Goal: Task Accomplishment & Management: Manage account settings

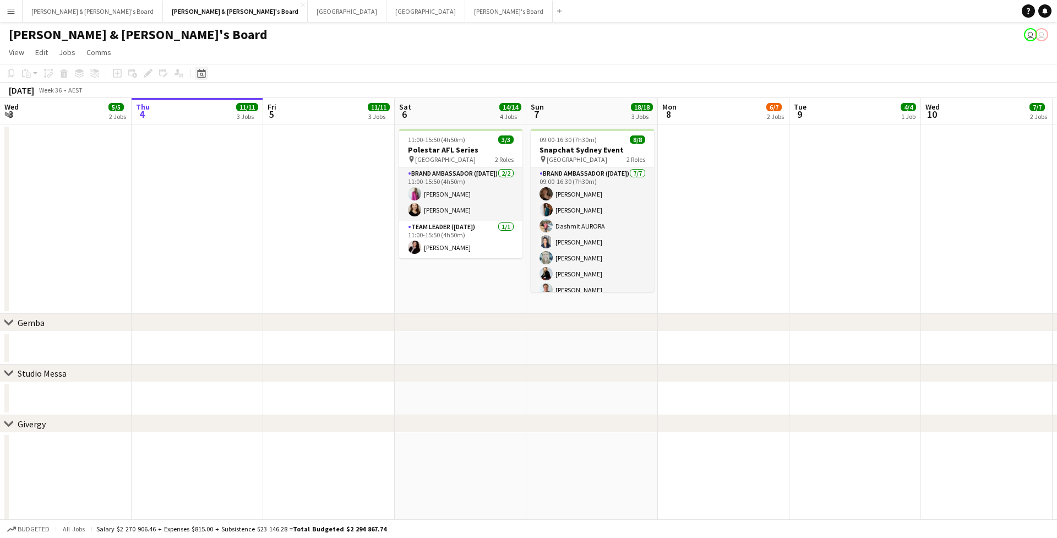
click at [202, 73] on icon at bounding box center [202, 75] width 4 height 4
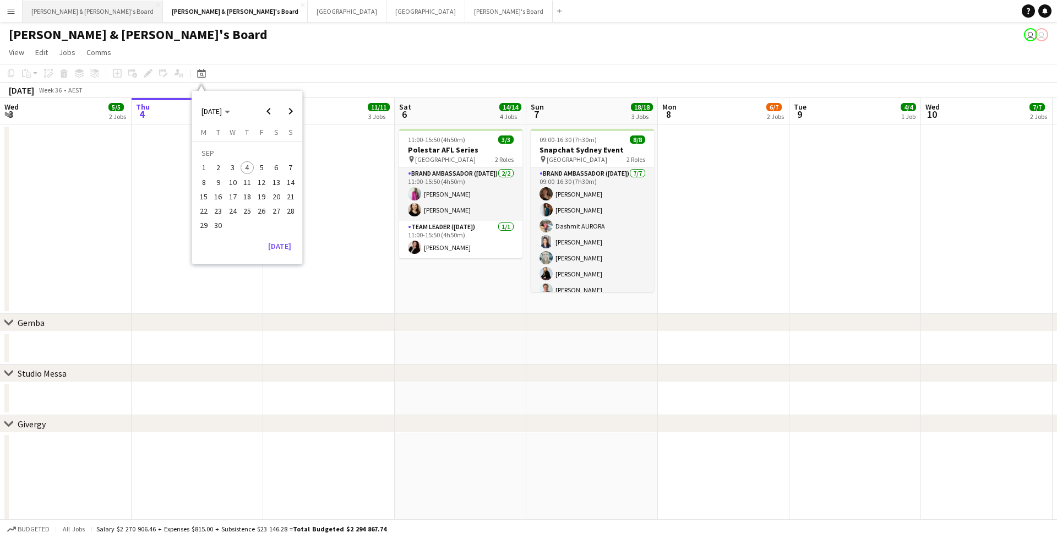
click at [73, 13] on button "[PERSON_NAME] & [PERSON_NAME]'s Board Close" at bounding box center [93, 11] width 140 height 21
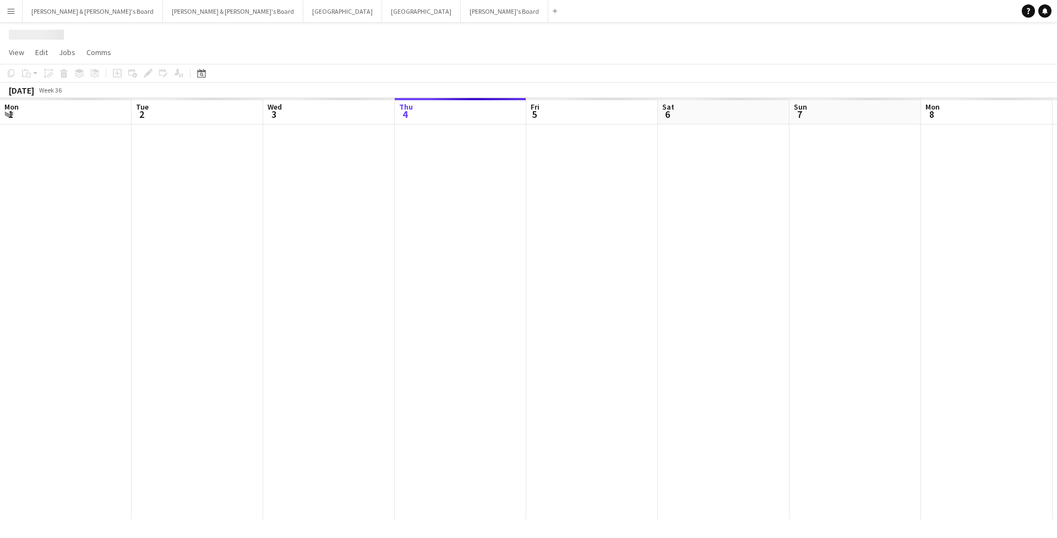
scroll to position [0, 263]
click at [10, 13] on app-icon "Menu" at bounding box center [11, 11] width 9 height 9
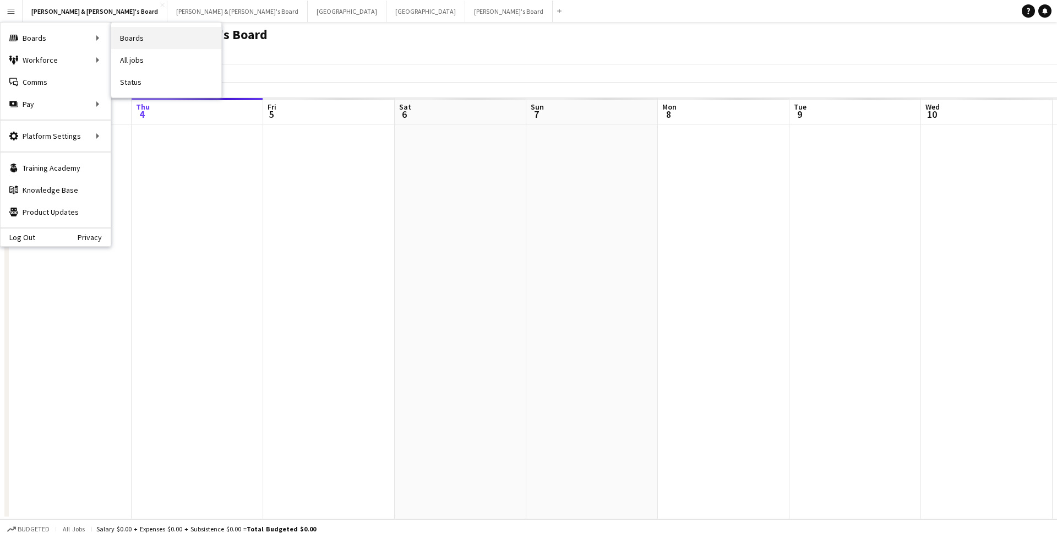
click at [134, 34] on link "Boards" at bounding box center [166, 38] width 110 height 22
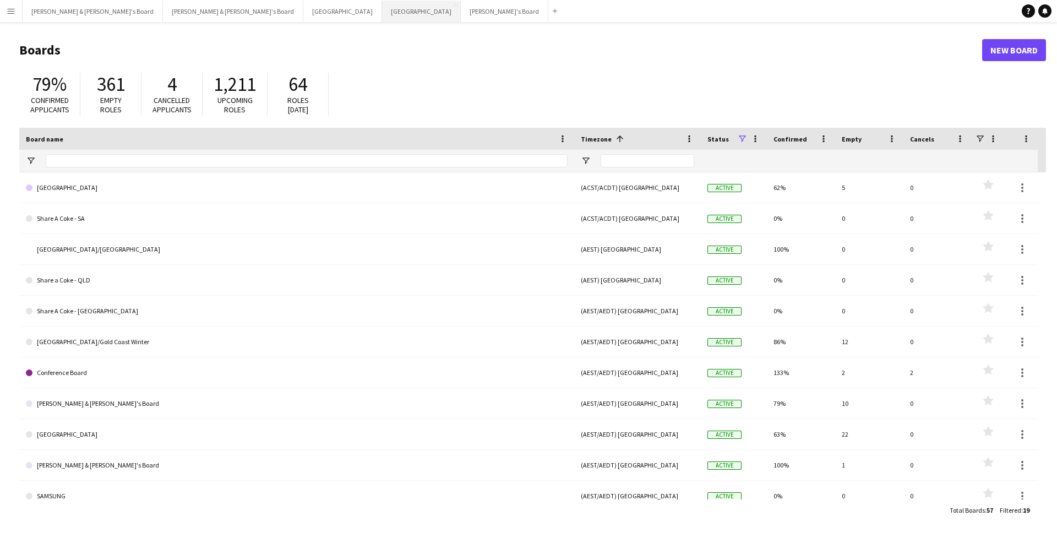
click at [382, 8] on button "Sydney Close" at bounding box center [421, 11] width 79 height 21
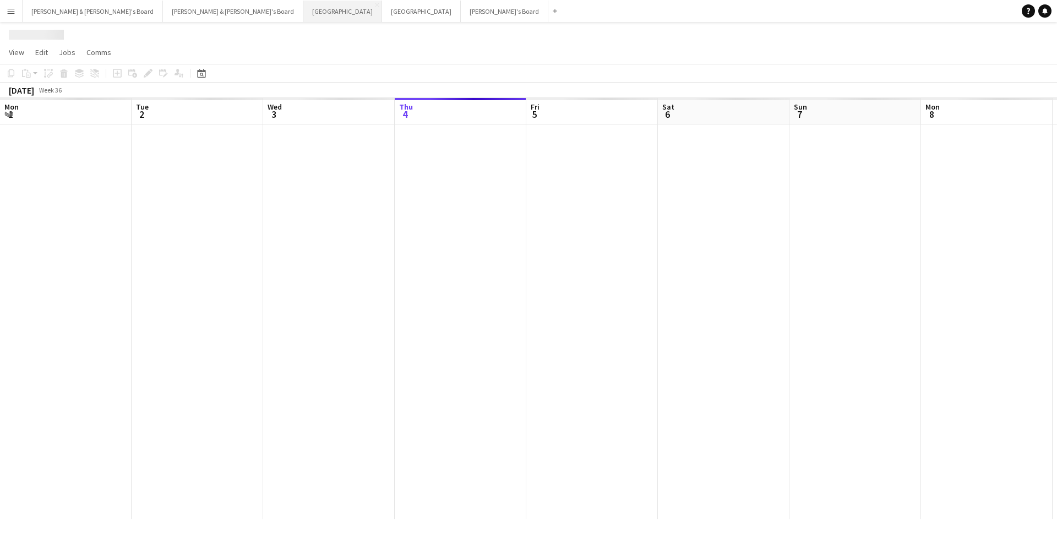
scroll to position [0, 263]
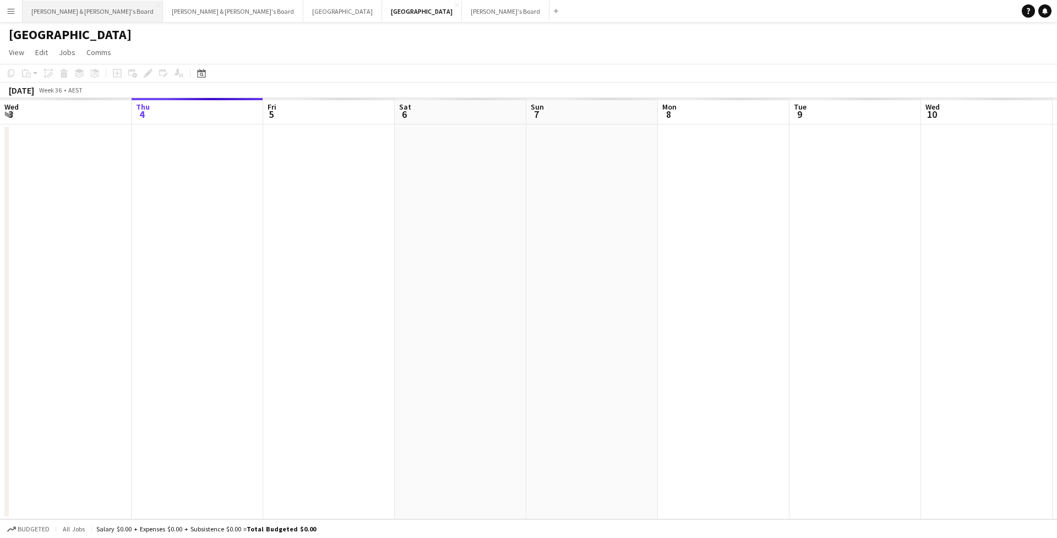
click at [68, 15] on button "[PERSON_NAME] & [PERSON_NAME]'s Board Close" at bounding box center [93, 11] width 140 height 21
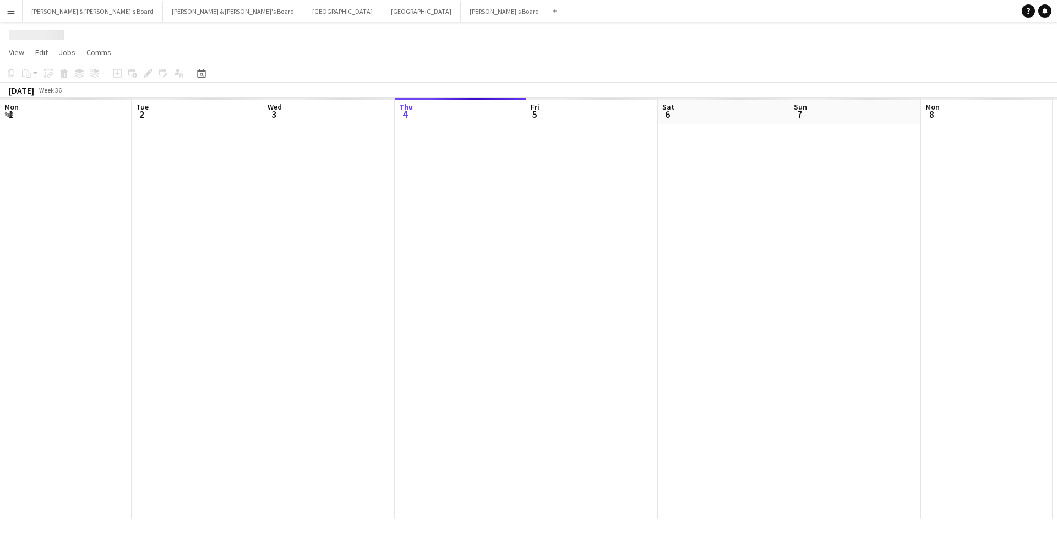
scroll to position [0, 263]
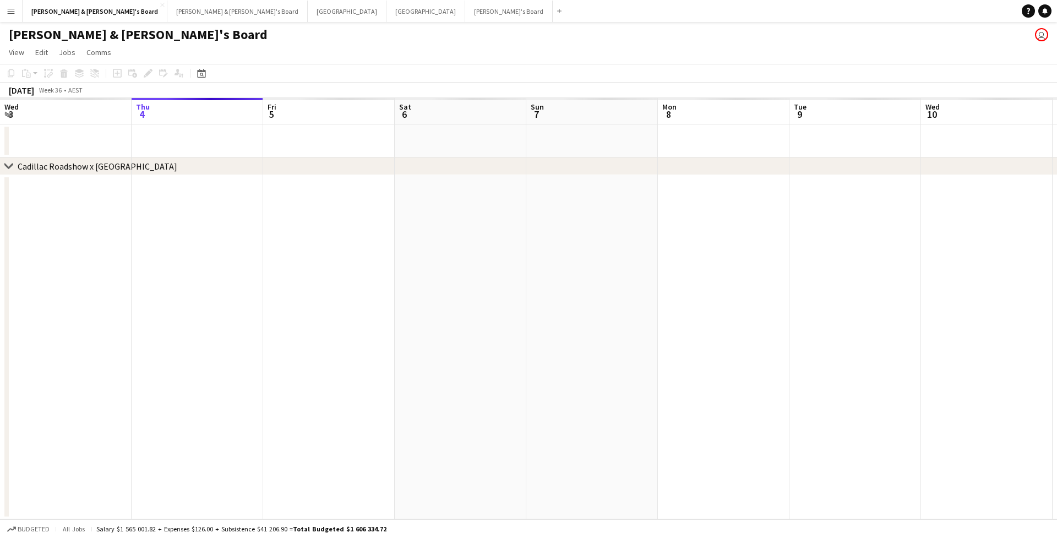
click at [7, 7] on app-icon "Menu" at bounding box center [11, 11] width 9 height 9
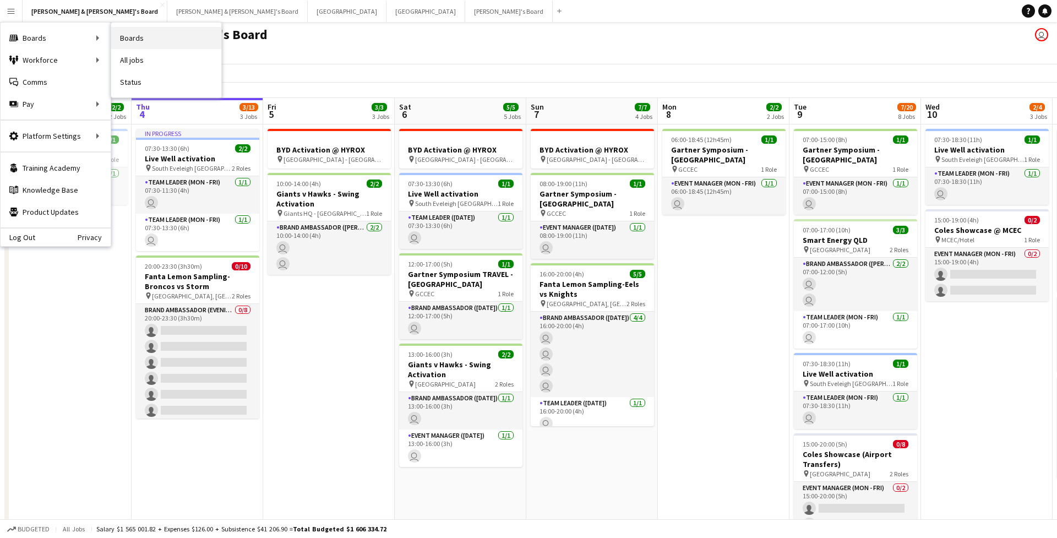
click at [123, 35] on link "Boards" at bounding box center [166, 38] width 110 height 22
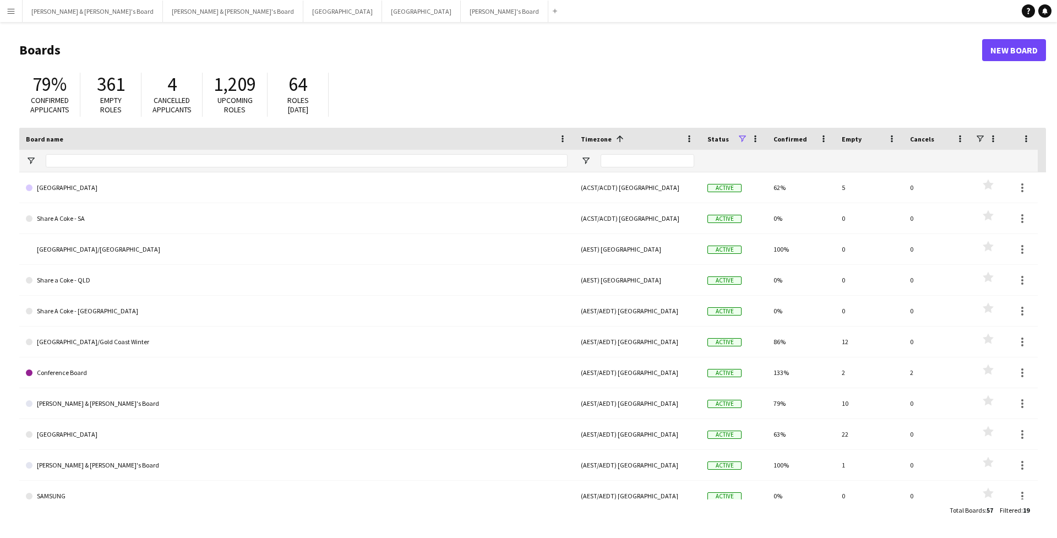
click at [12, 9] on app-icon "Menu" at bounding box center [11, 11] width 9 height 9
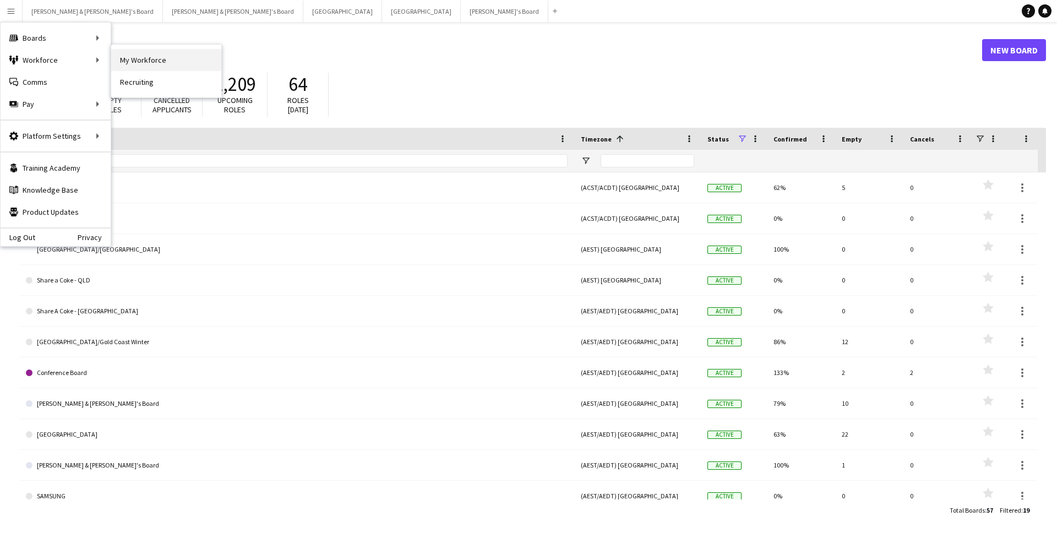
click at [121, 68] on link "My Workforce" at bounding box center [166, 60] width 110 height 22
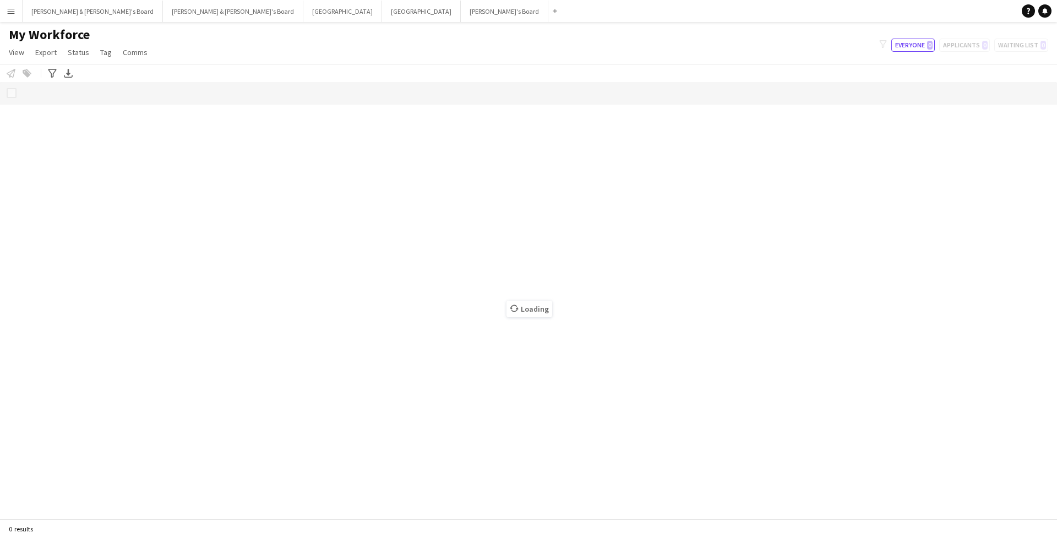
click at [8, 16] on button "Menu" at bounding box center [11, 11] width 22 height 22
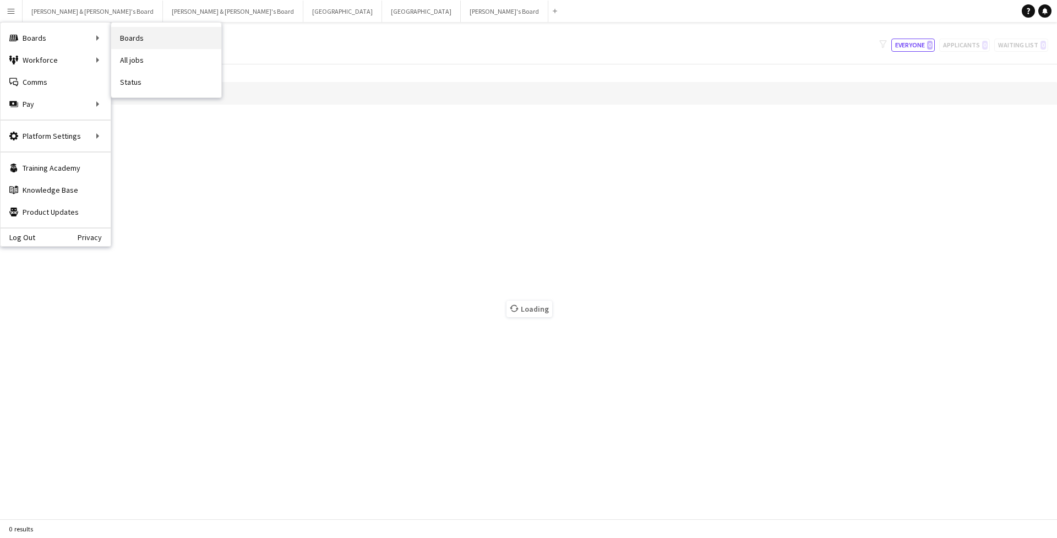
click at [141, 34] on link "Boards" at bounding box center [166, 38] width 110 height 22
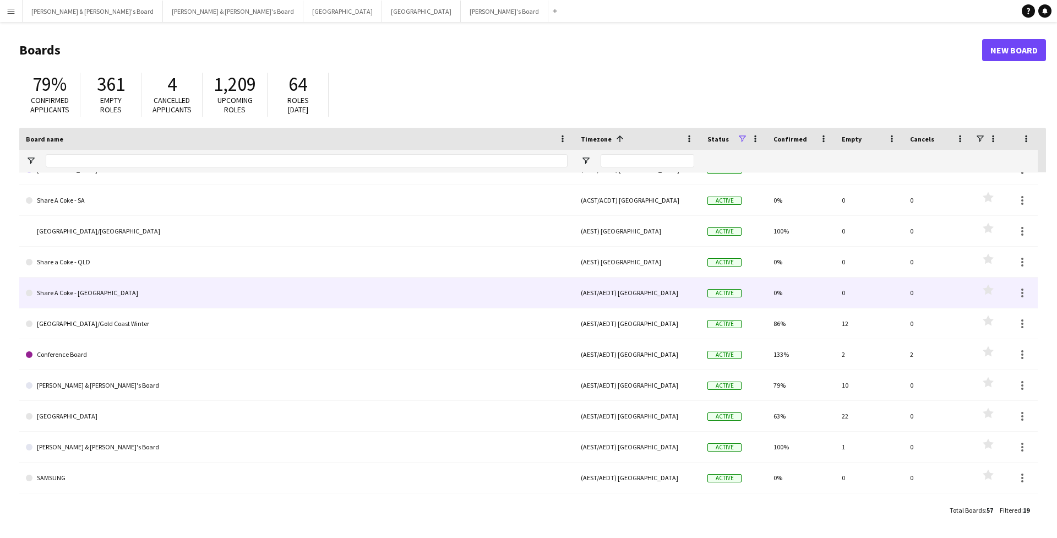
scroll to position [18, 0]
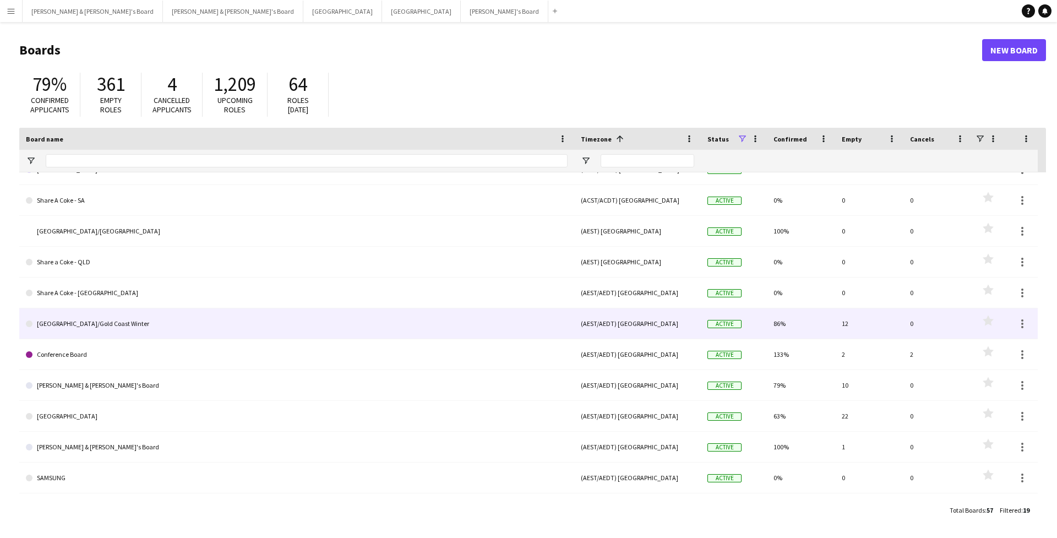
click at [75, 323] on link "Brisbane/Gold Coast Winter" at bounding box center [297, 323] width 542 height 31
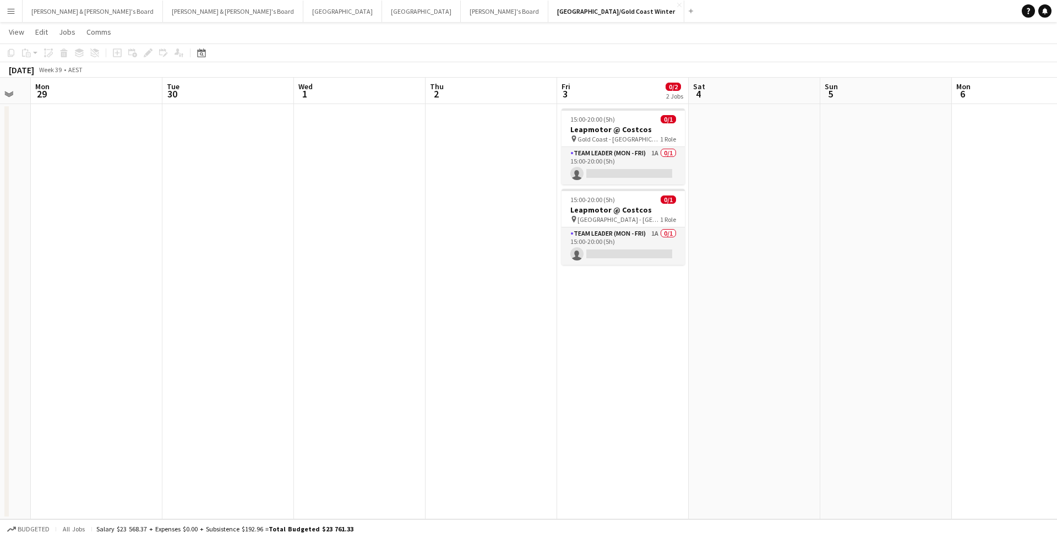
scroll to position [0, 365]
click at [163, 15] on button "Neil & Jenny's Board Close" at bounding box center [233, 11] width 140 height 21
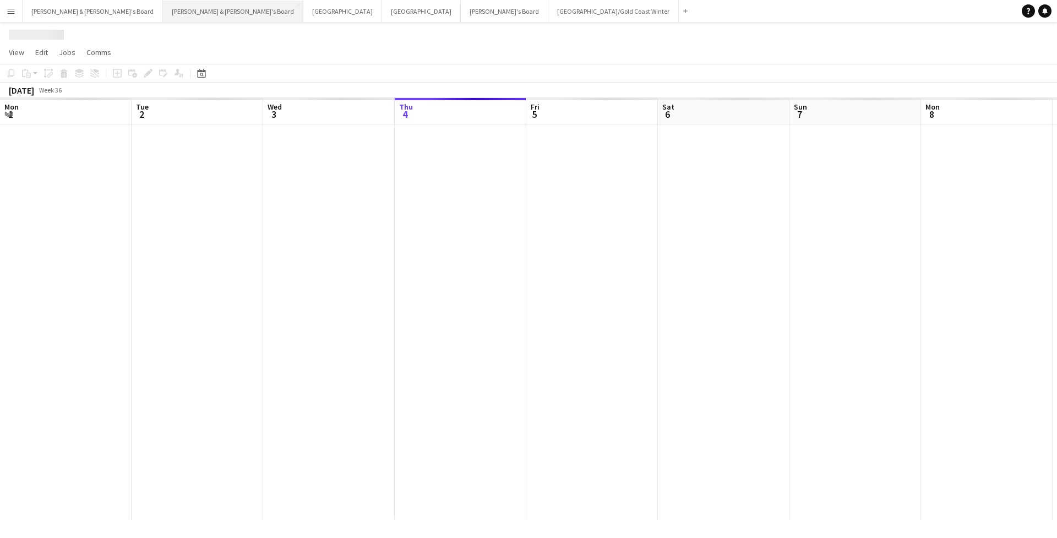
scroll to position [0, 263]
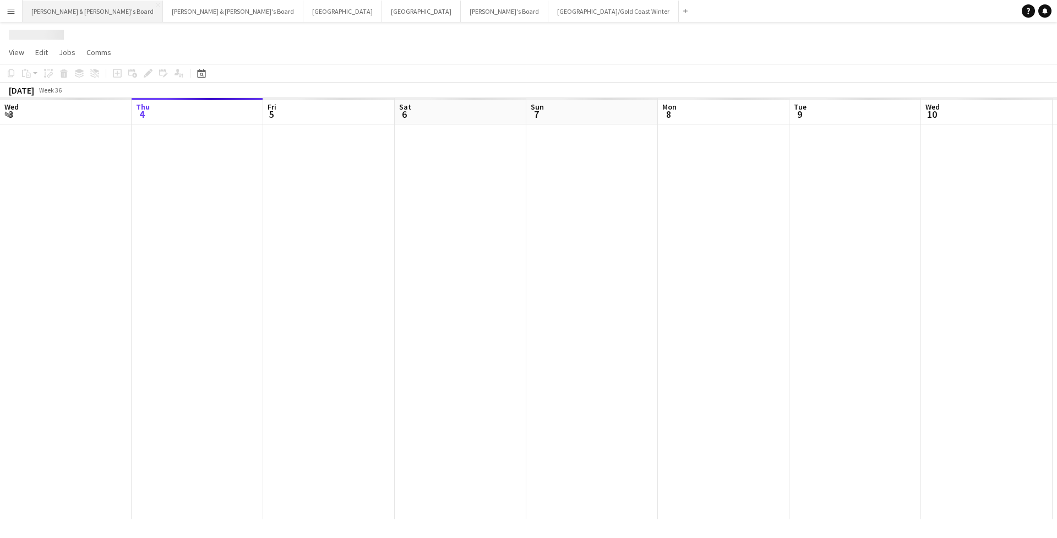
click at [82, 12] on button "James & Arrence's Board Close" at bounding box center [93, 11] width 140 height 21
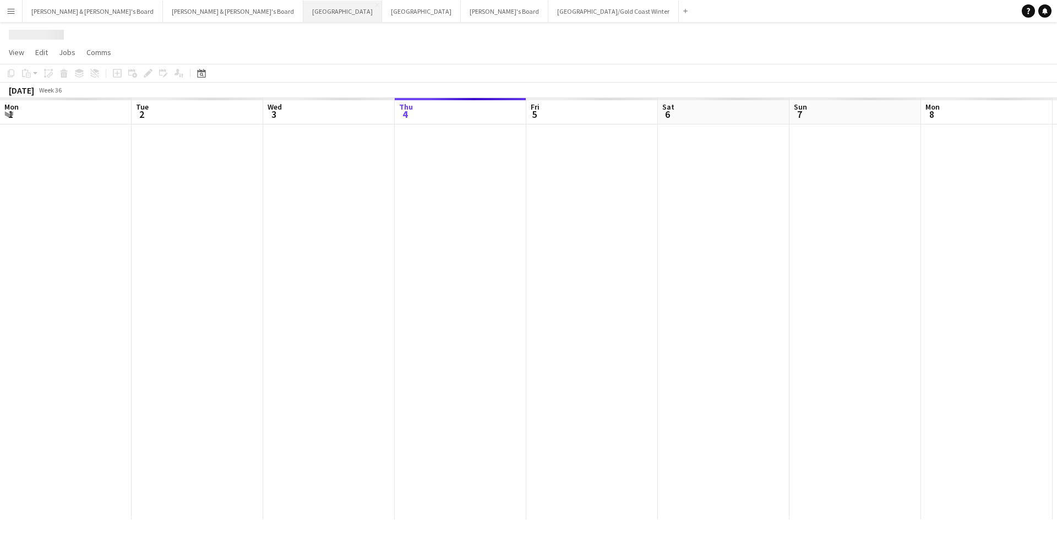
scroll to position [0, 263]
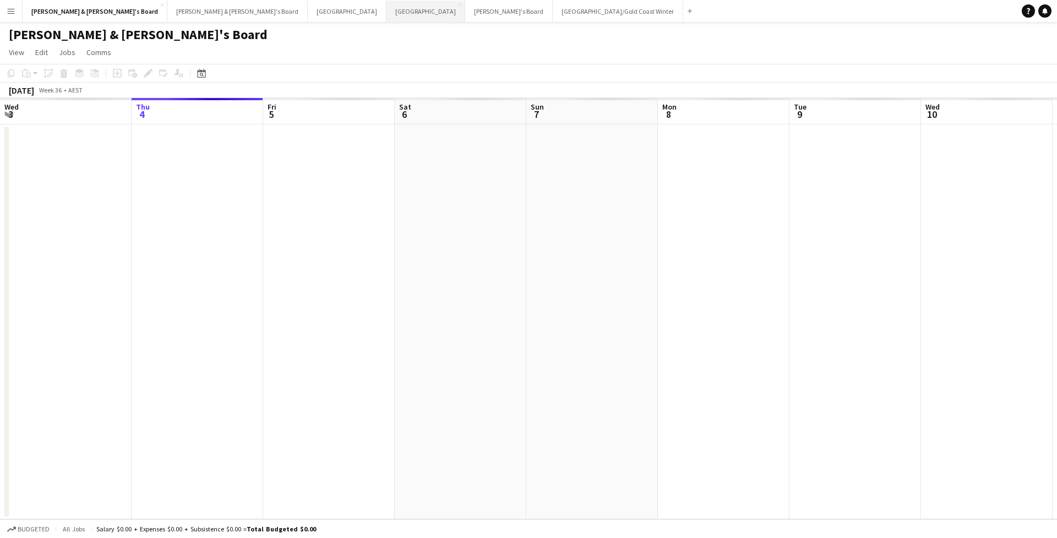
click at [387, 12] on button "Sydney Close" at bounding box center [426, 11] width 79 height 21
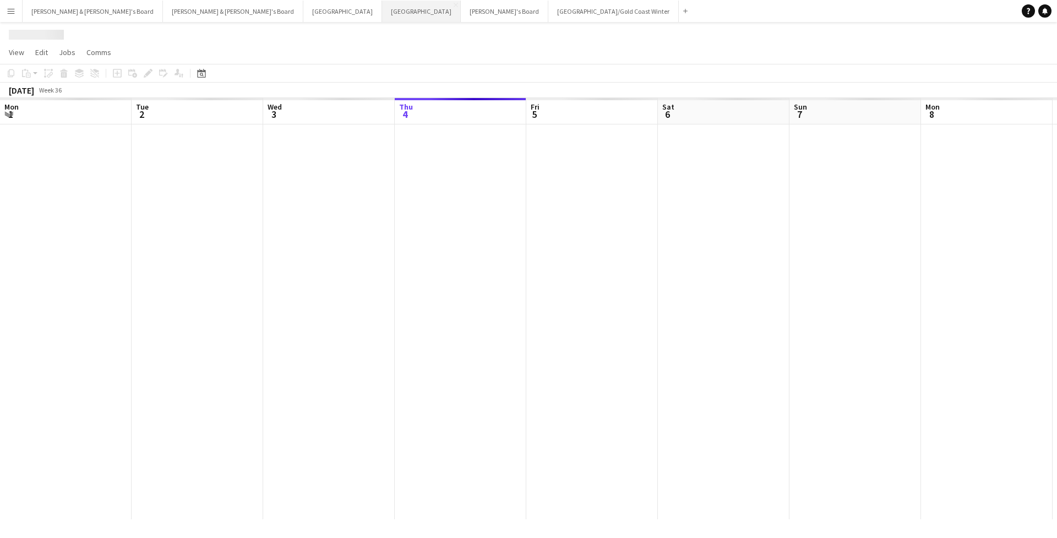
scroll to position [0, 263]
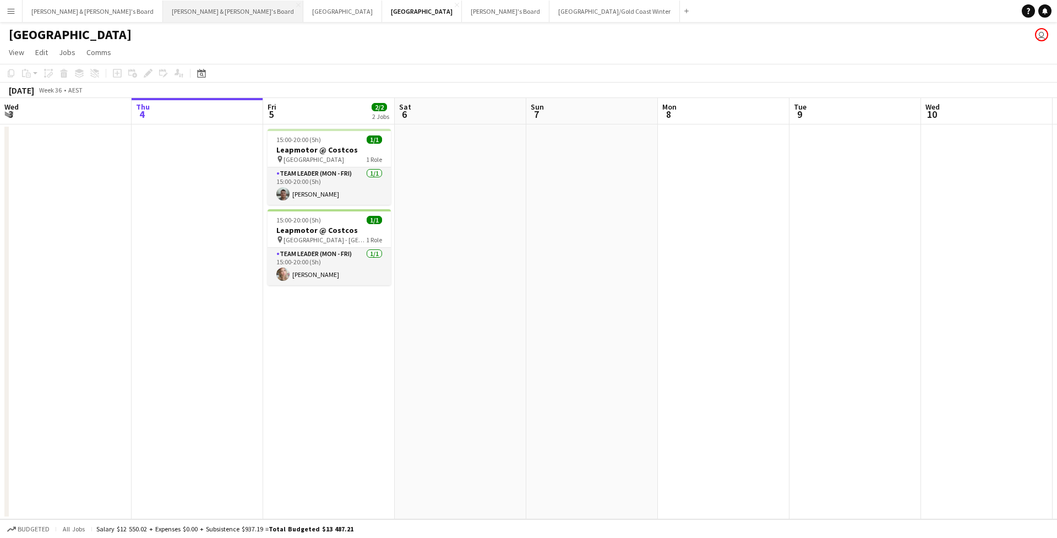
click at [163, 17] on button "Neil & Jenny's Board Close" at bounding box center [233, 11] width 140 height 21
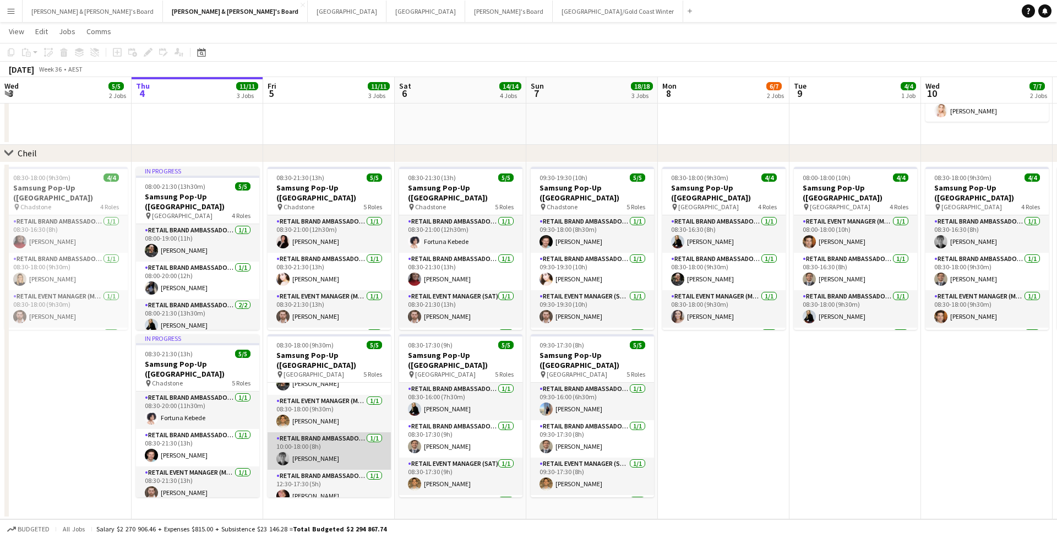
scroll to position [0, 264]
click at [335, 449] on app-card-role "RETAIL Brand Ambassador (Mon - Fri) 1/1 10:00-18:00 (8h) Sam Leece" at bounding box center [328, 450] width 123 height 37
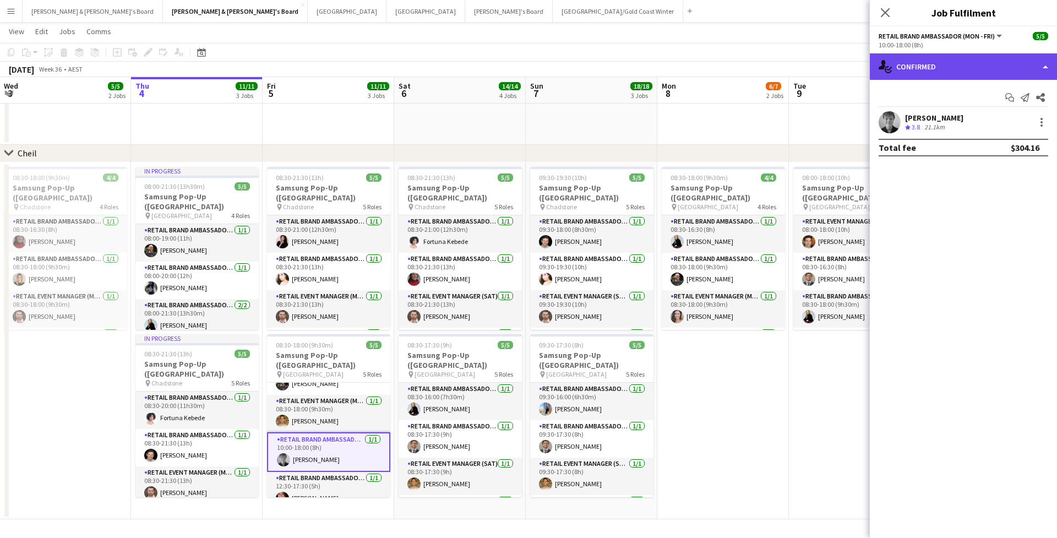
click at [951, 69] on div "single-neutral-actions-check-2 Confirmed" at bounding box center [963, 66] width 187 height 26
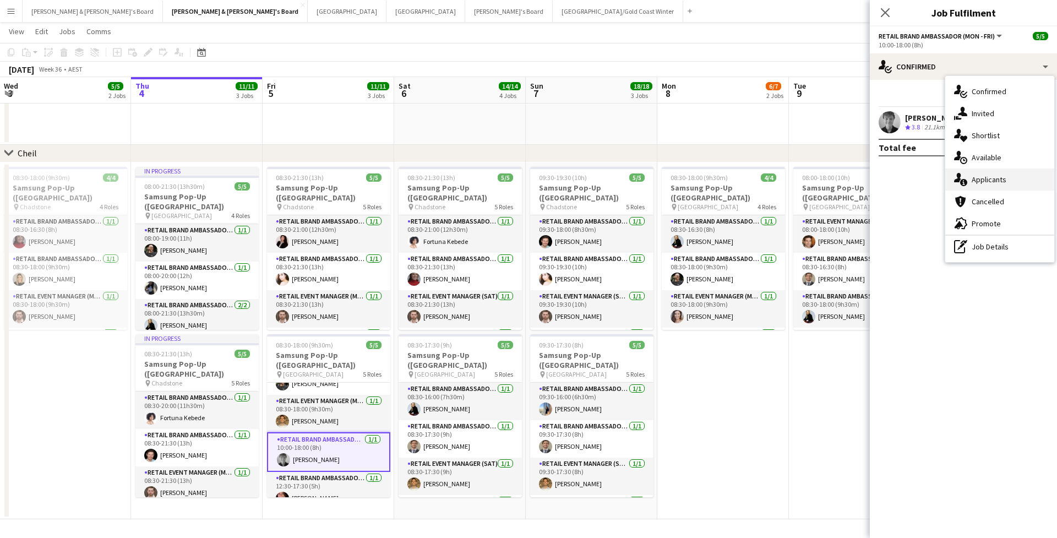
click at [982, 188] on div "single-neutral-actions-information Applicants" at bounding box center [1000, 180] width 109 height 22
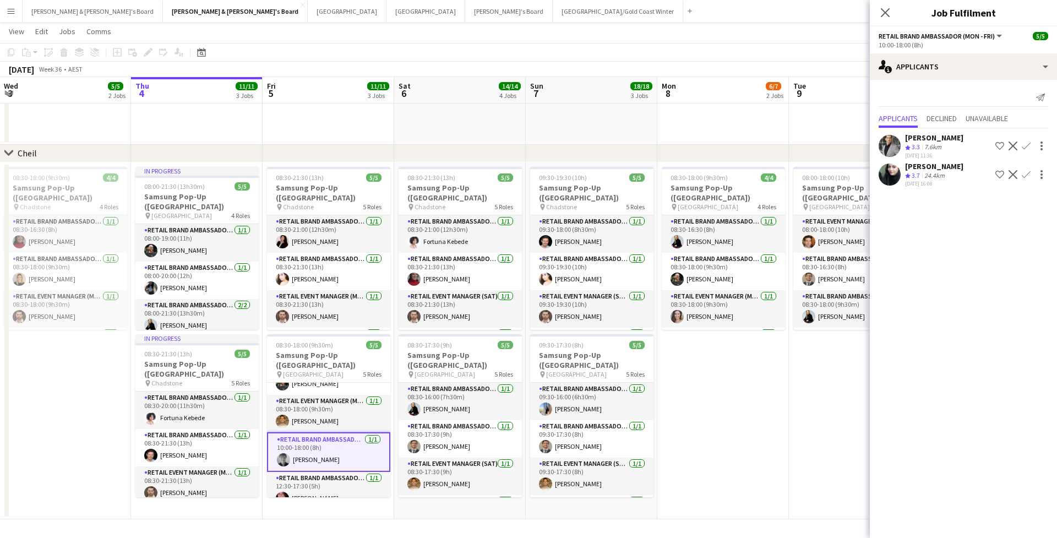
click at [948, 90] on div "Send notification" at bounding box center [964, 98] width 170 height 18
click at [321, 486] on app-card-role "RETAIL Brand Ambassador (Mon - Fri) 1/1 12:30-17:30 (5h) Adele Young" at bounding box center [328, 488] width 123 height 37
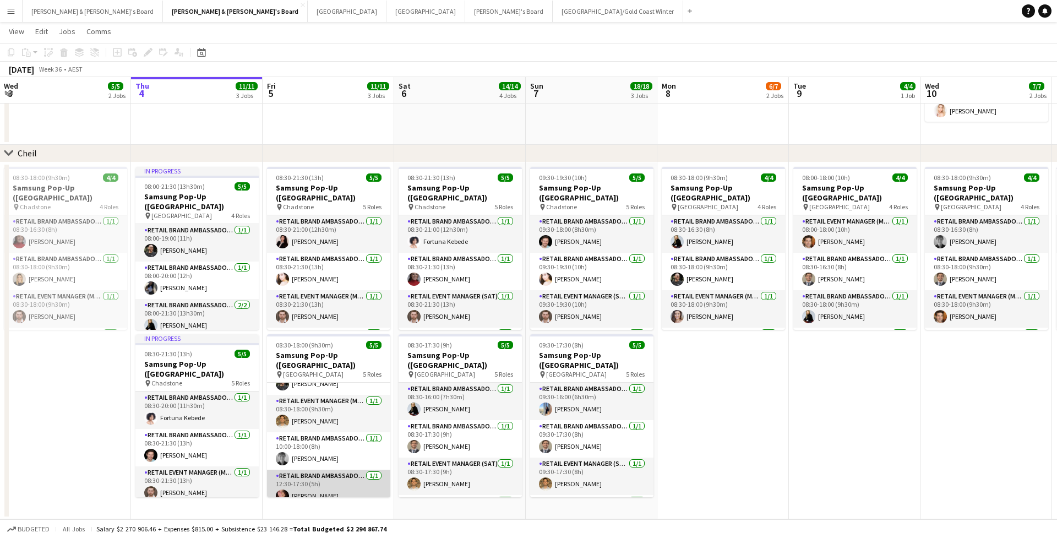
click at [301, 486] on app-card-role "RETAIL Brand Ambassador (Mon - Fri) 1/1 12:30-17:30 (5h) Adele Young" at bounding box center [328, 488] width 123 height 37
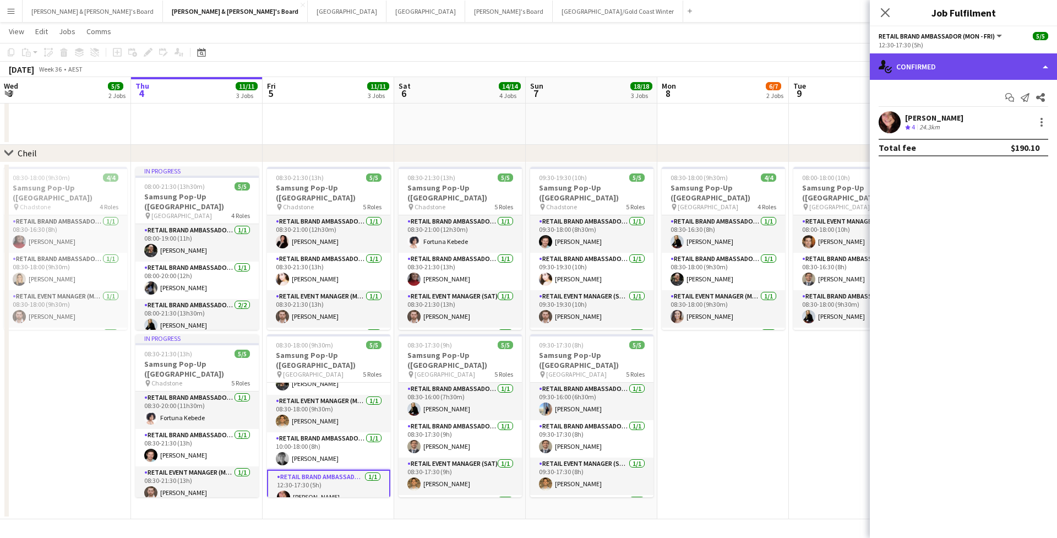
click at [956, 70] on div "single-neutral-actions-check-2 Confirmed" at bounding box center [963, 66] width 187 height 26
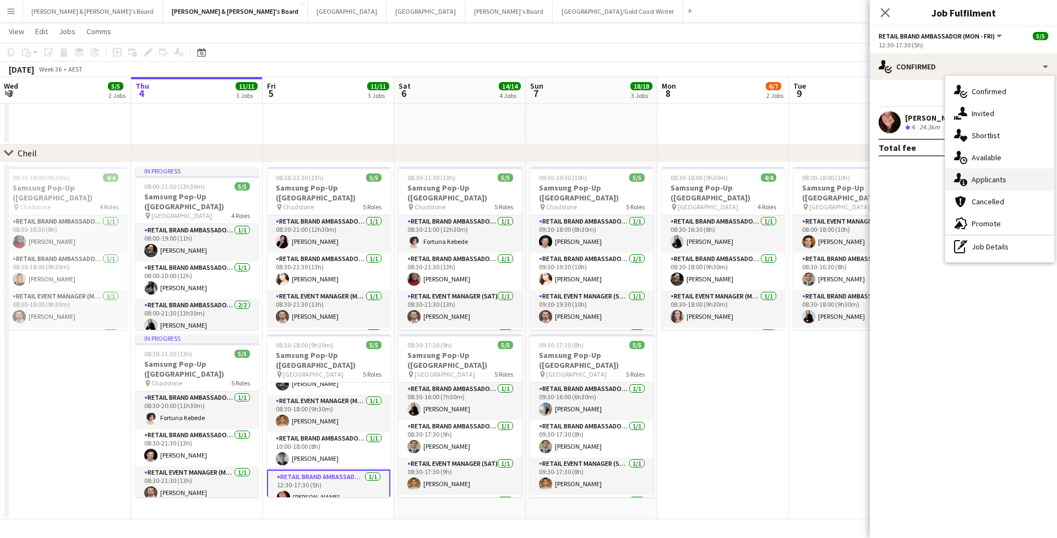
click at [998, 181] on span "Applicants" at bounding box center [989, 180] width 35 height 10
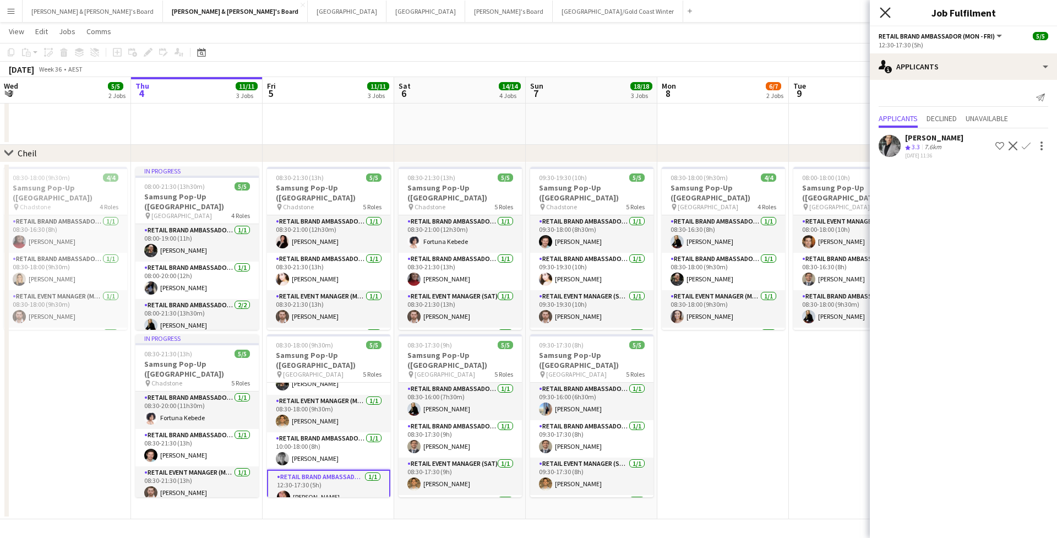
click at [882, 11] on icon "Close pop-in" at bounding box center [885, 12] width 10 height 10
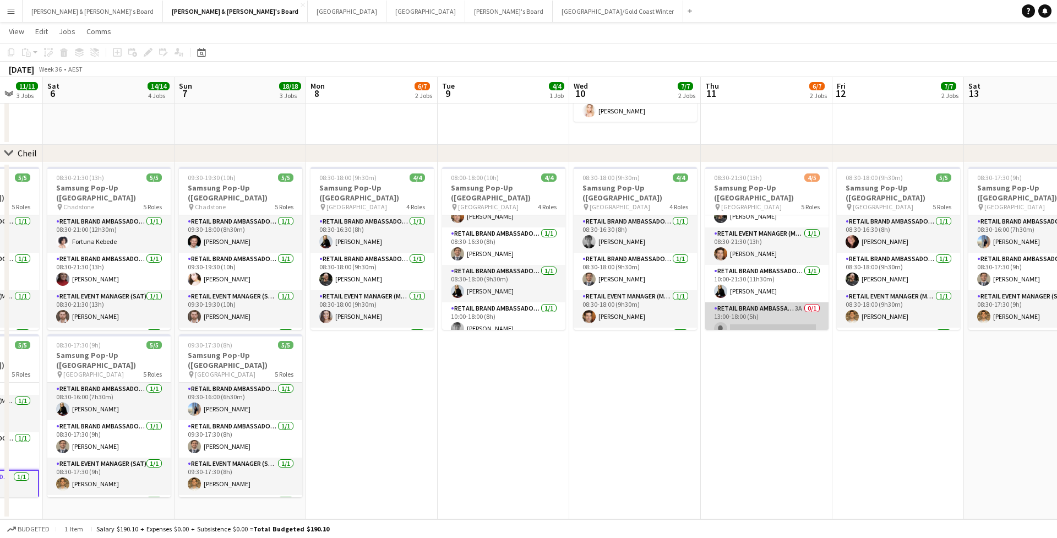
scroll to position [726, 0]
click at [774, 303] on app-card-role "RETAIL Brand Ambassador (Mon - Fri) 3A 0/1 13:00-18:00 (5h) single-neutral-acti…" at bounding box center [767, 320] width 123 height 37
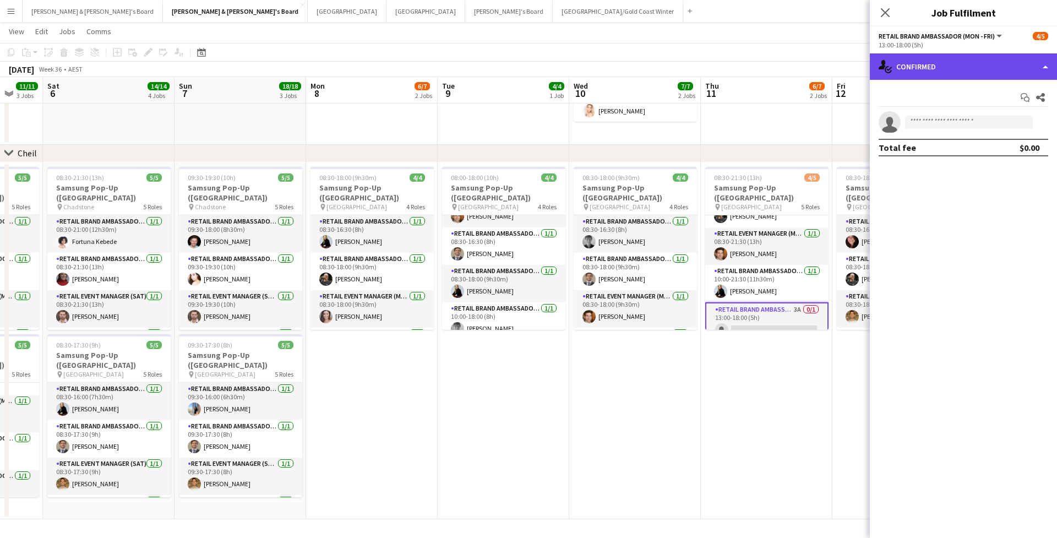
click at [938, 61] on div "single-neutral-actions-check-2 Confirmed" at bounding box center [963, 66] width 187 height 26
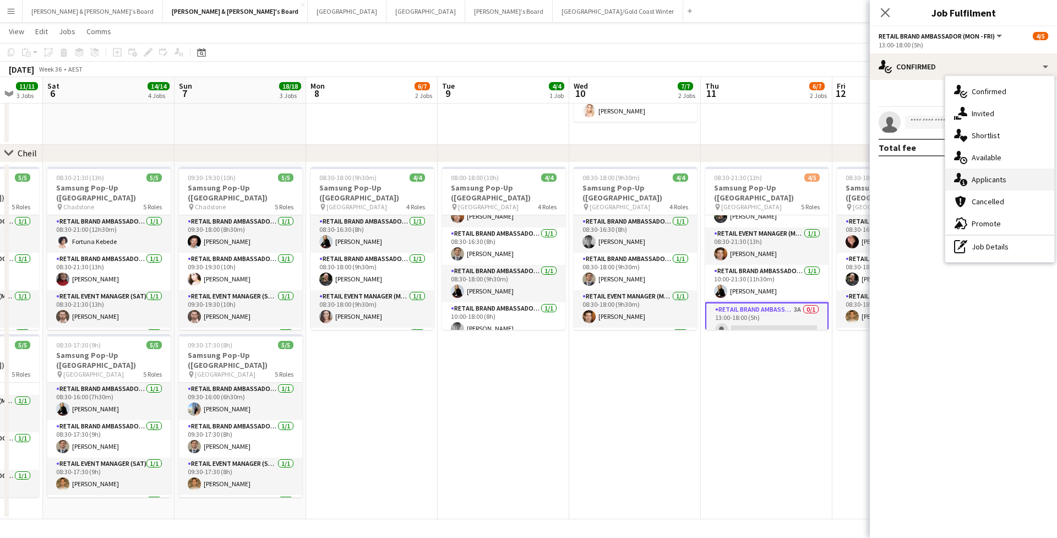
click at [977, 189] on div "single-neutral-actions-information Applicants" at bounding box center [1000, 180] width 109 height 22
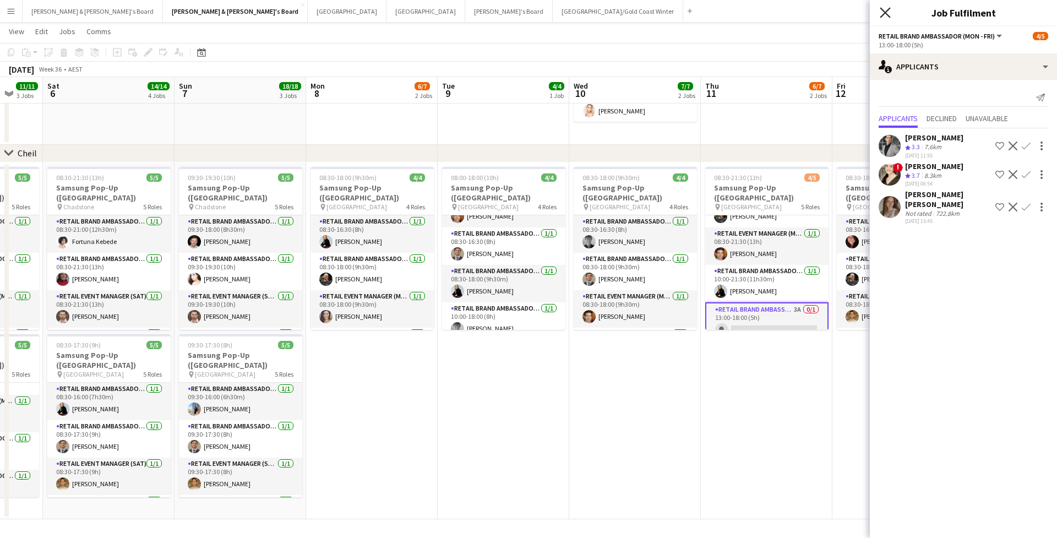
click at [890, 9] on icon at bounding box center [885, 12] width 10 height 10
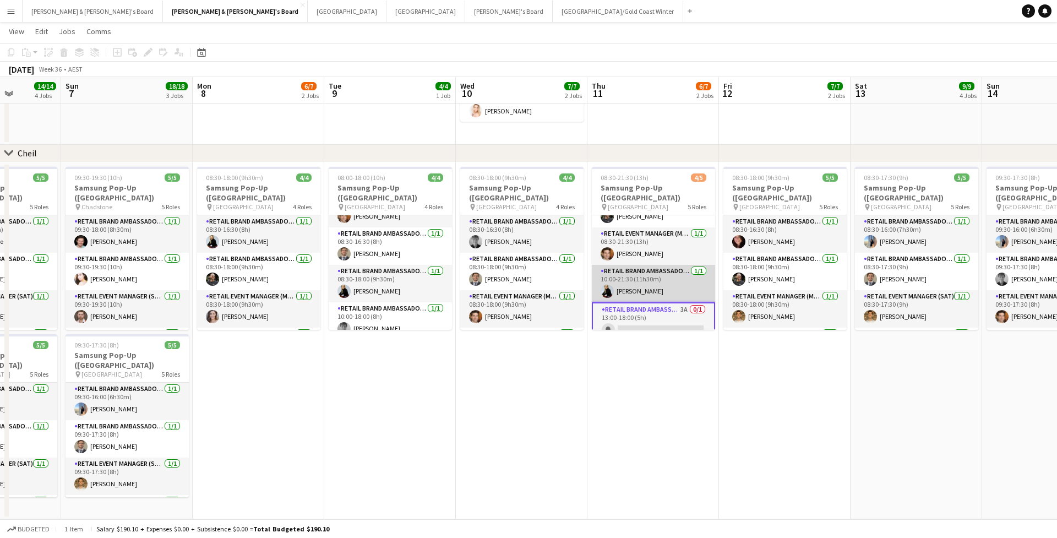
scroll to position [0, 468]
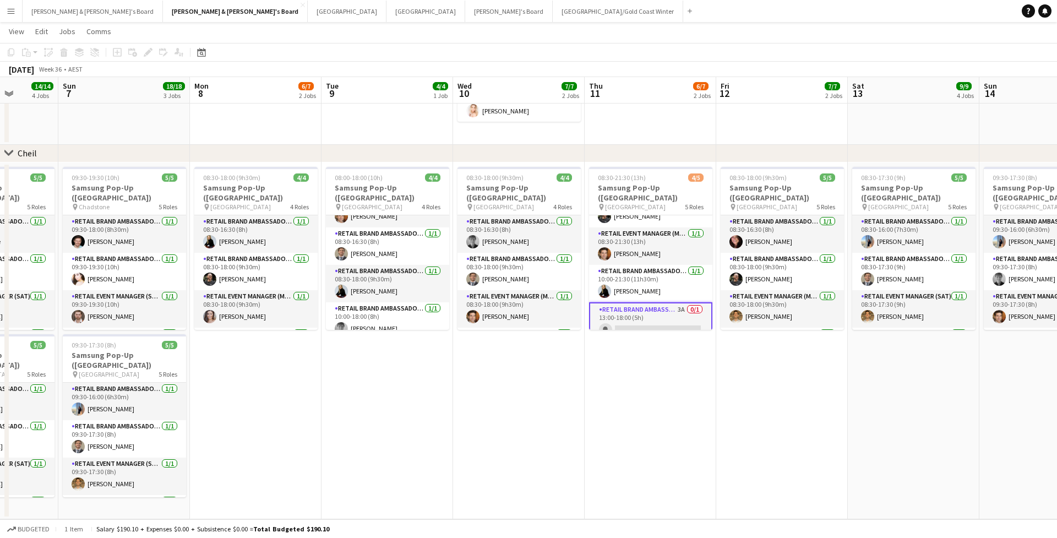
click at [15, 10] on button "Menu" at bounding box center [11, 11] width 22 height 22
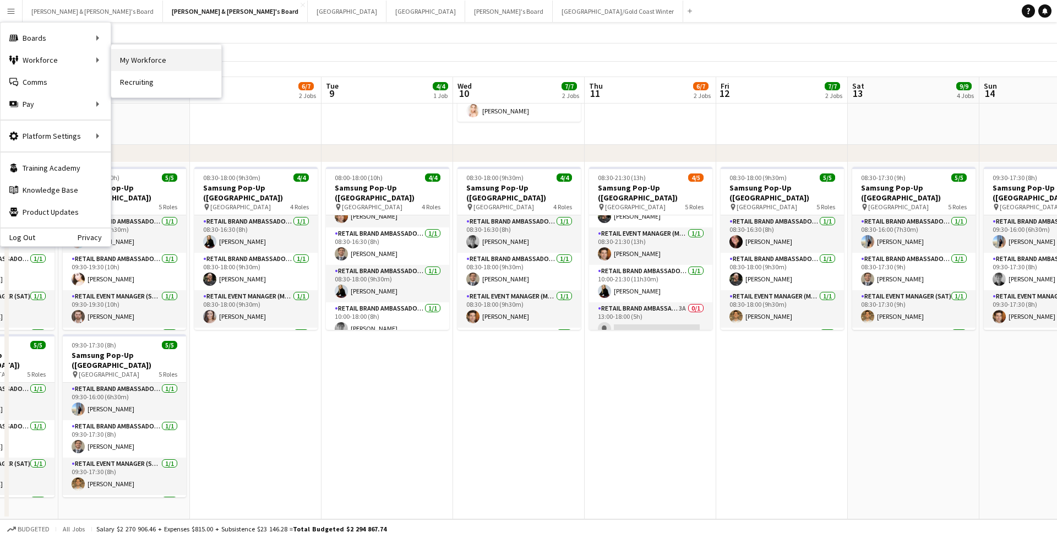
click at [154, 51] on link "My Workforce" at bounding box center [166, 60] width 110 height 22
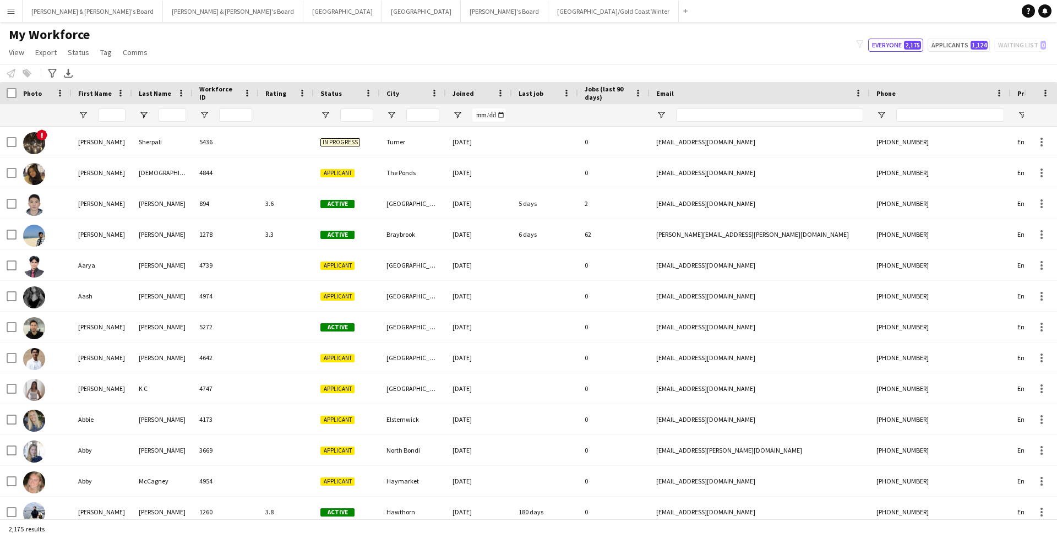
type input "**********"
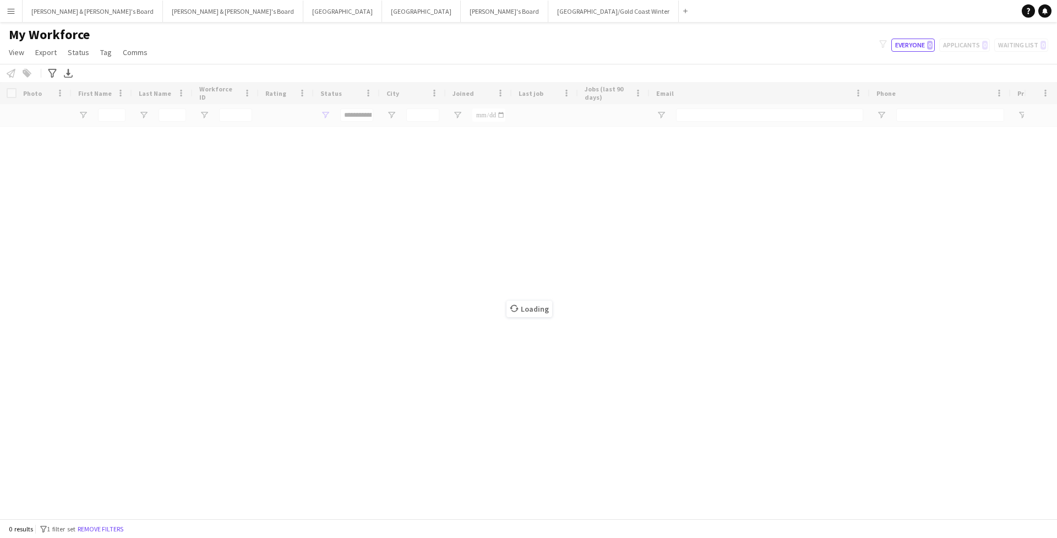
click at [113, 111] on div "Loading" at bounding box center [528, 300] width 1057 height 437
click at [118, 116] on div "Loading" at bounding box center [528, 300] width 1057 height 437
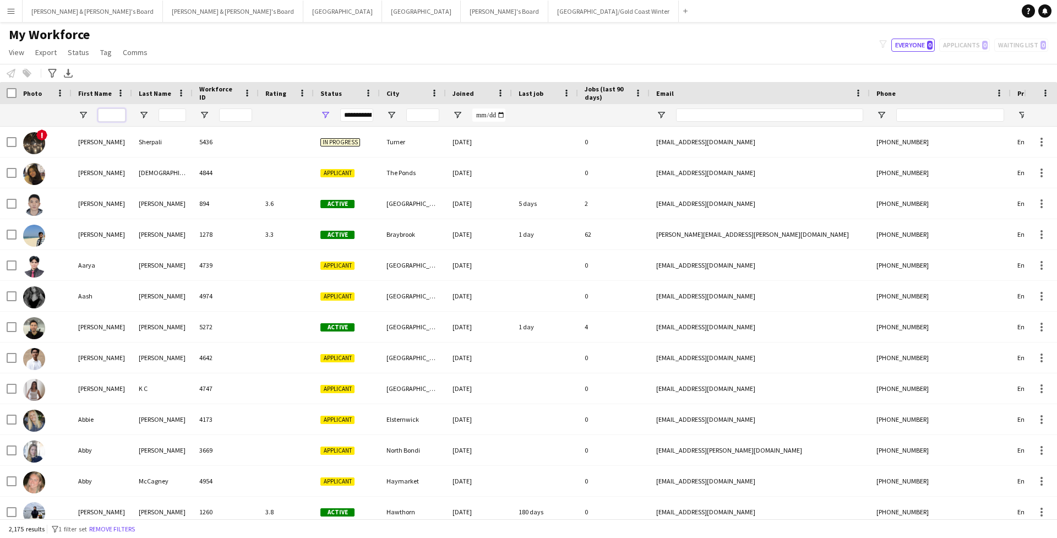
click at [113, 116] on input "First Name Filter Input" at bounding box center [112, 115] width 28 height 13
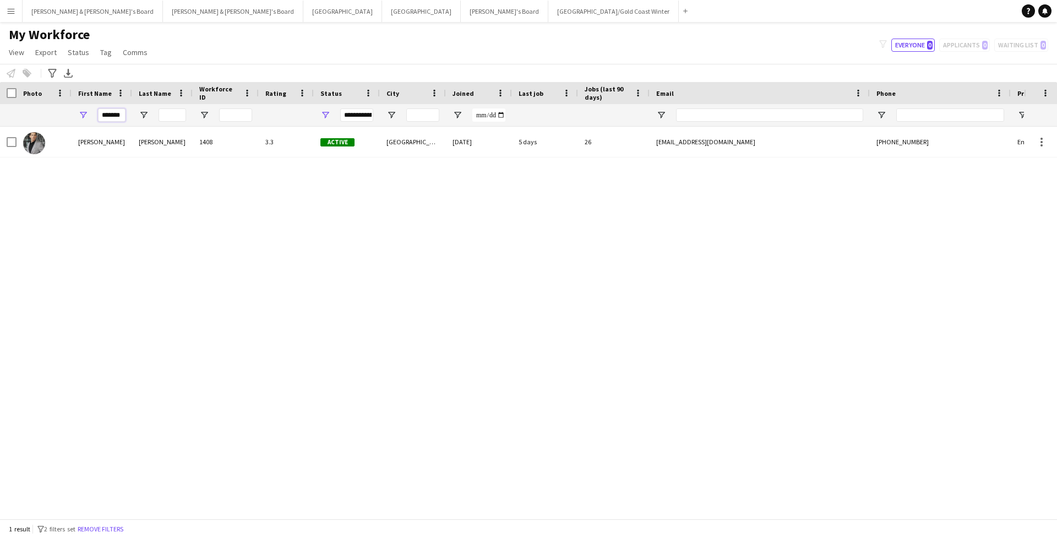
type input "*******"
drag, startPoint x: 93, startPoint y: 123, endPoint x: 73, endPoint y: 151, distance: 33.9
click at [73, 151] on div "Emerson" at bounding box center [102, 142] width 61 height 30
click at [82, 145] on div "Emerson" at bounding box center [102, 142] width 61 height 30
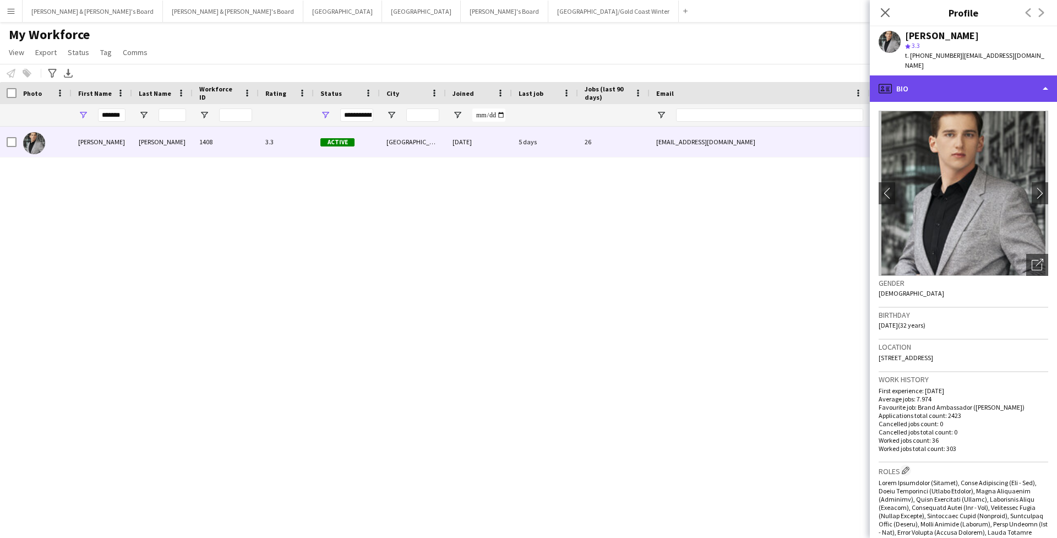
click at [910, 81] on div "profile Bio" at bounding box center [963, 88] width 187 height 26
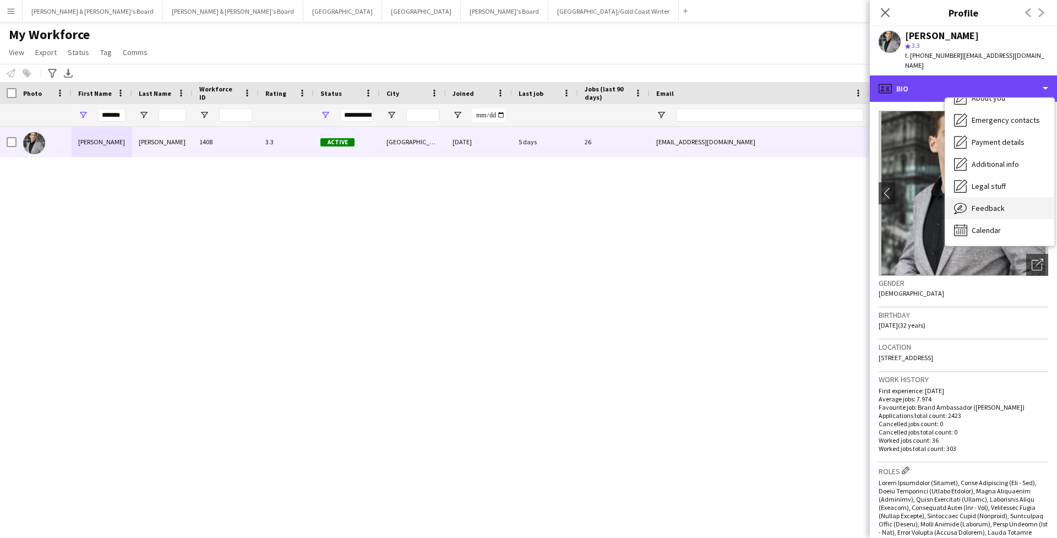
scroll to position [82, 0]
click at [991, 197] on div "Feedback Feedback" at bounding box center [1000, 208] width 109 height 22
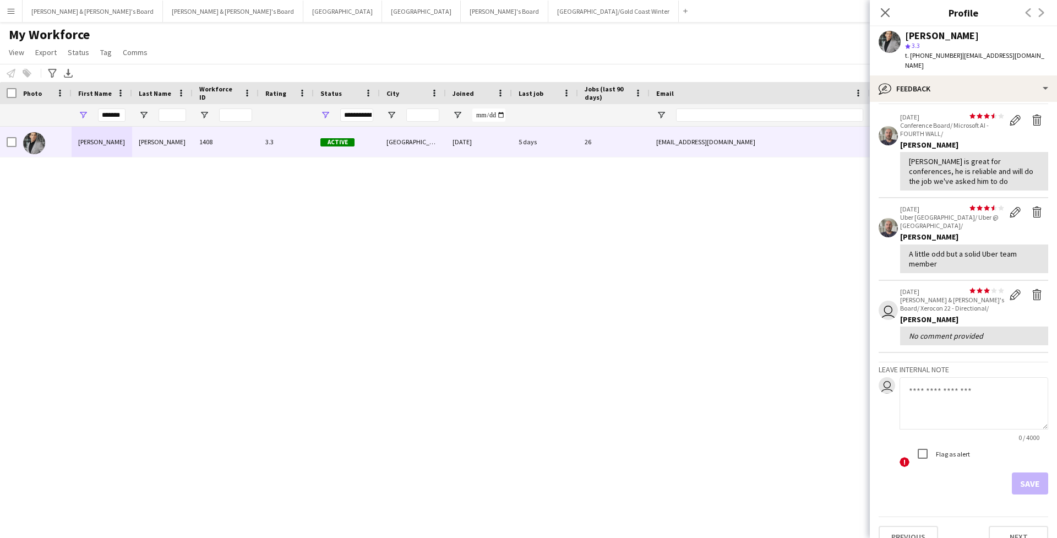
scroll to position [39, 0]
click at [882, 9] on icon at bounding box center [885, 12] width 10 height 10
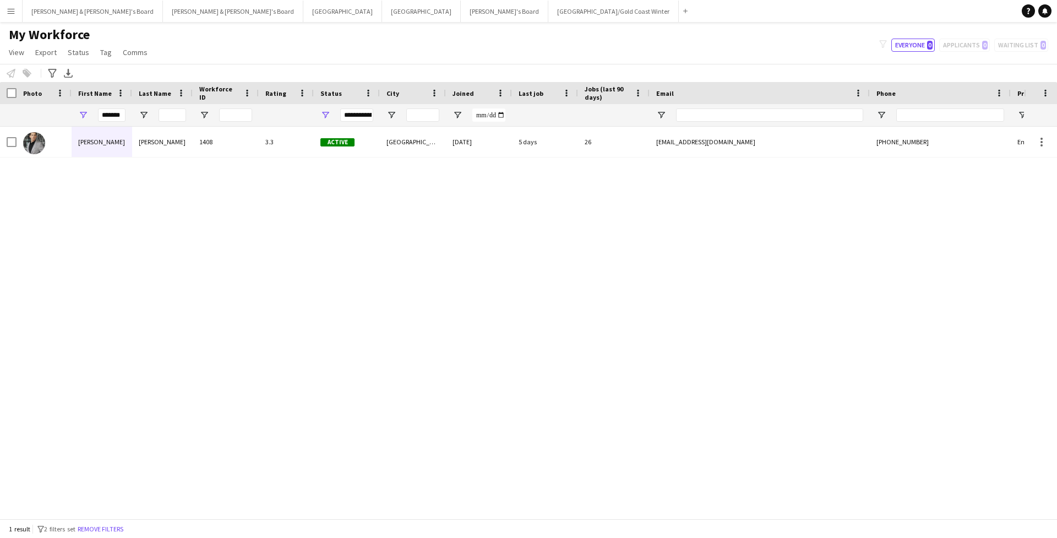
click at [18, 20] on button "Menu" at bounding box center [11, 11] width 22 height 22
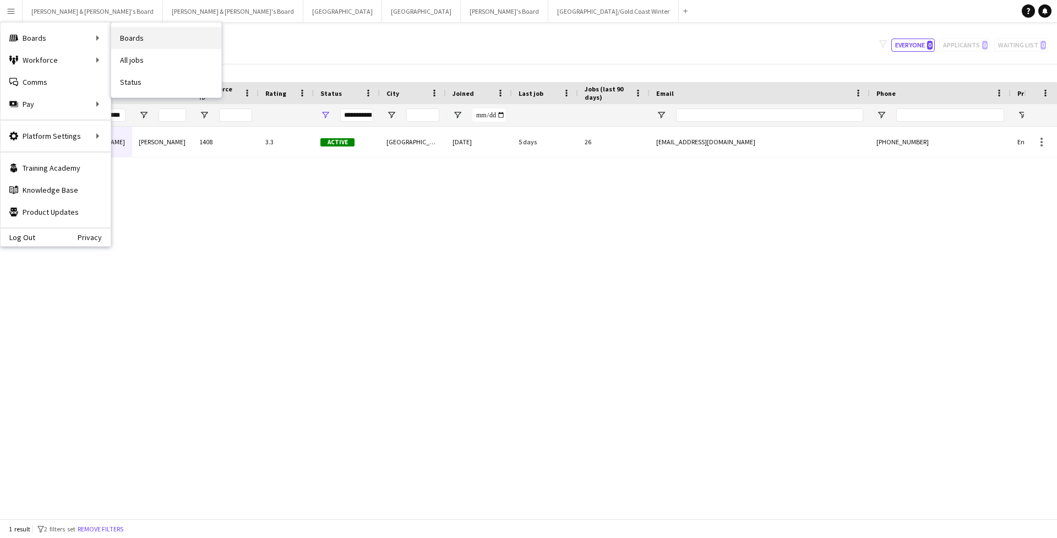
click at [147, 37] on link "Boards" at bounding box center [166, 38] width 110 height 22
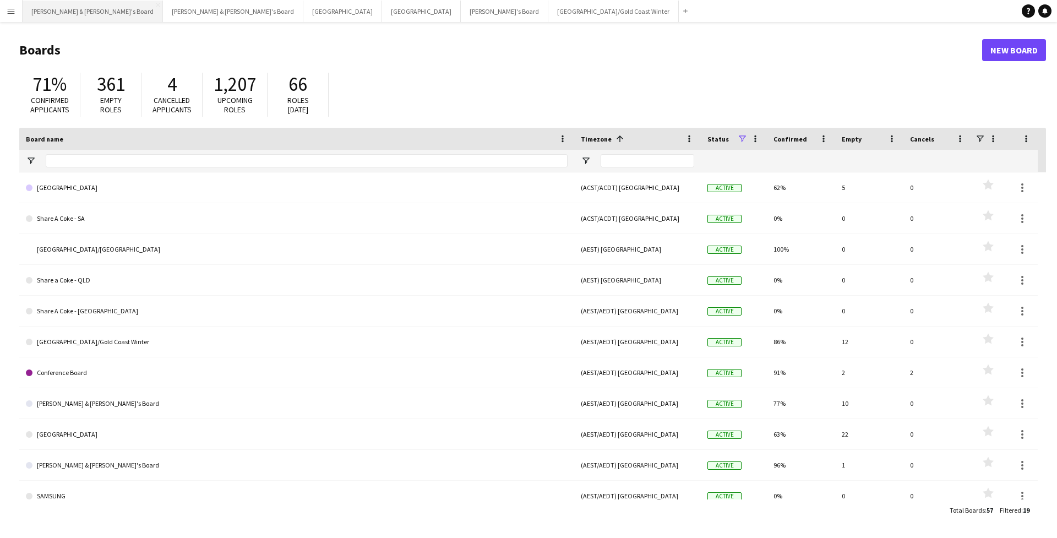
click at [85, 10] on button "James & Arrence's Board Close" at bounding box center [93, 11] width 140 height 21
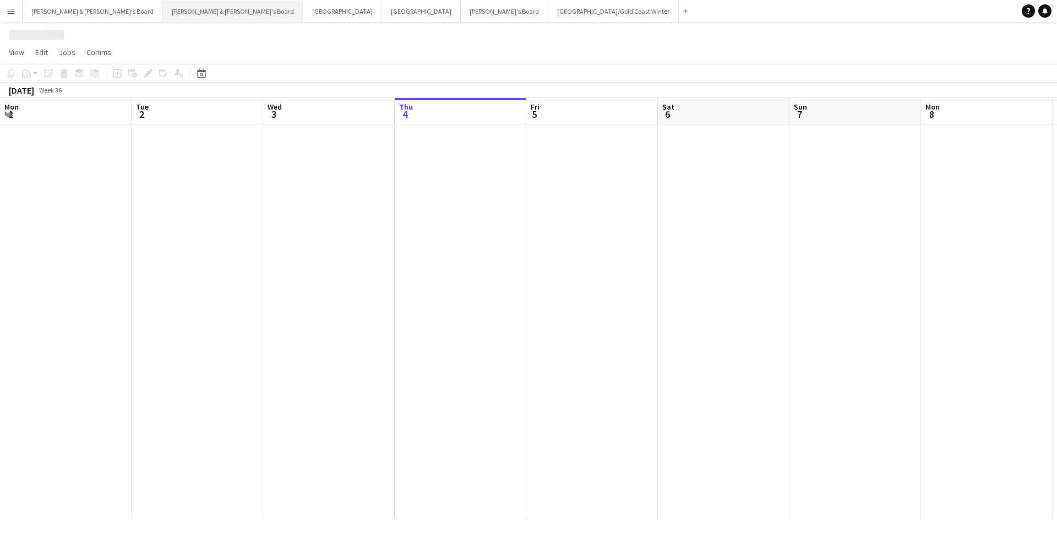
scroll to position [0, 263]
click at [163, 13] on button "Neil & Jenny's Board Close" at bounding box center [233, 11] width 140 height 21
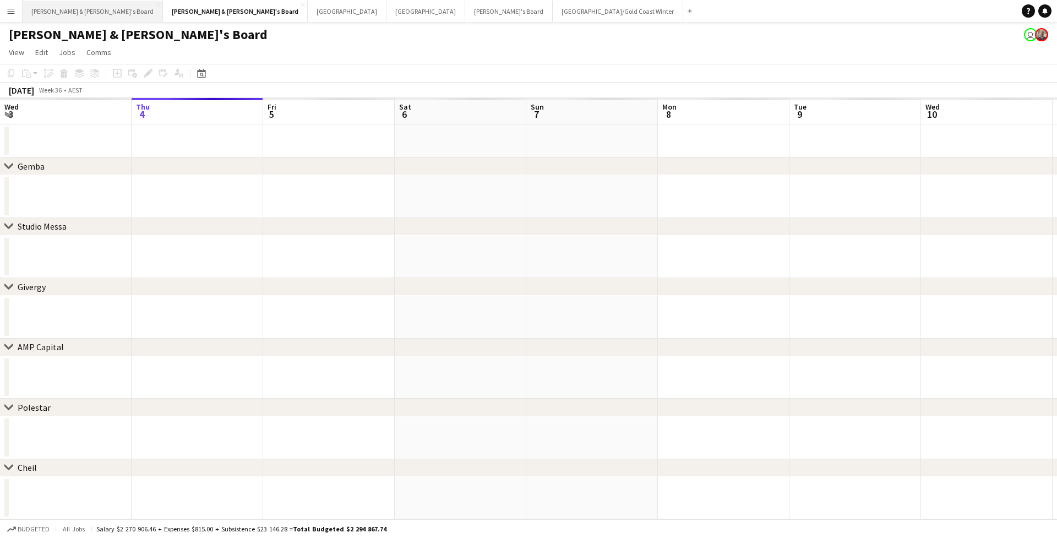
click at [50, 13] on button "James & Arrence's Board Close" at bounding box center [93, 11] width 140 height 21
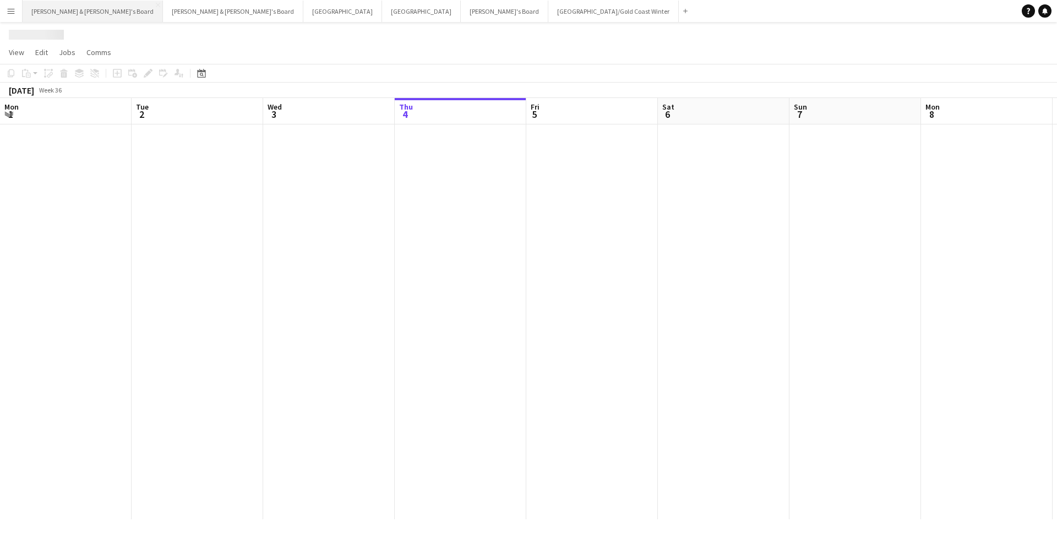
scroll to position [0, 263]
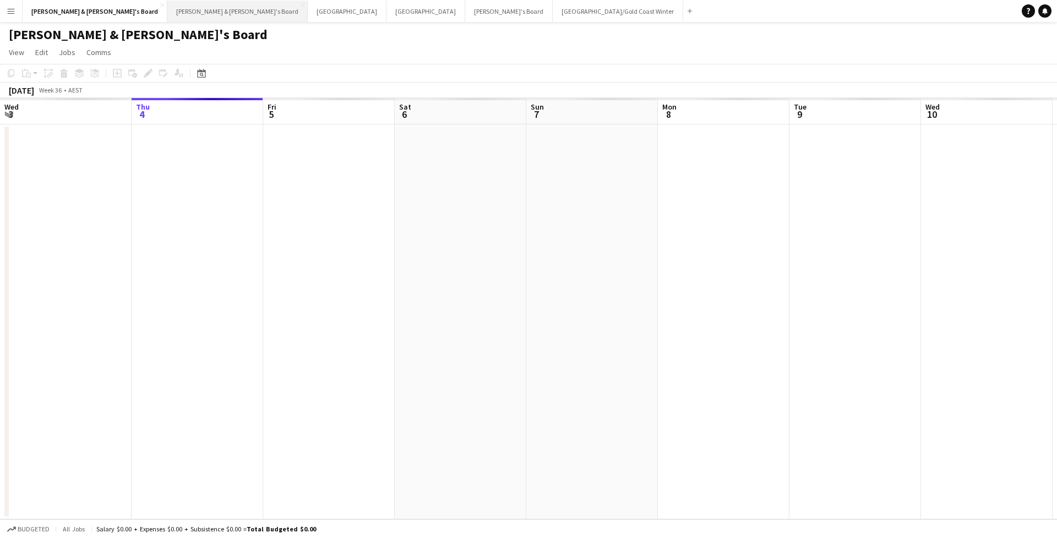
click at [167, 10] on button "Neil & Jenny's Board Close" at bounding box center [237, 11] width 140 height 21
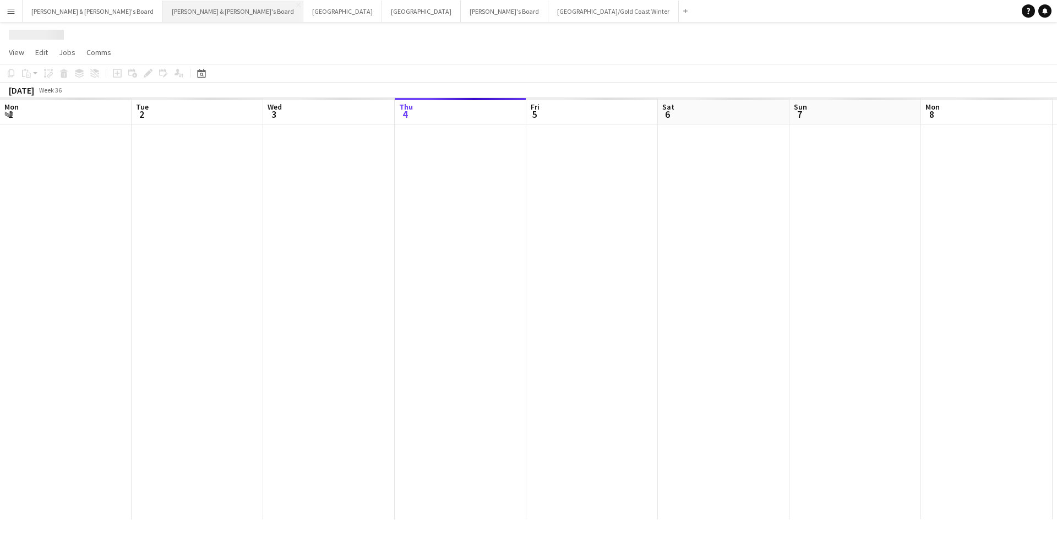
scroll to position [0, 263]
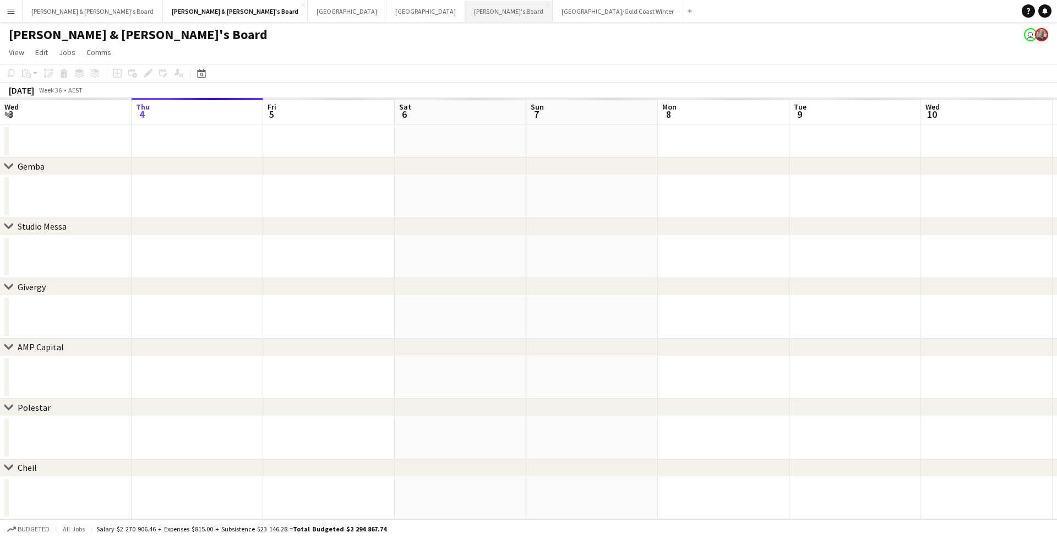
click at [465, 15] on button "Tennille's Board Close" at bounding box center [509, 11] width 88 height 21
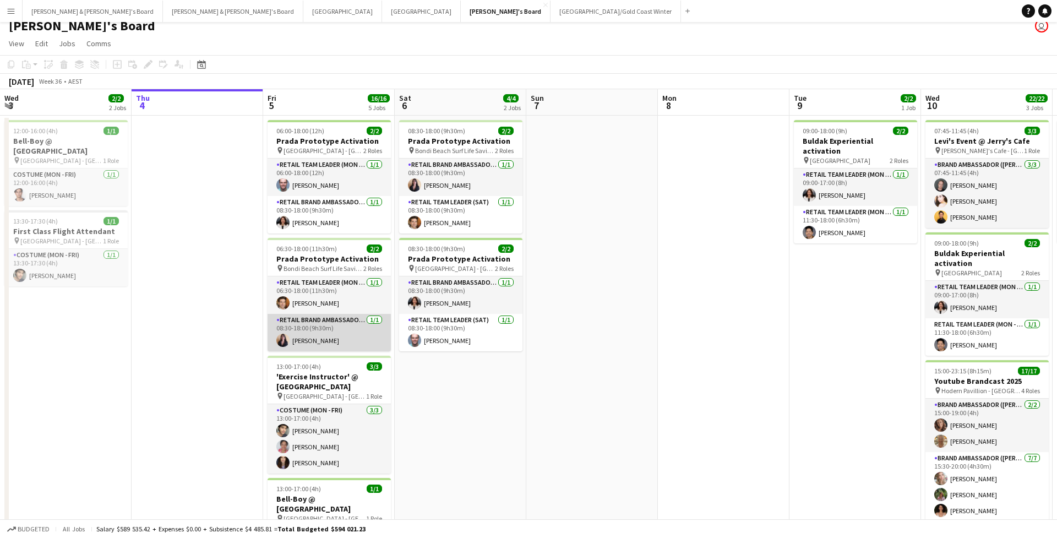
scroll to position [9, 0]
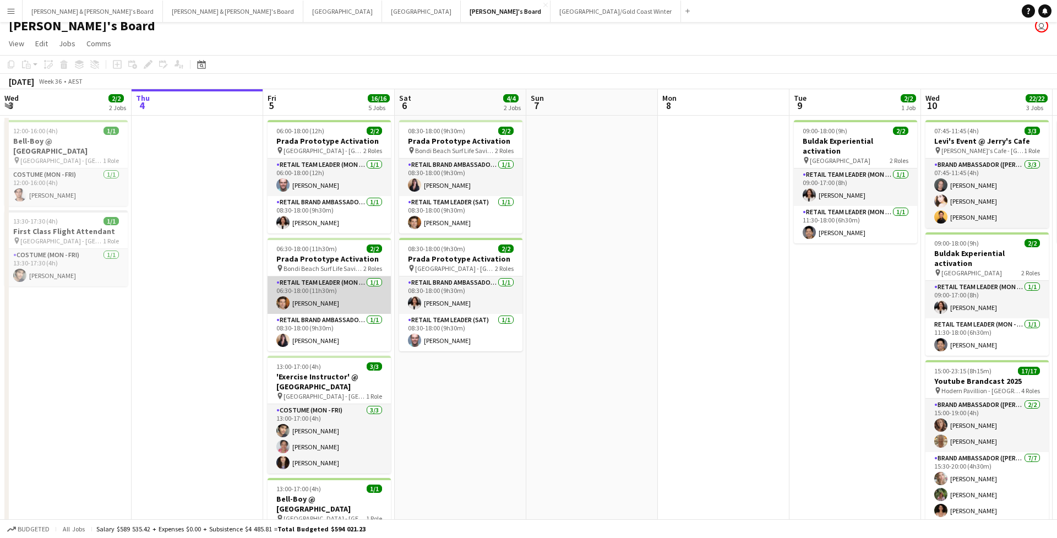
click at [353, 288] on app-card-role "RETAIL Team Leader (Mon - Fri) 1/1 06:30-18:00 (11h30m) Juan Montes" at bounding box center [329, 294] width 123 height 37
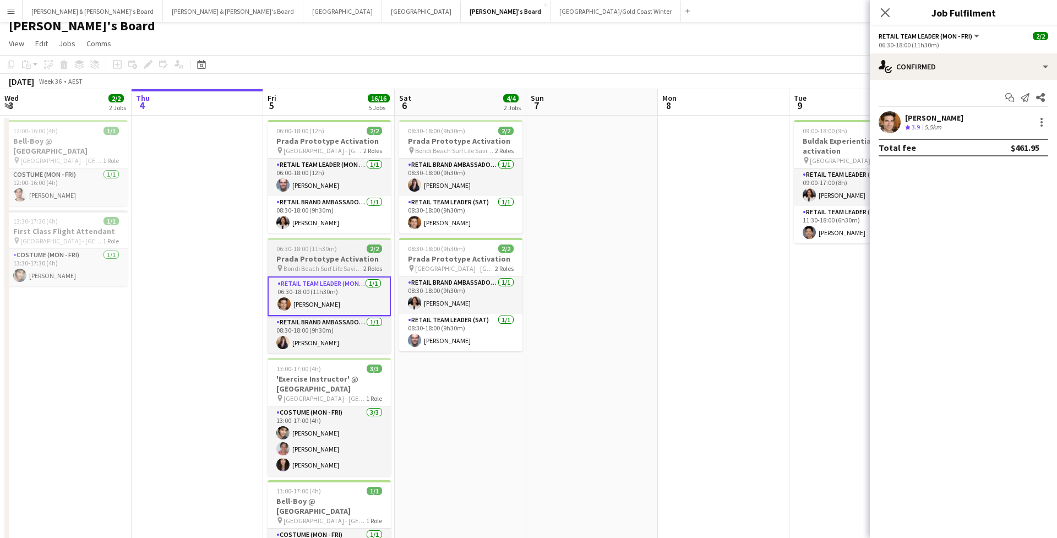
click at [350, 254] on h3 "Prada Prototype Activation" at bounding box center [329, 259] width 123 height 10
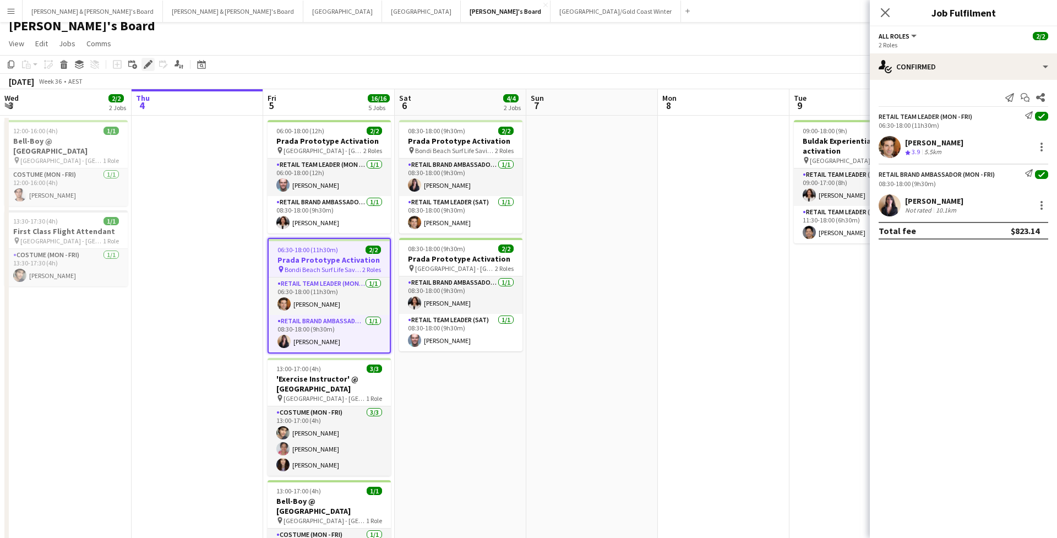
click at [150, 63] on icon at bounding box center [148, 65] width 6 height 6
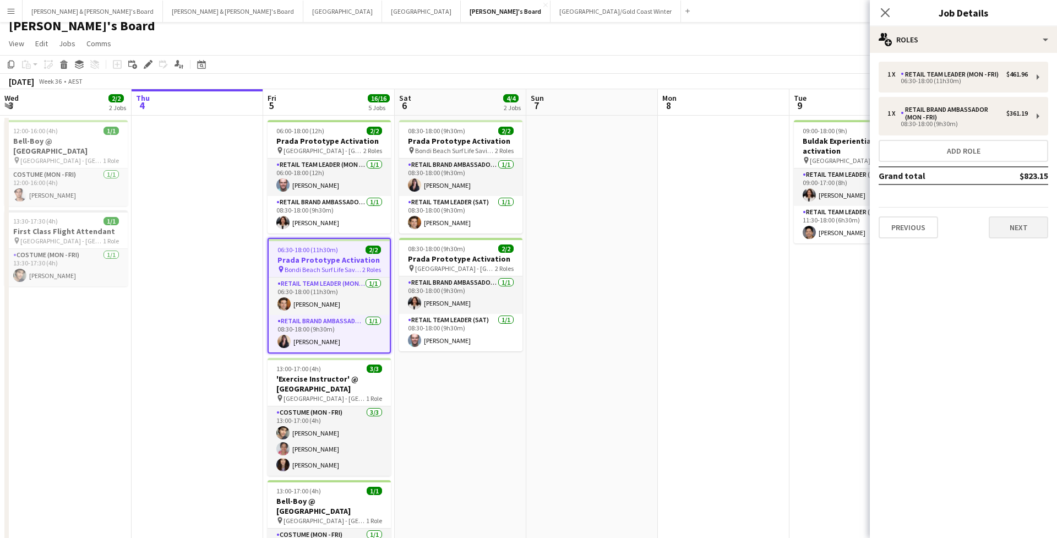
click at [1032, 231] on button "Next" at bounding box center [1018, 227] width 59 height 22
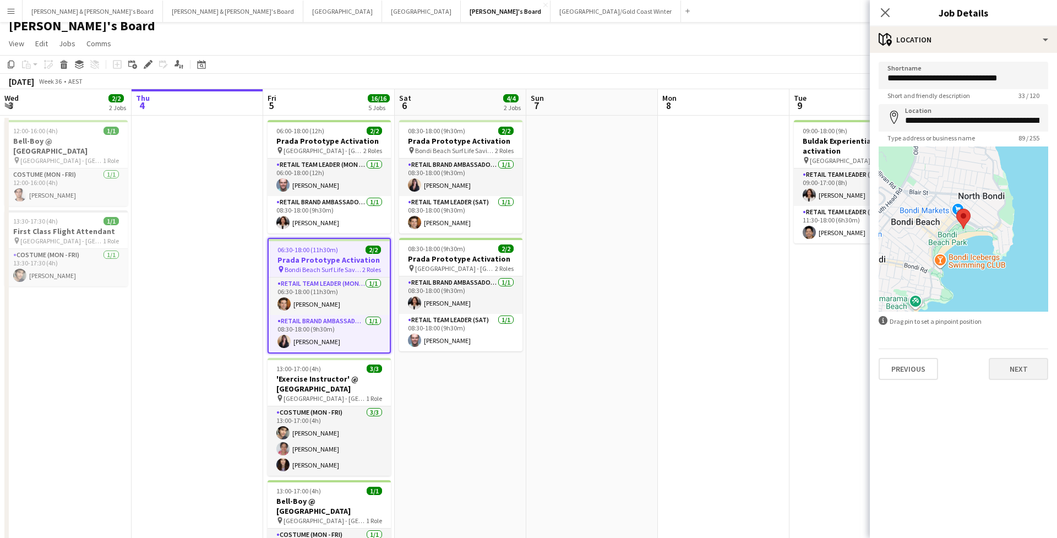
click at [1017, 374] on button "Next" at bounding box center [1018, 369] width 59 height 22
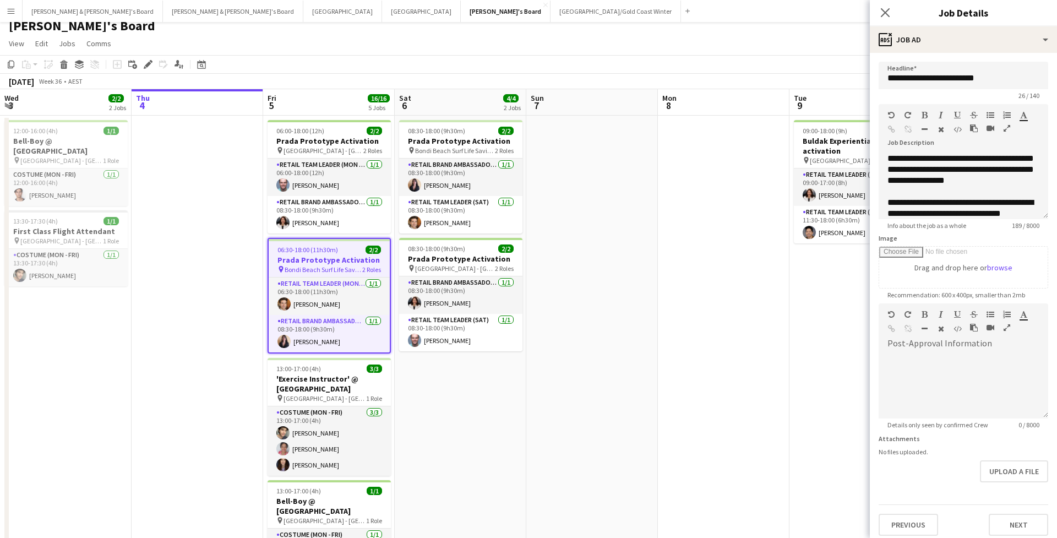
scroll to position [0, 0]
click at [1040, 531] on button "Next" at bounding box center [1018, 525] width 59 height 22
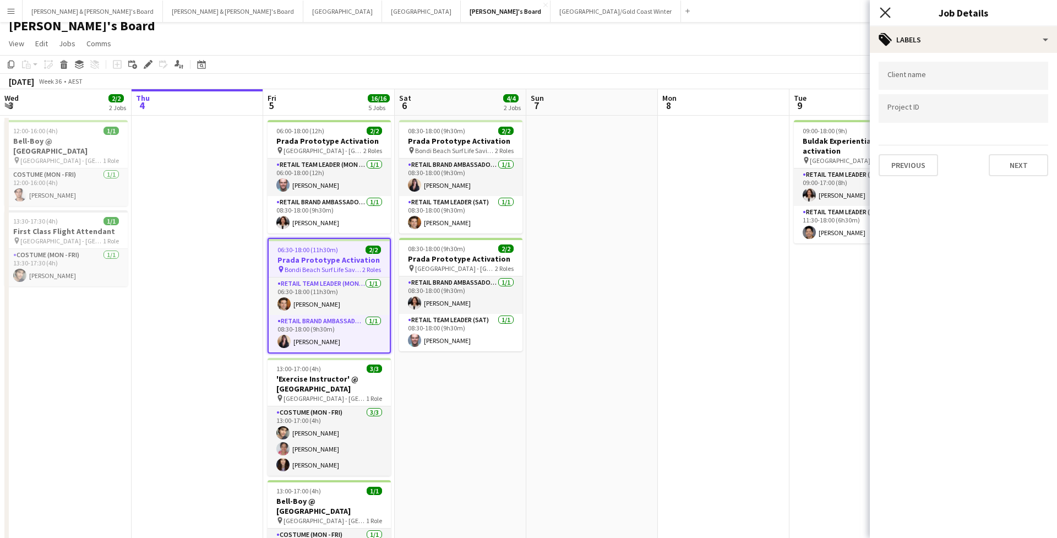
click at [884, 10] on icon "Close pop-in" at bounding box center [885, 12] width 10 height 10
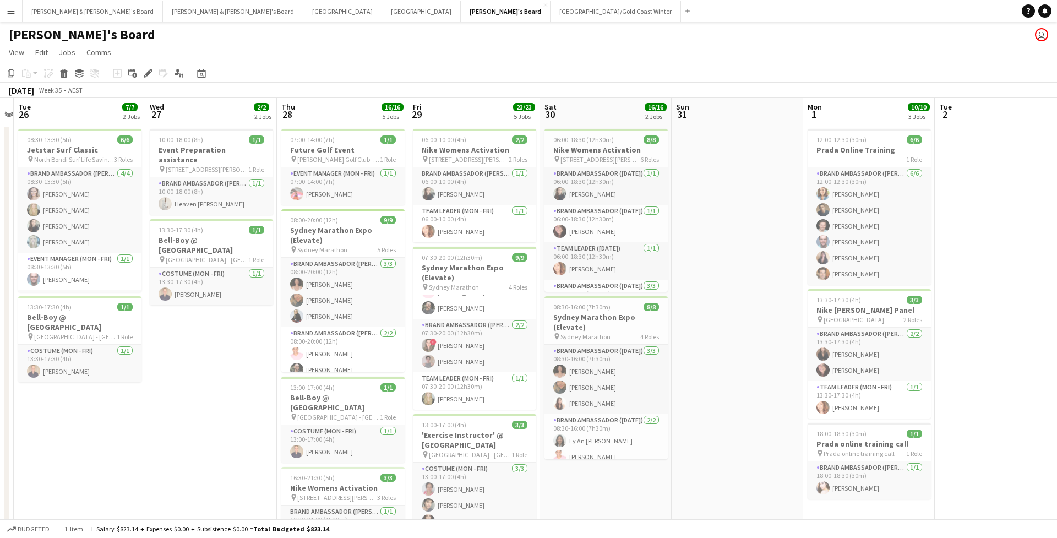
click at [333, 70] on app-toolbar "Copy Paste Paste Command V Paste with crew Command Shift V Paste linked Job Del…" at bounding box center [528, 73] width 1057 height 19
click at [461, 12] on button "Tennille's Board Close" at bounding box center [506, 11] width 90 height 21
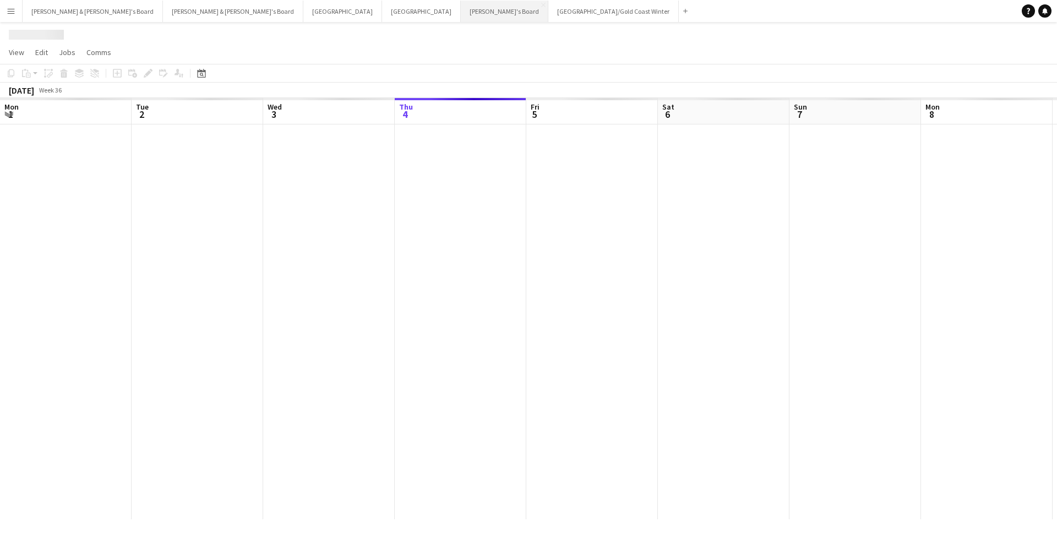
scroll to position [0, 263]
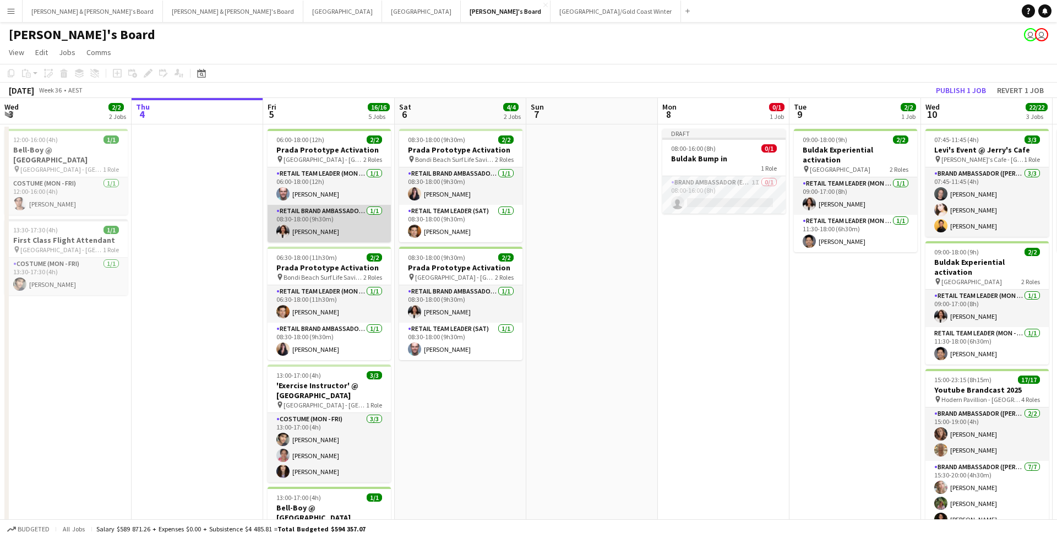
click at [326, 229] on app-card-role "RETAIL Brand Ambassador (Mon - Fri) 1/1 08:30-18:00 (9h30m) Marina Dietz" at bounding box center [329, 223] width 123 height 37
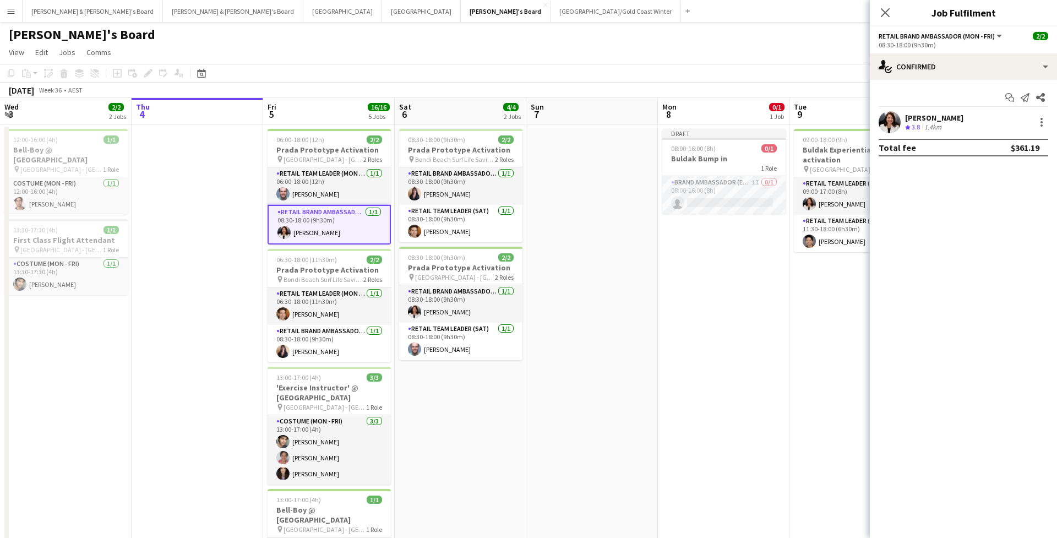
click at [893, 127] on app-user-avatar at bounding box center [890, 122] width 22 height 22
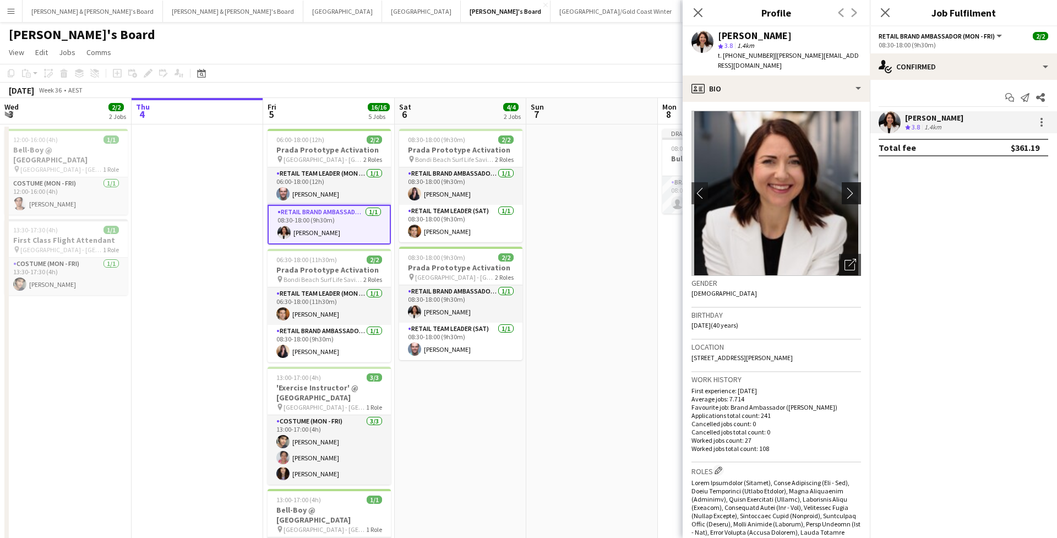
click at [855, 187] on app-icon "chevron-right" at bounding box center [853, 193] width 17 height 12
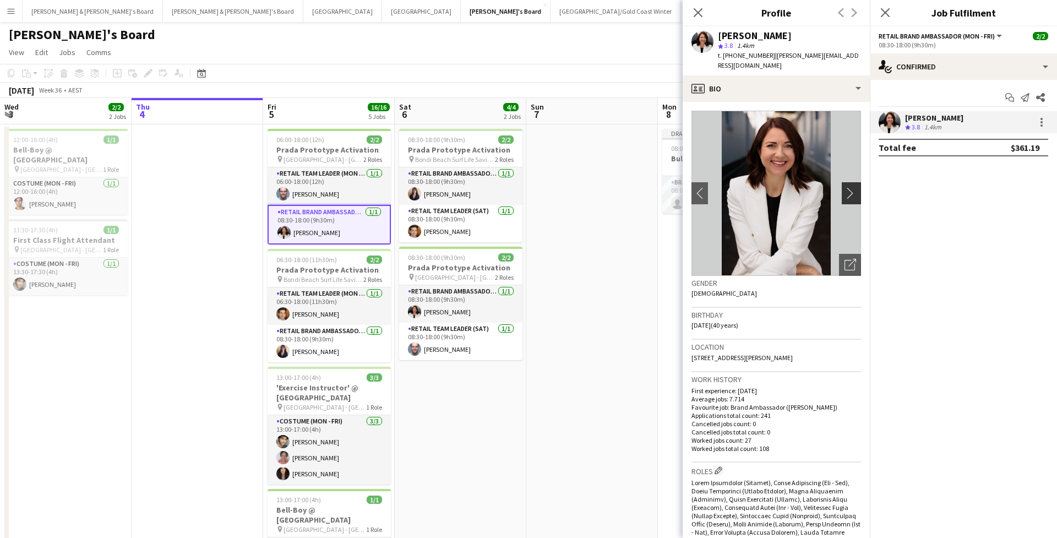
click at [854, 187] on app-icon "chevron-right" at bounding box center [853, 193] width 17 height 12
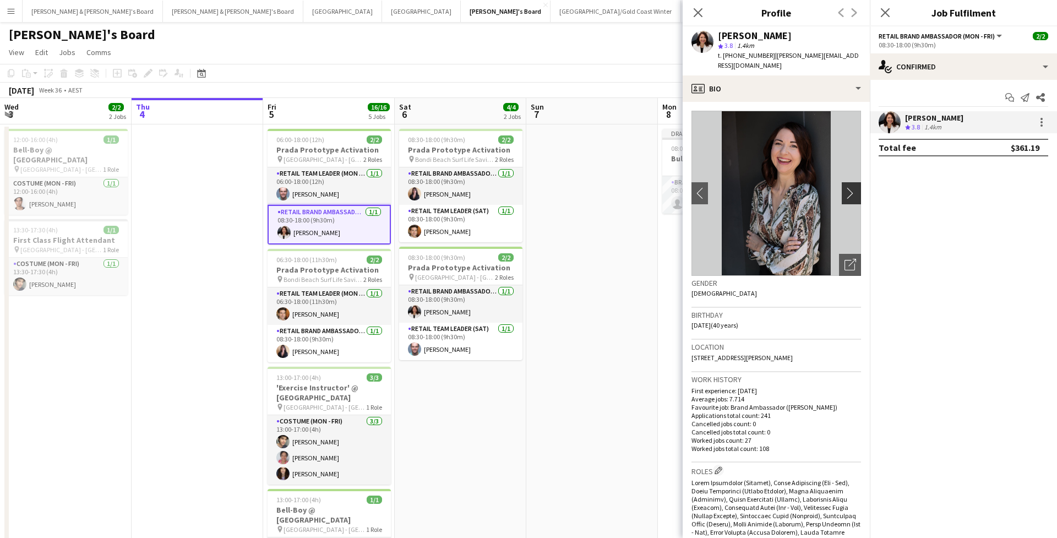
click at [854, 187] on app-icon "chevron-right" at bounding box center [853, 193] width 17 height 12
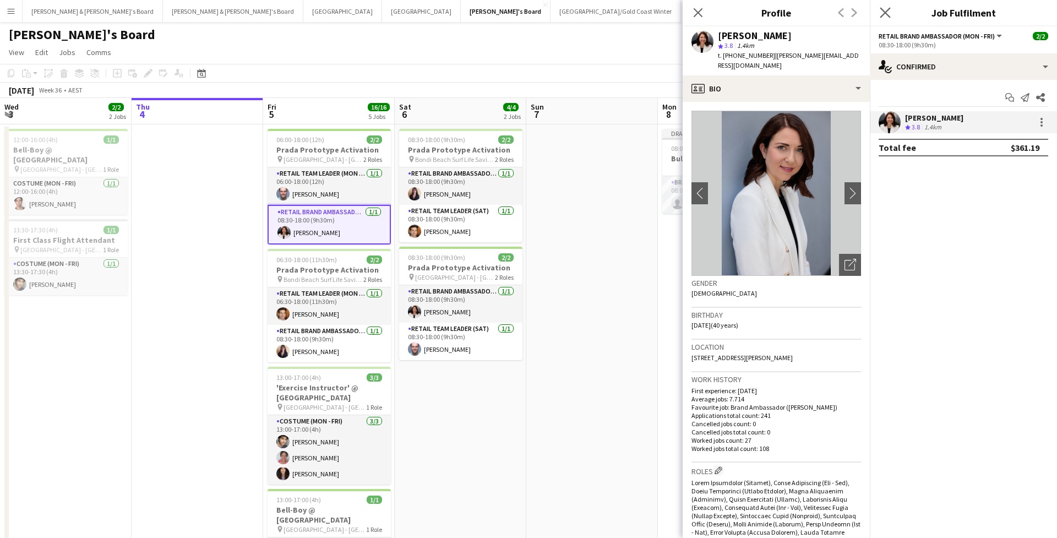
click at [892, 13] on app-icon "Close pop-in" at bounding box center [886, 13] width 16 height 16
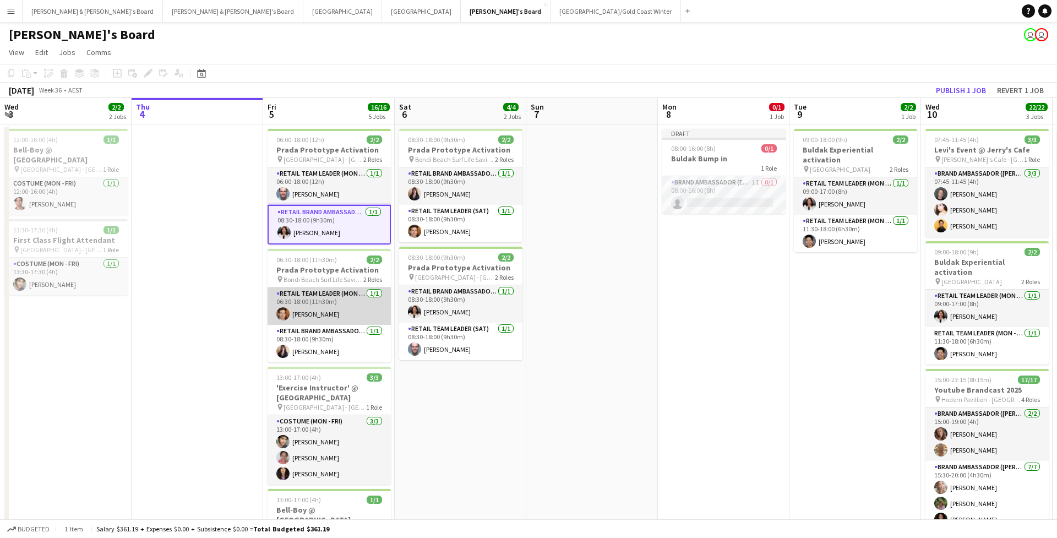
click at [331, 312] on app-card-role "RETAIL Team Leader (Mon - Fri) 1/1 06:30-18:00 (11h30m) Juan Montes" at bounding box center [329, 306] width 123 height 37
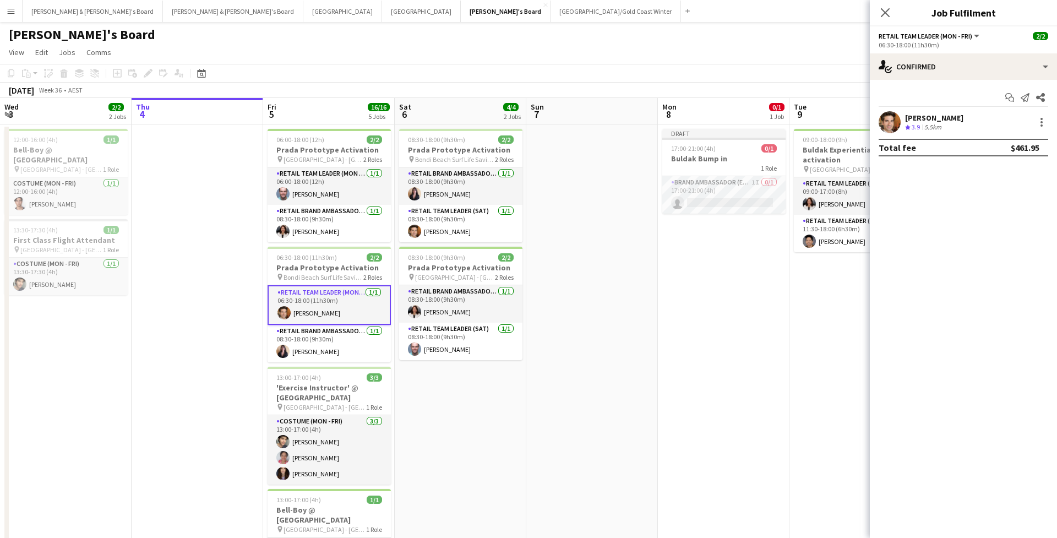
click at [892, 124] on app-user-avatar at bounding box center [890, 122] width 22 height 22
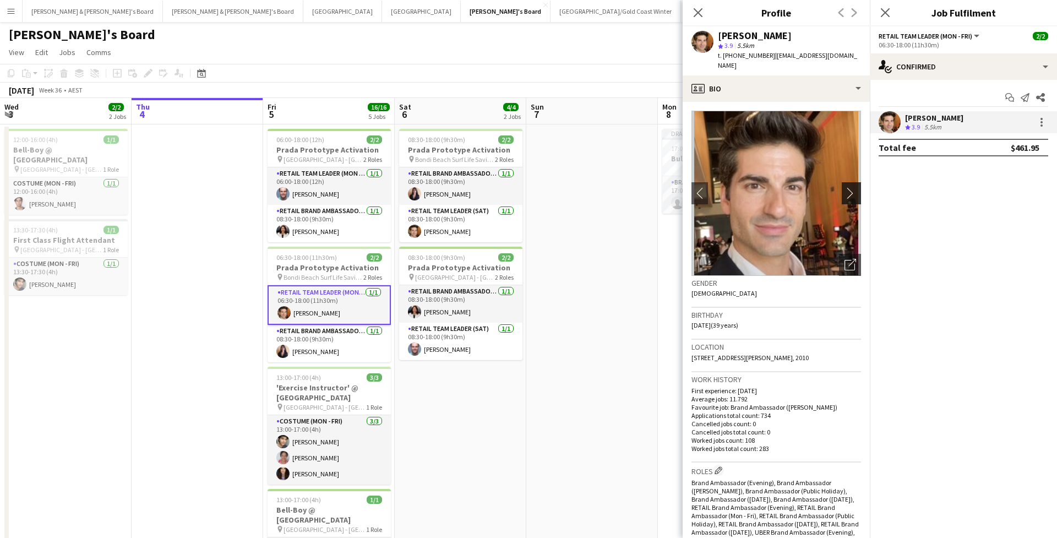
click at [853, 188] on button "chevron-right" at bounding box center [853, 193] width 22 height 22
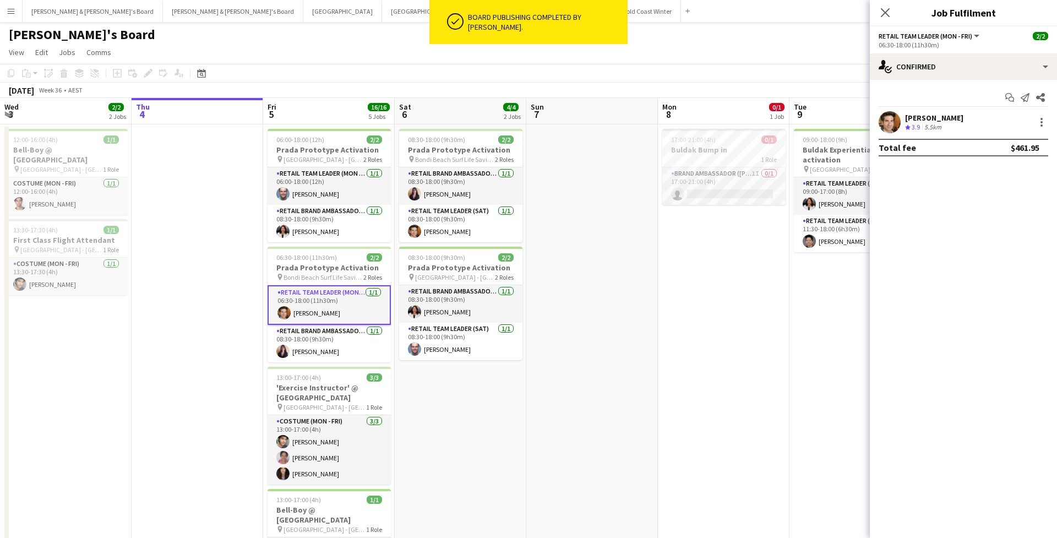
click at [887, 20] on div "Close pop-in" at bounding box center [885, 12] width 31 height 25
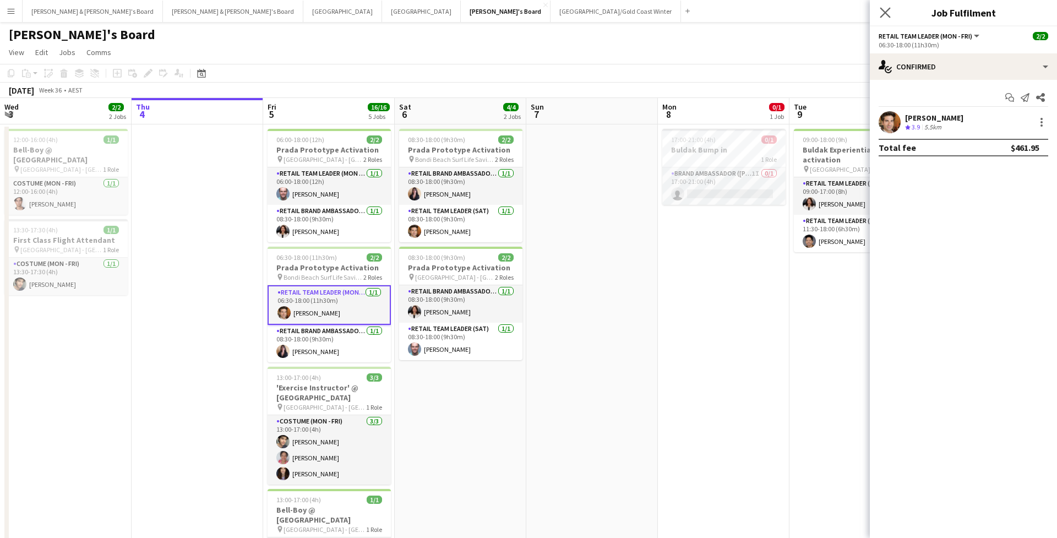
click at [887, 18] on app-icon "Close pop-in" at bounding box center [886, 13] width 16 height 16
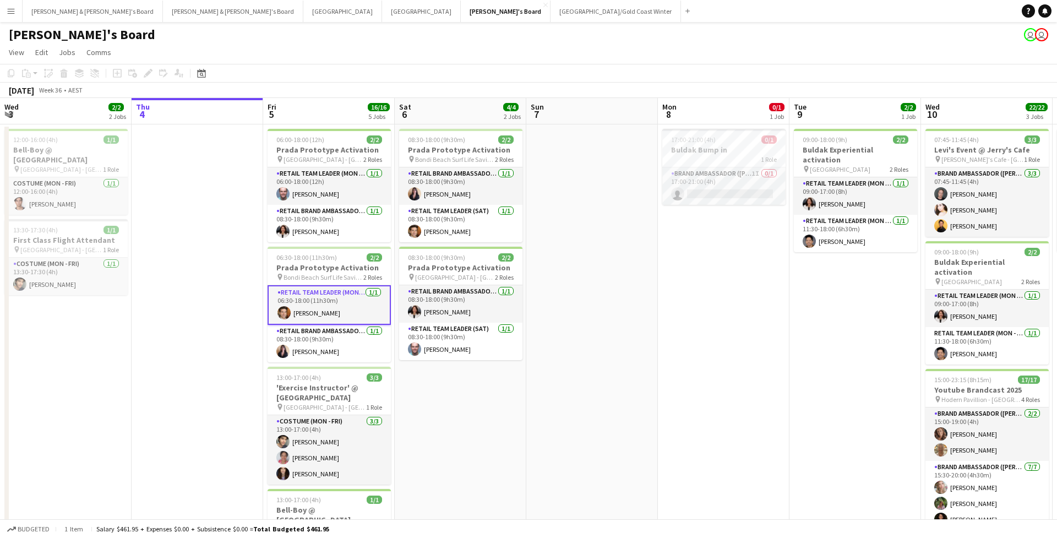
click at [567, 95] on div "September 2025 Week 36 • AEST" at bounding box center [528, 90] width 1057 height 15
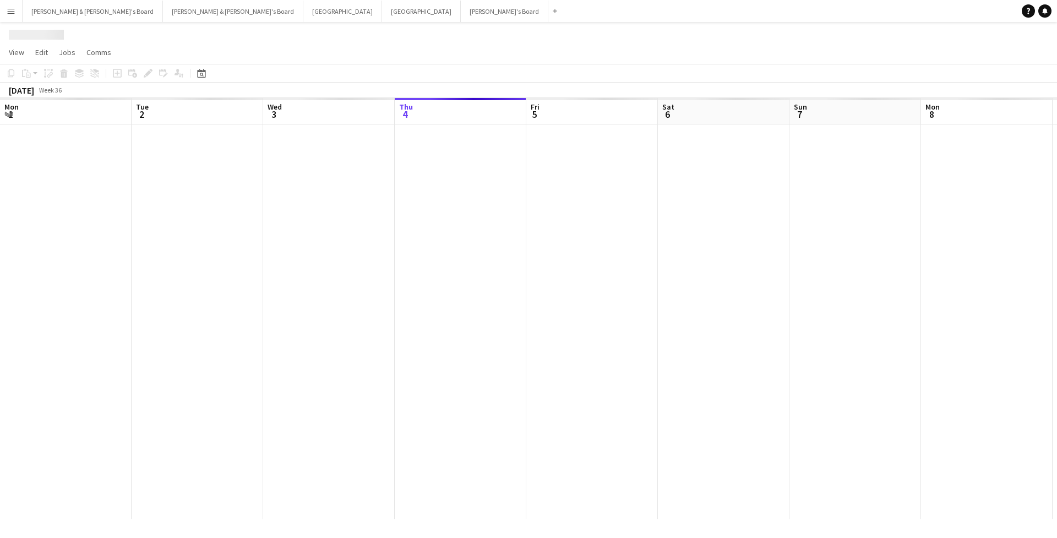
scroll to position [0, 263]
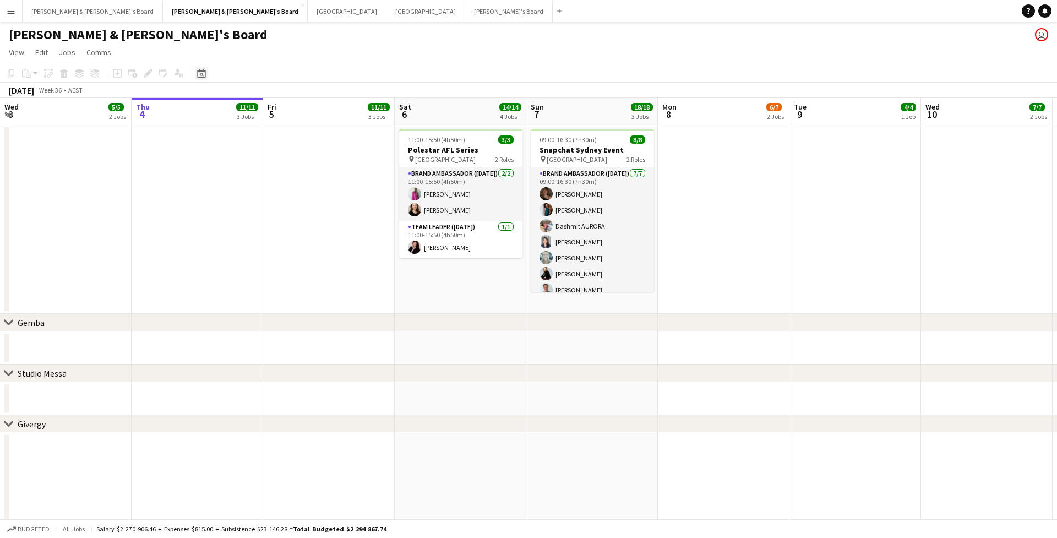
click at [201, 70] on icon "Date picker" at bounding box center [201, 73] width 9 height 9
click at [288, 117] on span "Next month" at bounding box center [291, 111] width 22 height 22
click at [19, 10] on button "Menu" at bounding box center [11, 11] width 22 height 22
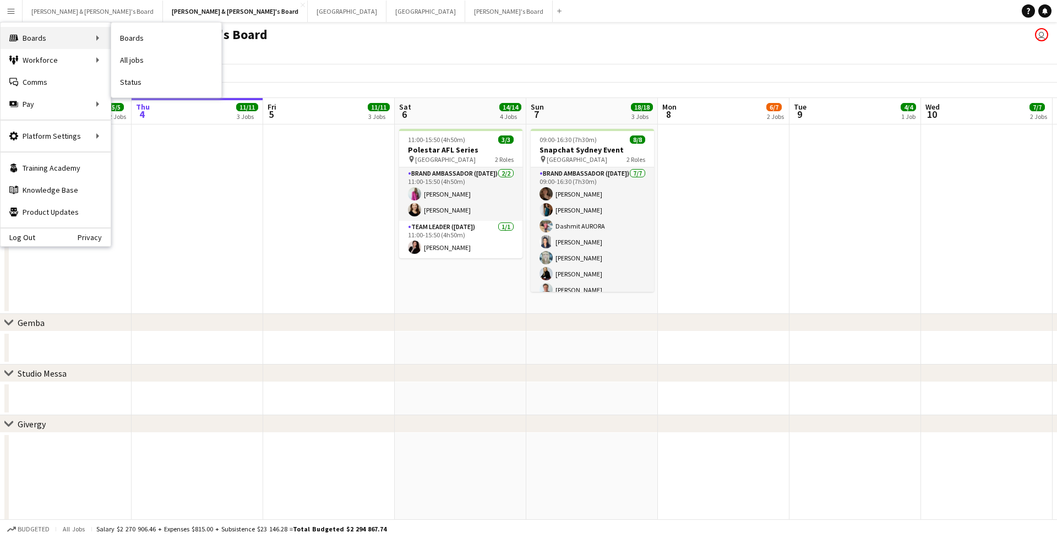
click at [37, 40] on div "Boards Boards" at bounding box center [56, 38] width 110 height 22
click at [164, 39] on link "Boards" at bounding box center [166, 38] width 110 height 22
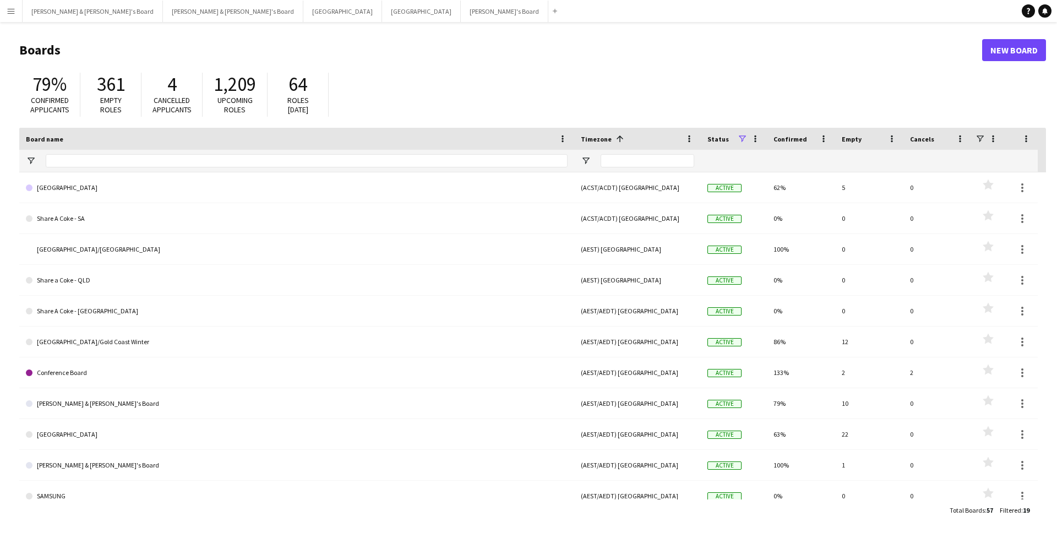
click at [7, 8] on app-icon "Menu" at bounding box center [11, 11] width 9 height 9
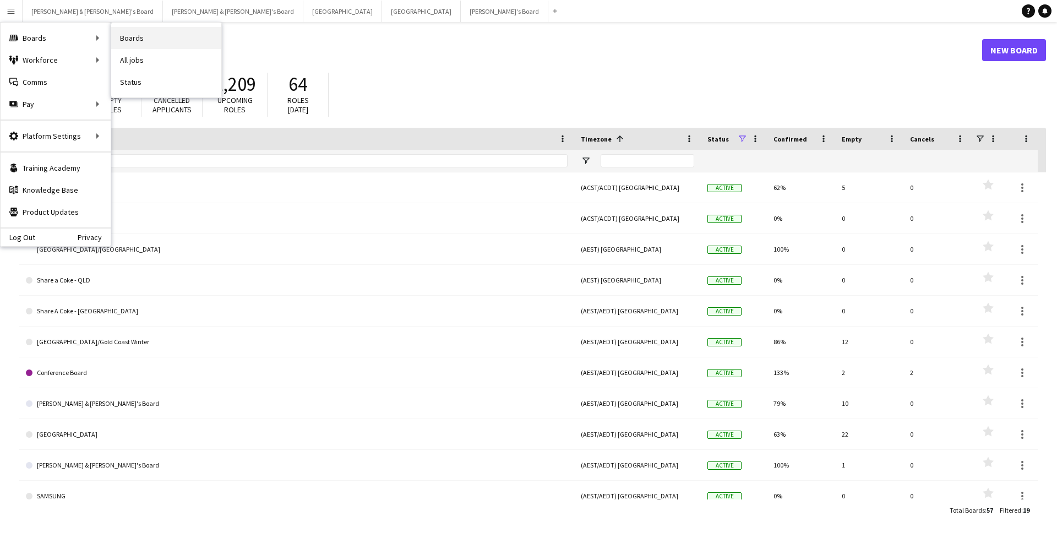
click at [134, 43] on link "Boards" at bounding box center [166, 38] width 110 height 22
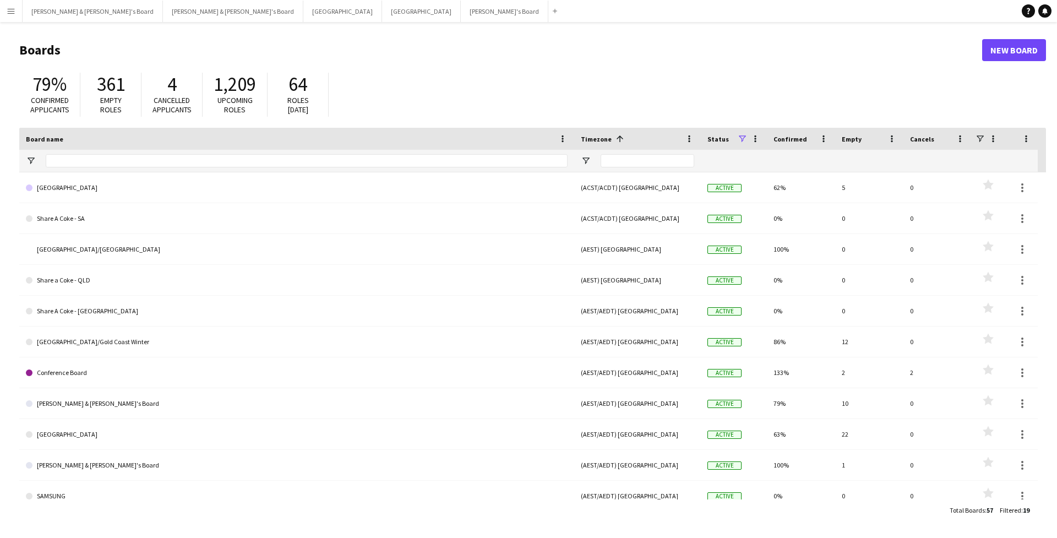
click at [15, 8] on button "Menu" at bounding box center [11, 11] width 22 height 22
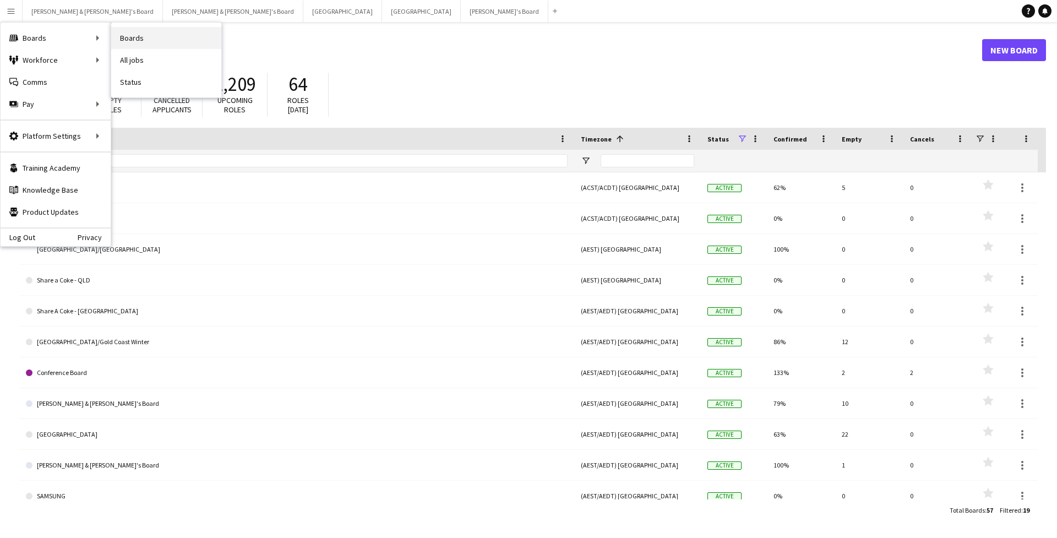
click at [132, 39] on link "Boards" at bounding box center [166, 38] width 110 height 22
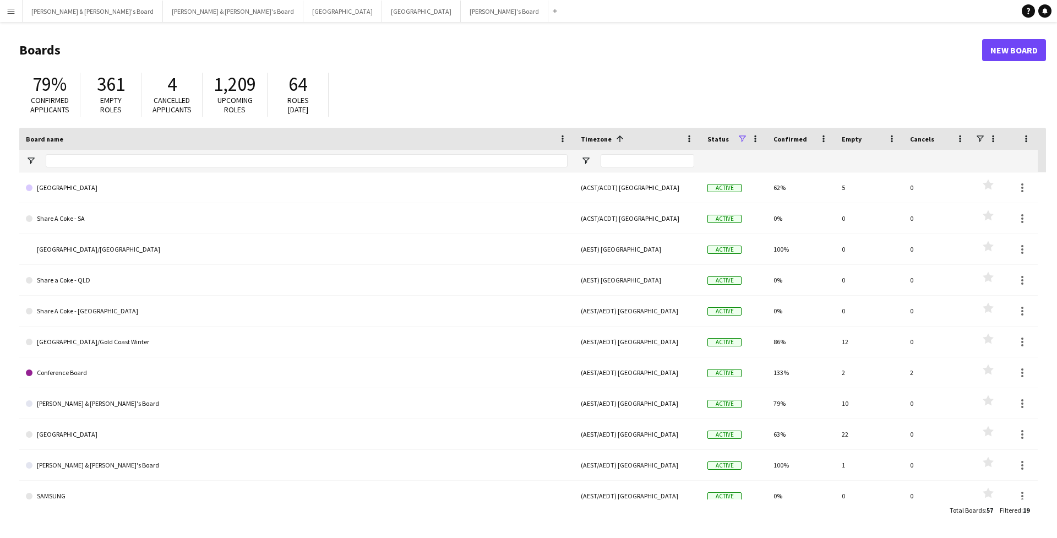
click at [16, 10] on button "Menu" at bounding box center [11, 11] width 22 height 22
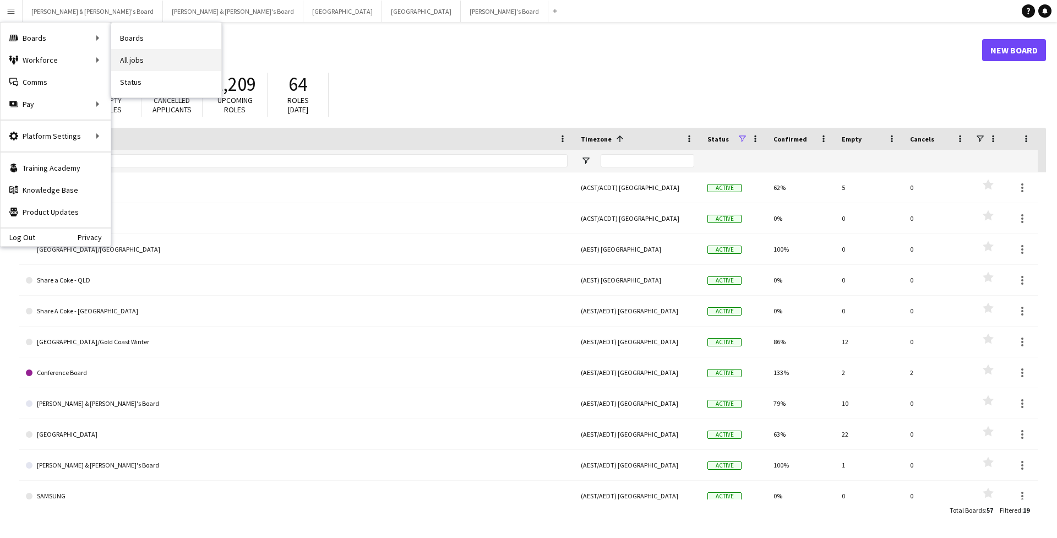
click at [148, 57] on link "All jobs" at bounding box center [166, 60] width 110 height 22
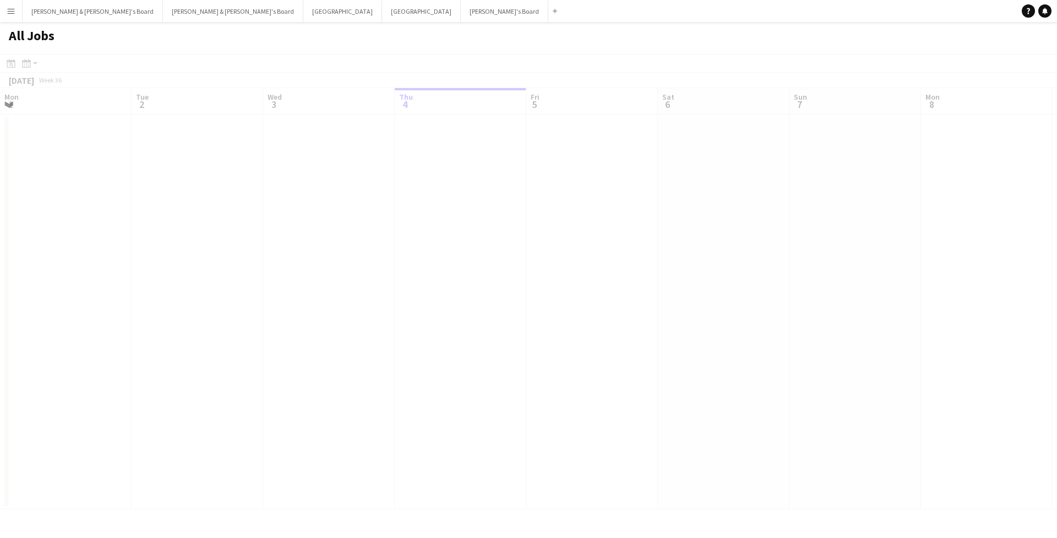
scroll to position [0, 263]
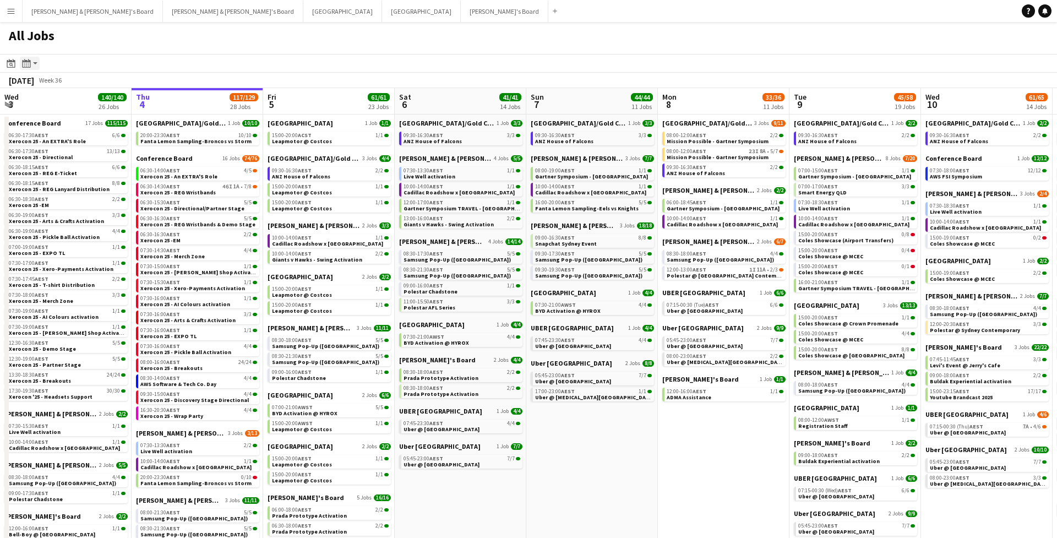
click at [21, 60] on div "Month view / Day view" at bounding box center [26, 63] width 13 height 13
click at [32, 63] on div "Month view / Day view" at bounding box center [26, 63] width 13 height 13
click at [28, 62] on icon at bounding box center [26, 63] width 8 height 9
click at [203, 66] on app-toolbar "Date picker SEP 2025 SEP 2025 Monday M Tuesday T Wednesday W Thursday T Friday …" at bounding box center [528, 63] width 1057 height 19
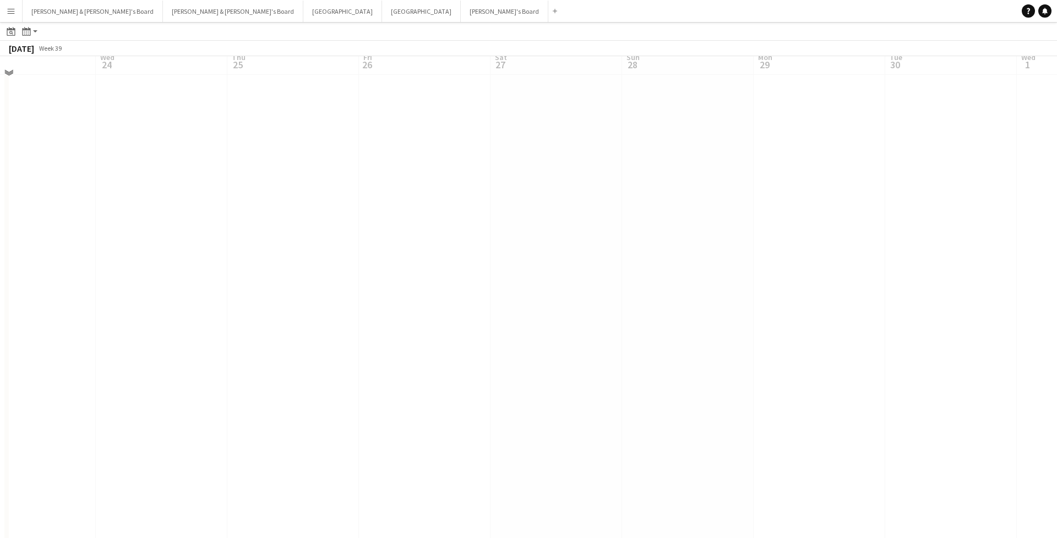
scroll to position [119, 0]
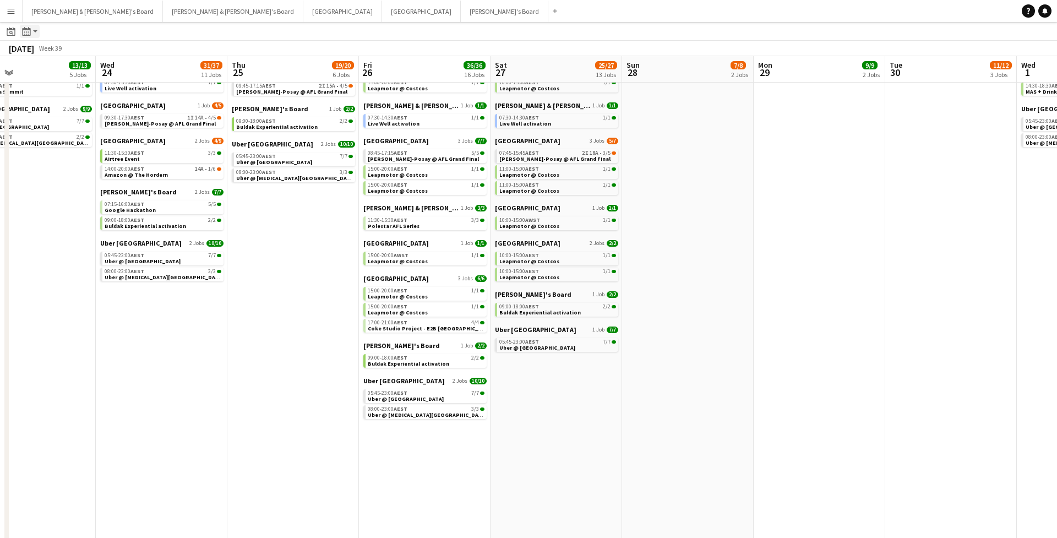
click at [29, 33] on icon "Month view / Day view" at bounding box center [26, 31] width 9 height 9
click at [8, 34] on icon "Date picker" at bounding box center [11, 31] width 9 height 9
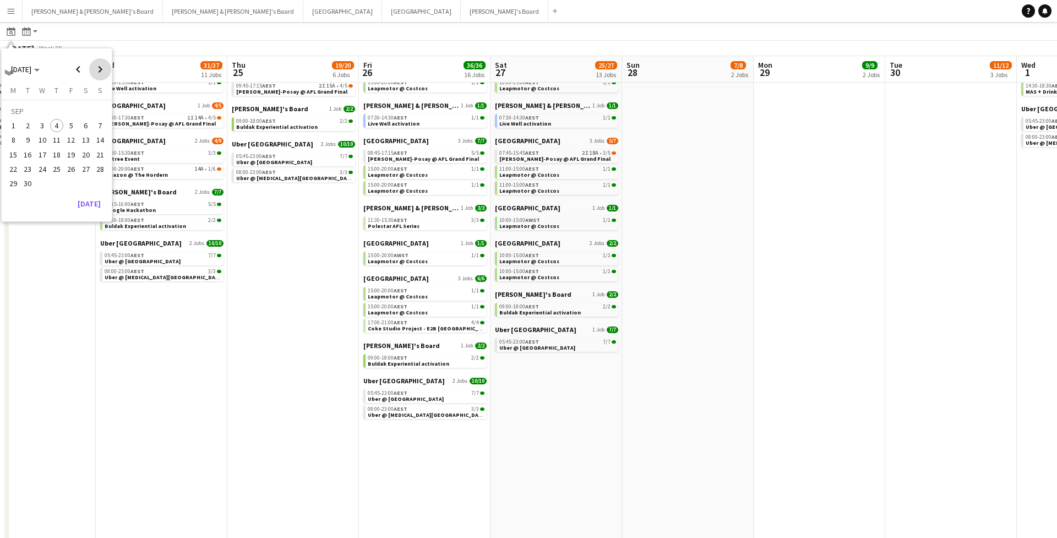
click at [92, 74] on span "Next month" at bounding box center [100, 69] width 22 height 22
click at [55, 153] on span "20" at bounding box center [56, 157] width 13 height 13
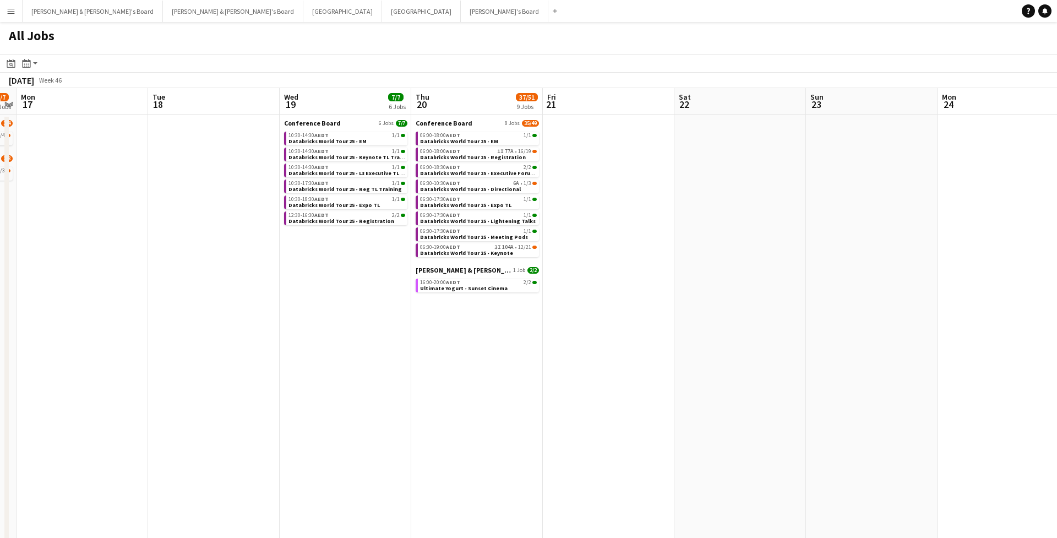
scroll to position [0, 0]
click at [486, 254] on span "Databricks World Tour 25 - Keynote" at bounding box center [466, 253] width 93 height 7
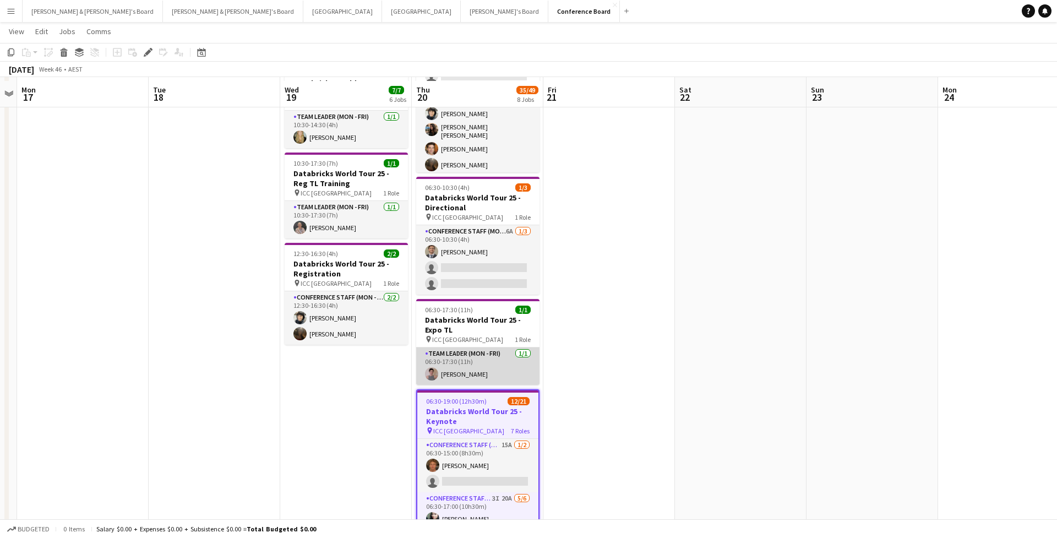
scroll to position [351, 0]
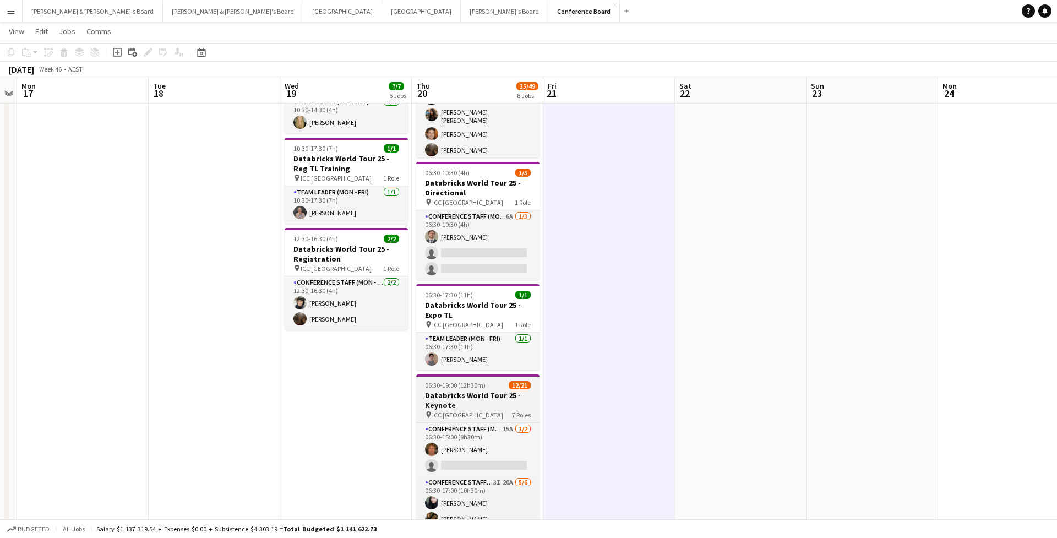
click at [502, 391] on h3 "Databricks World Tour 25 - Keynote" at bounding box center [477, 401] width 123 height 20
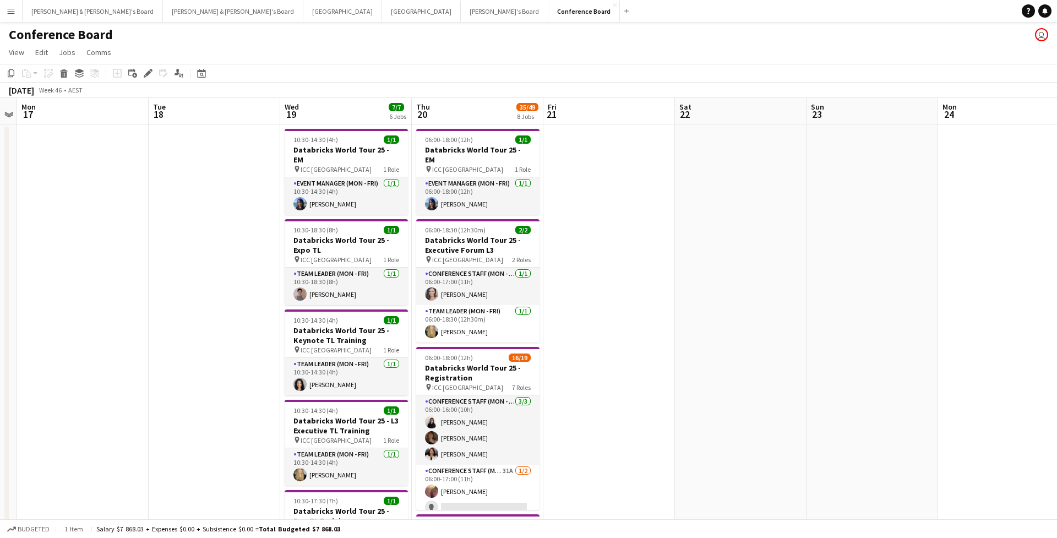
scroll to position [0, 0]
click at [199, 69] on icon "Date picker" at bounding box center [201, 73] width 9 height 9
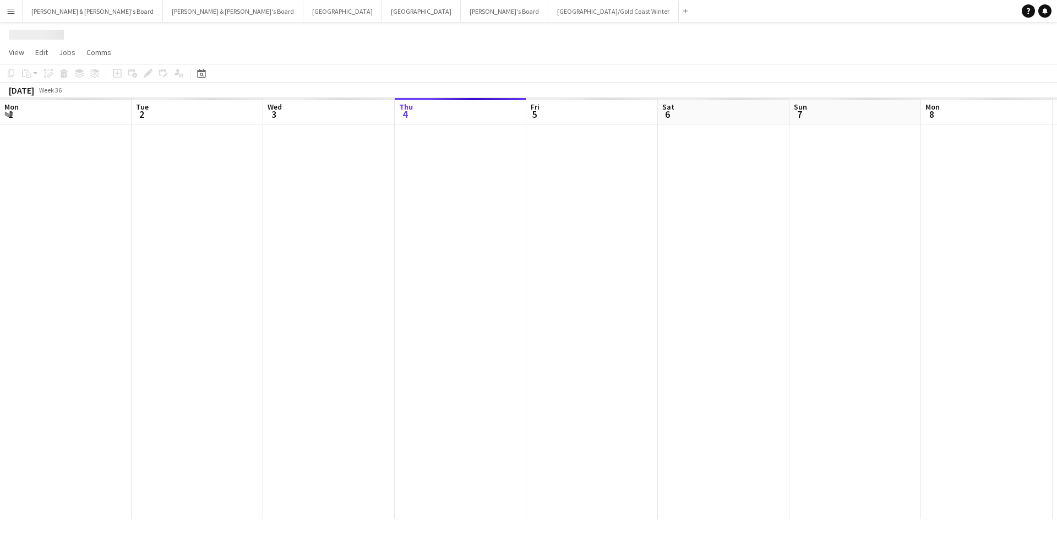
scroll to position [0, 263]
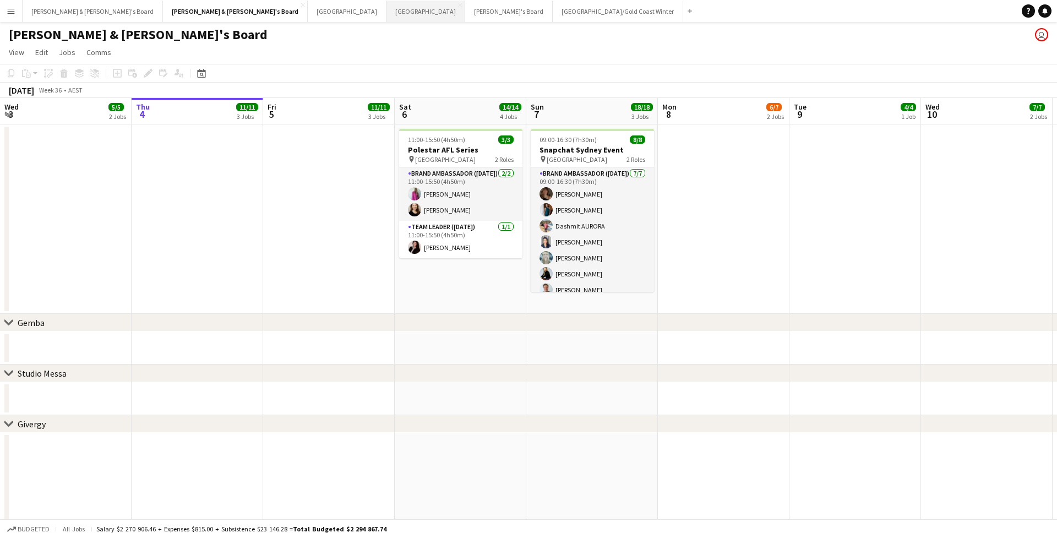
click at [387, 17] on button "Sydney Close" at bounding box center [426, 11] width 79 height 21
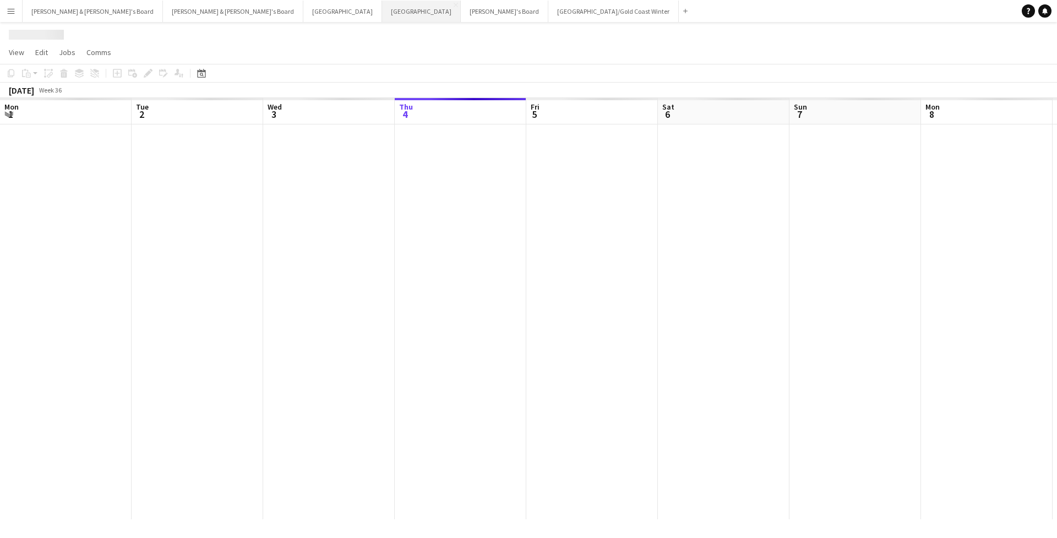
scroll to position [0, 263]
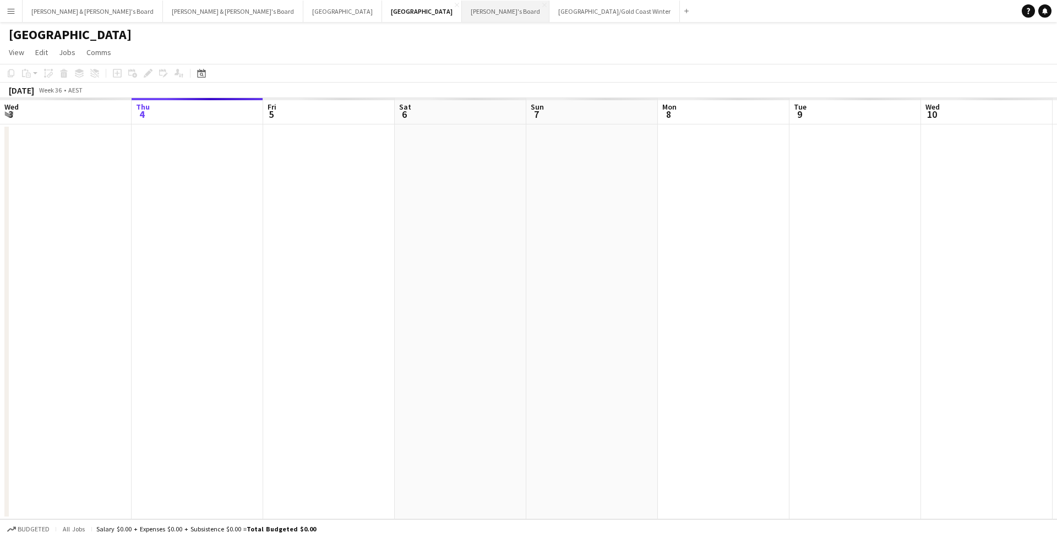
click at [462, 17] on button "Tennille's Board Close" at bounding box center [506, 11] width 88 height 21
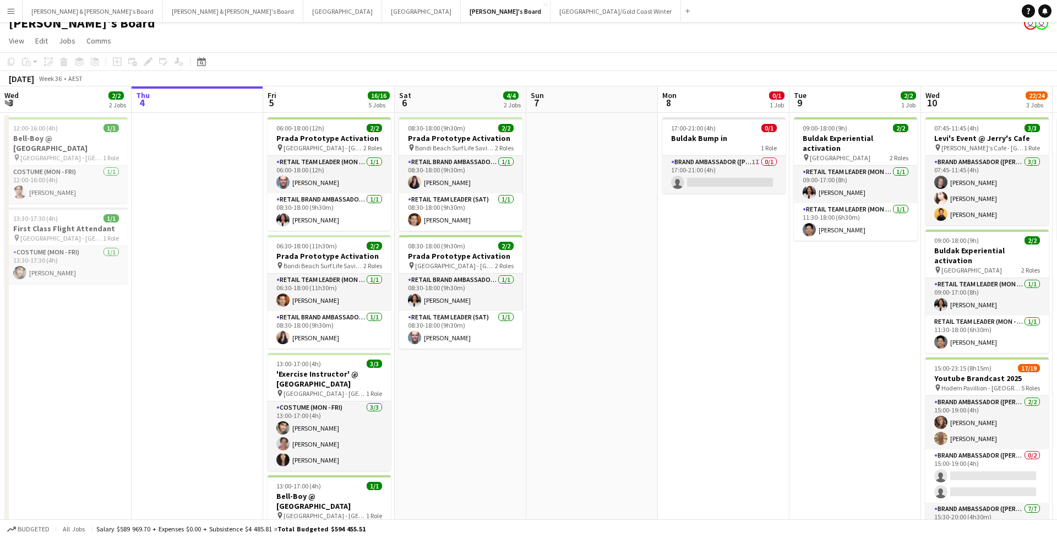
scroll to position [14, 0]
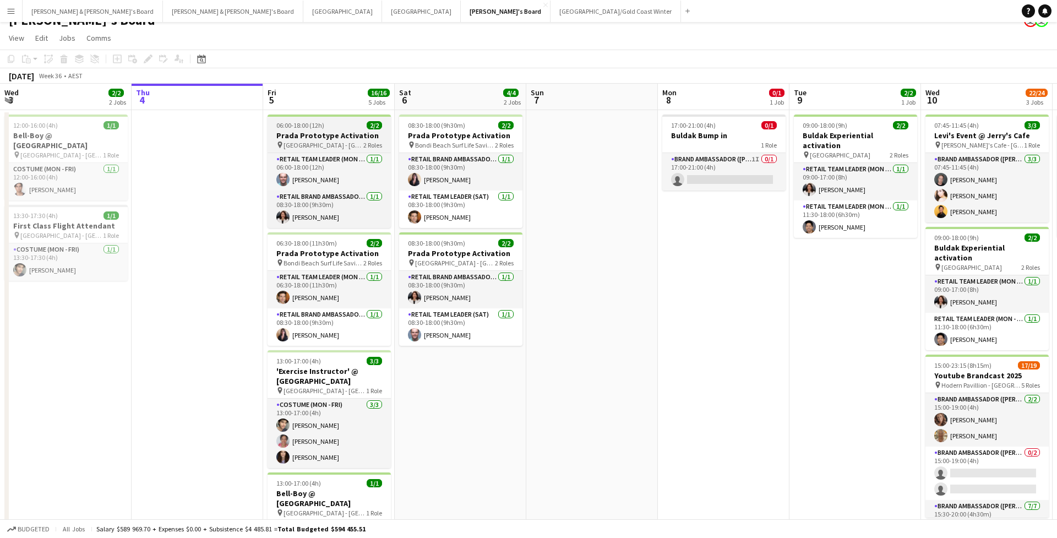
click at [320, 123] on span "06:00-18:00 (12h)" at bounding box center [300, 125] width 48 height 8
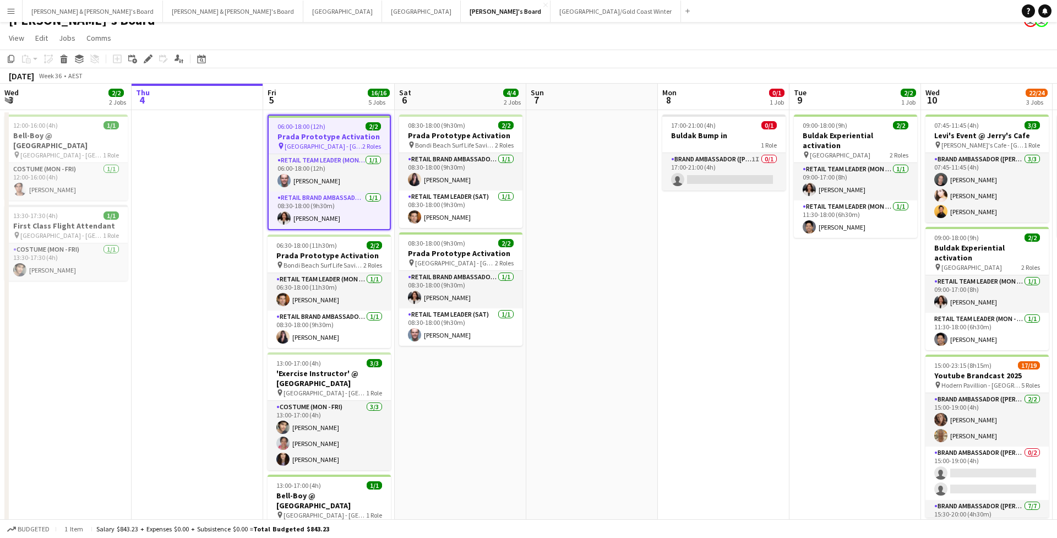
click at [309, 79] on div "[DATE] Week 36 • AEST" at bounding box center [528, 75] width 1057 height 15
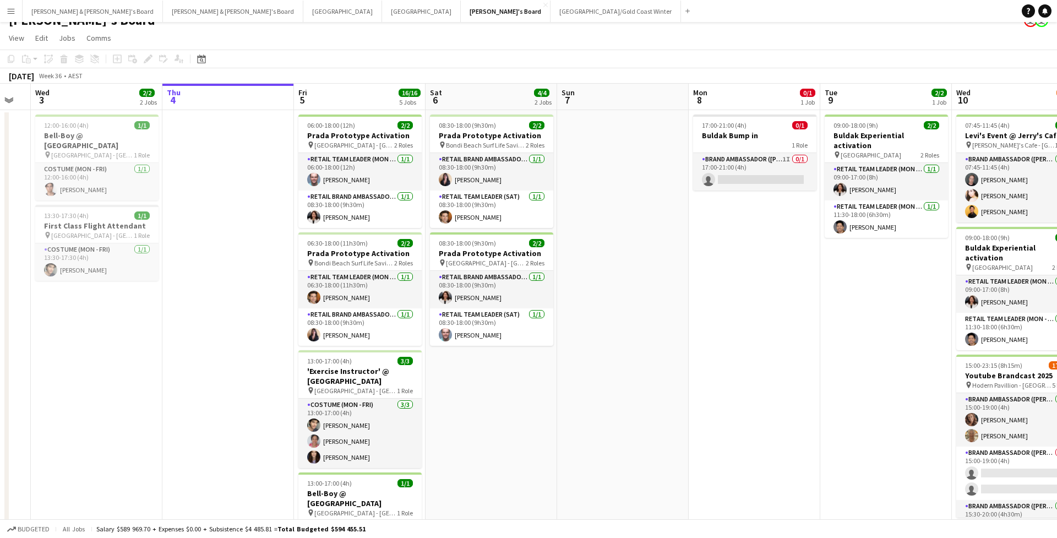
scroll to position [0, 230]
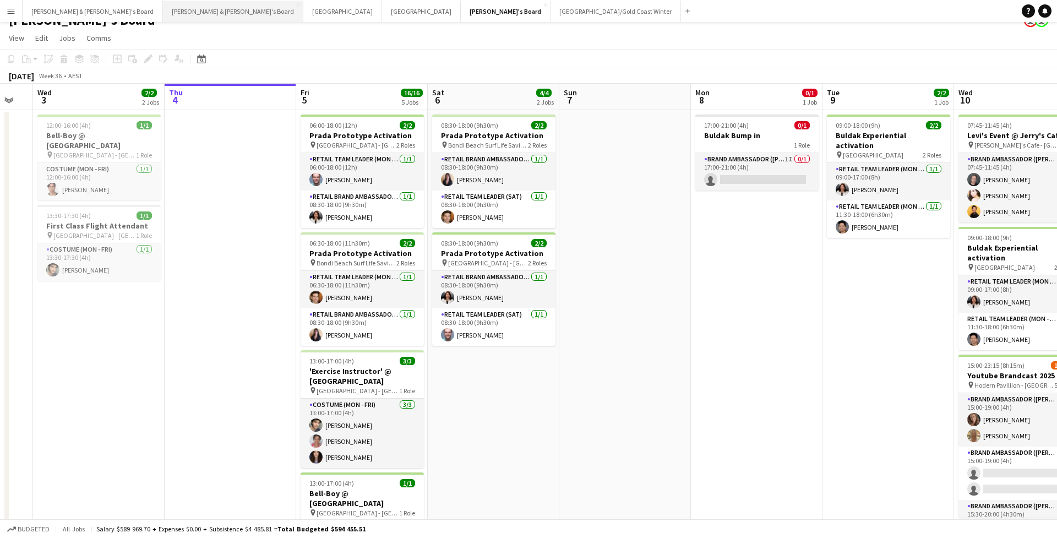
click at [163, 9] on button "[PERSON_NAME] & [PERSON_NAME]'s Board Close" at bounding box center [233, 11] width 140 height 21
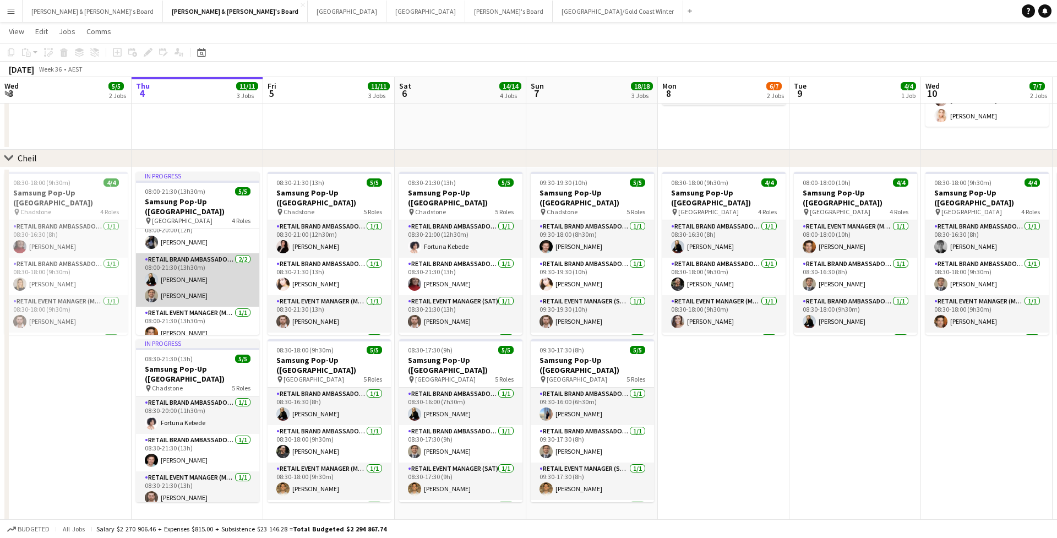
scroll to position [50, 0]
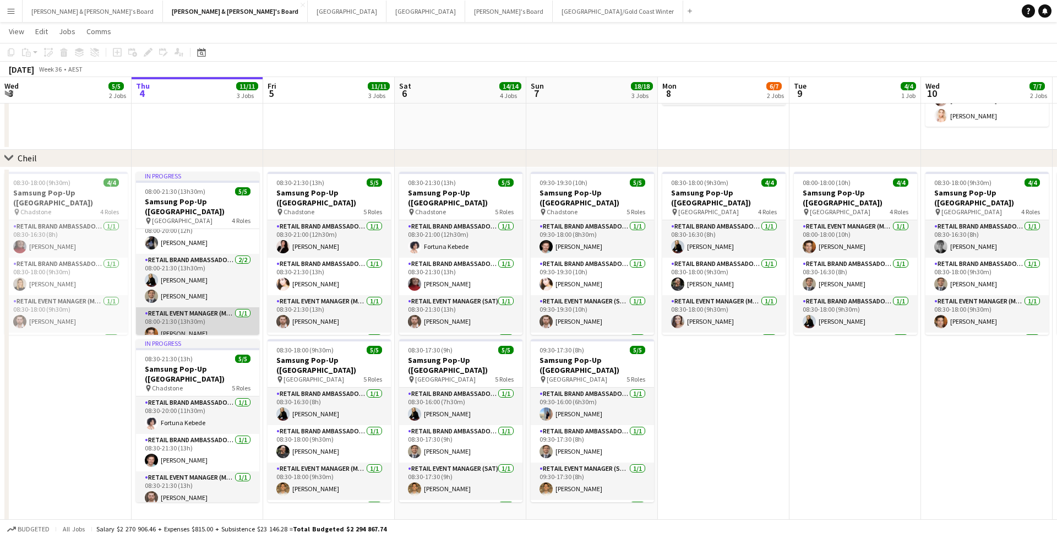
click at [187, 314] on app-card-role "RETAIL Event Manager (Mon - Fri) 1/1 08:00-21:30 (13h30m) Juan Montes" at bounding box center [197, 325] width 123 height 37
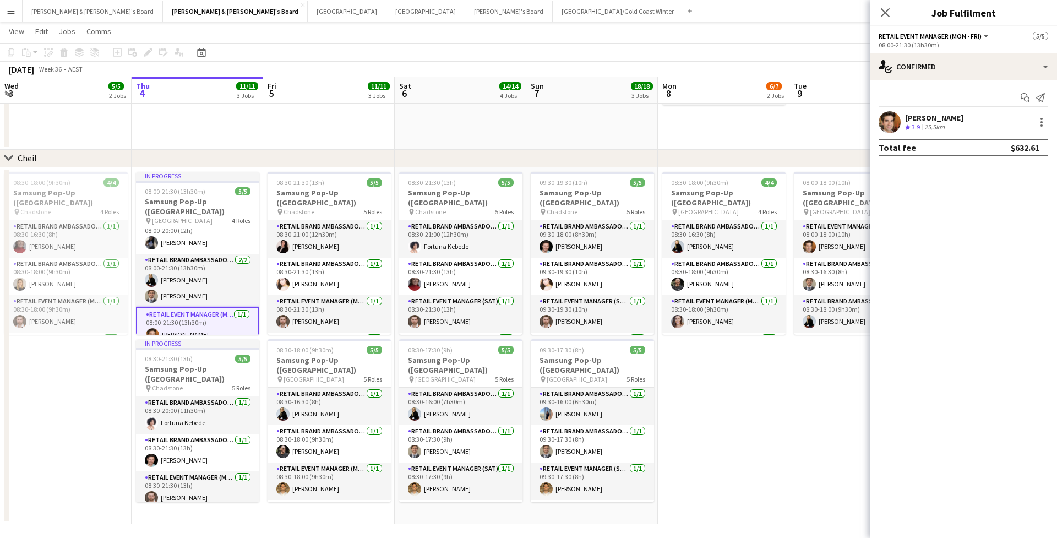
click at [936, 120] on div "[PERSON_NAME]" at bounding box center [934, 118] width 58 height 10
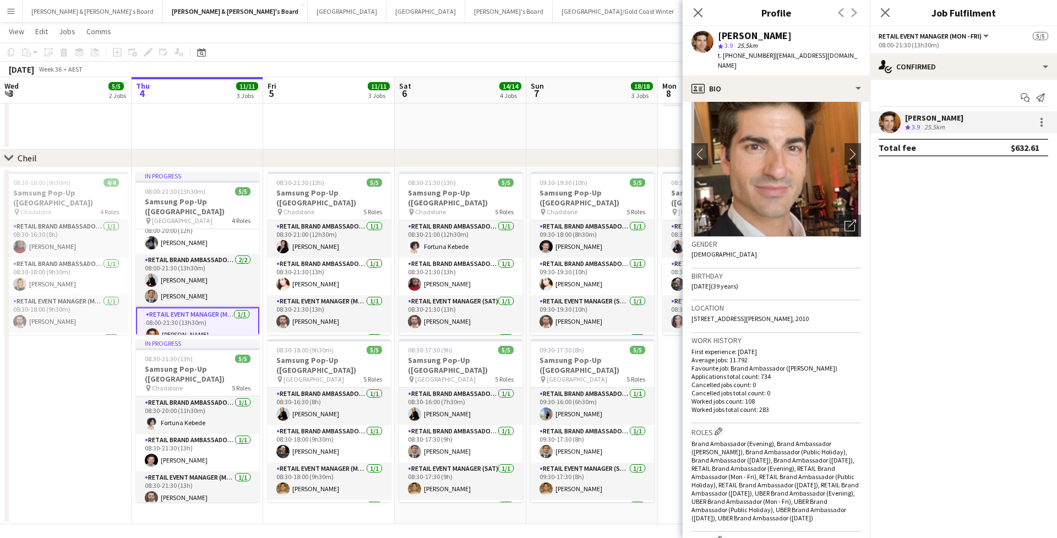
scroll to position [40, 0]
click at [741, 314] on span "9/3 Farrell Avenue, Darlinghurst, 2010" at bounding box center [750, 318] width 117 height 8
click at [762, 314] on span "9/3 Farrell Avenue, Darlinghurst, 2010" at bounding box center [750, 318] width 117 height 8
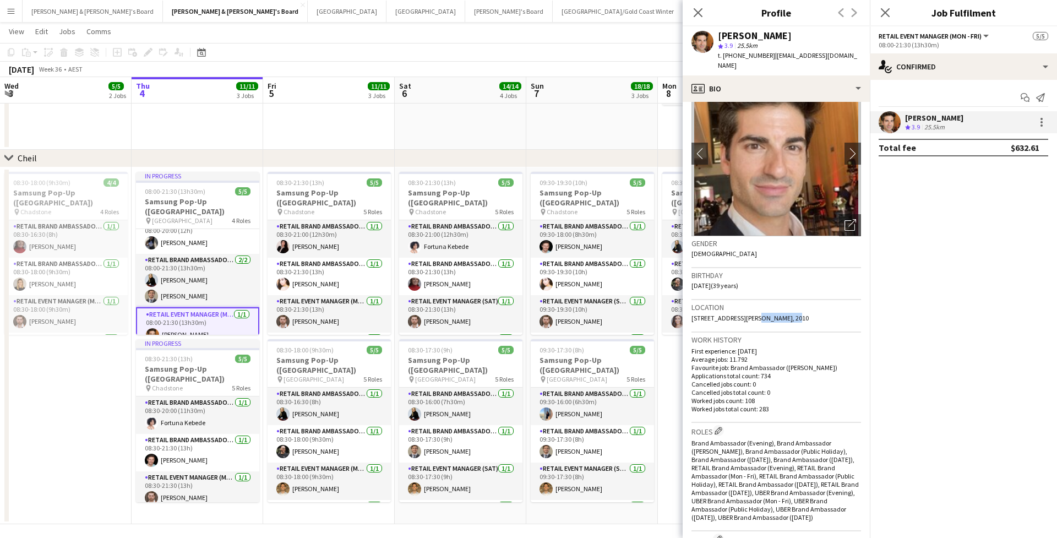
click at [762, 314] on span "9/3 Farrell Avenue, Darlinghurst, 2010" at bounding box center [750, 318] width 117 height 8
click at [774, 314] on span "9/3 Farrell Avenue, Darlinghurst, 2010" at bounding box center [750, 318] width 117 height 8
drag, startPoint x: 780, startPoint y: 307, endPoint x: 690, endPoint y: 307, distance: 90.3
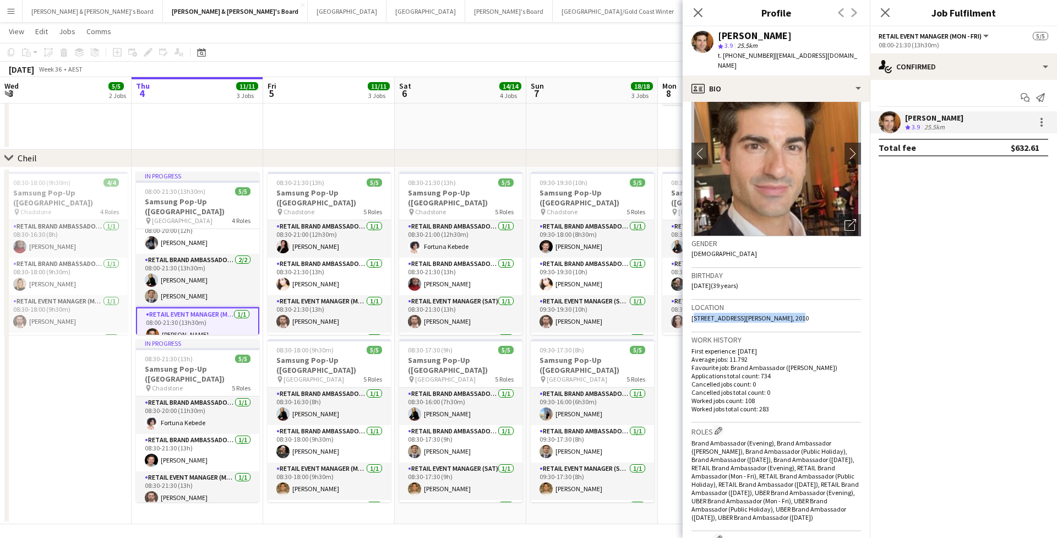
click at [690, 307] on app-crew-profile-bio "chevron-left chevron-right Open photos pop-in Gender Male Birthday 07-06-1986 (…" at bounding box center [776, 320] width 187 height 436
copy span "9/3 Farrell Avenue, Darlinghurst,"
click at [798, 278] on div "Birthday 07-06-1986 (39 years)" at bounding box center [777, 284] width 170 height 32
click at [465, 14] on button "Tennille's Board Close" at bounding box center [509, 11] width 88 height 21
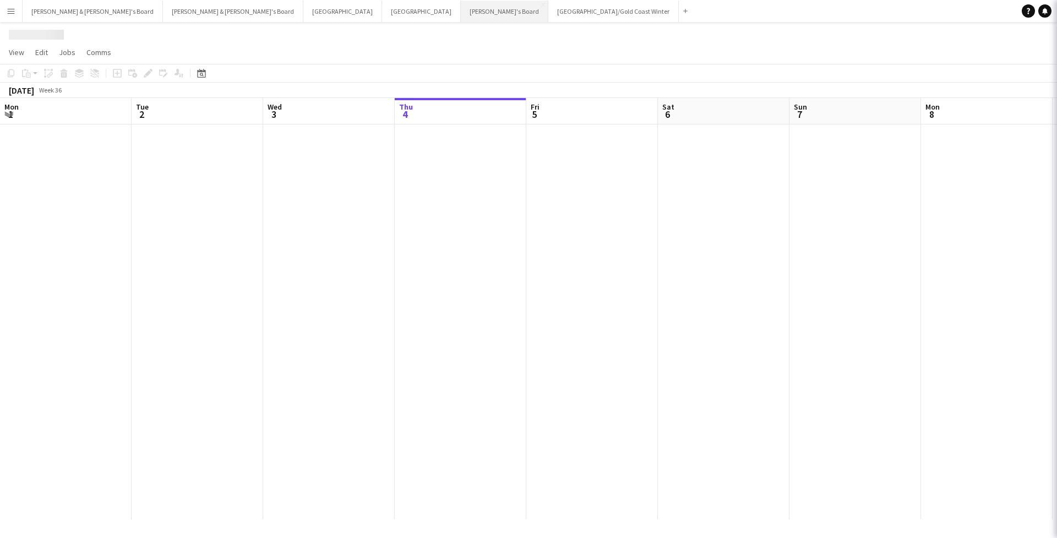
scroll to position [0, 263]
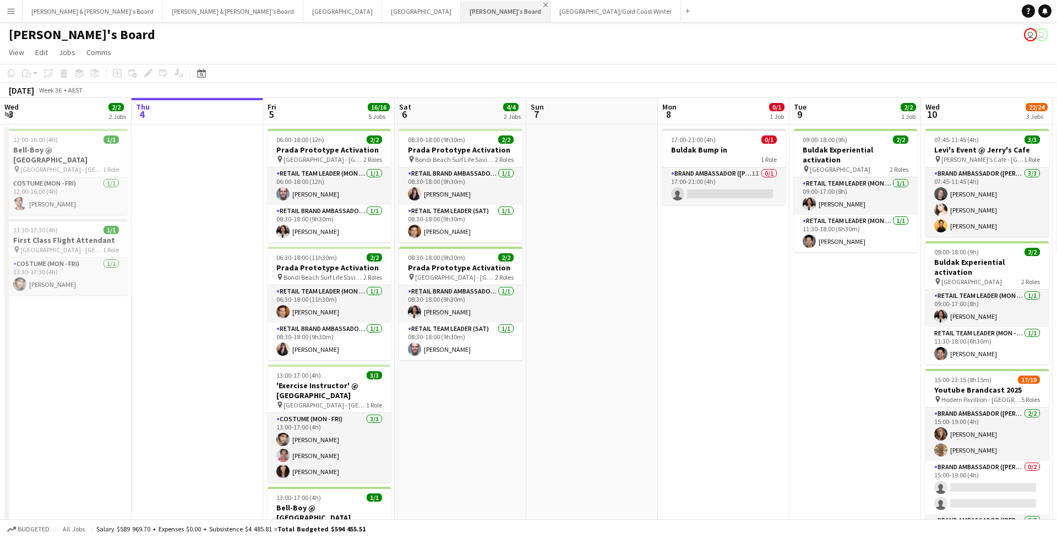
click at [544, 5] on app-icon "Close" at bounding box center [546, 5] width 4 height 4
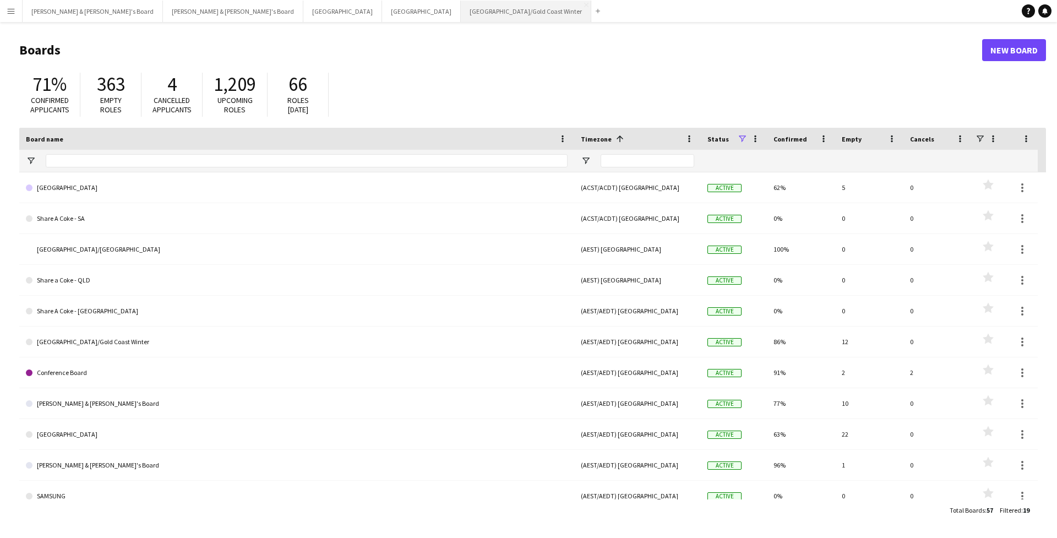
click at [461, 18] on button "Brisbane/Gold Coast Winter Close" at bounding box center [526, 11] width 131 height 21
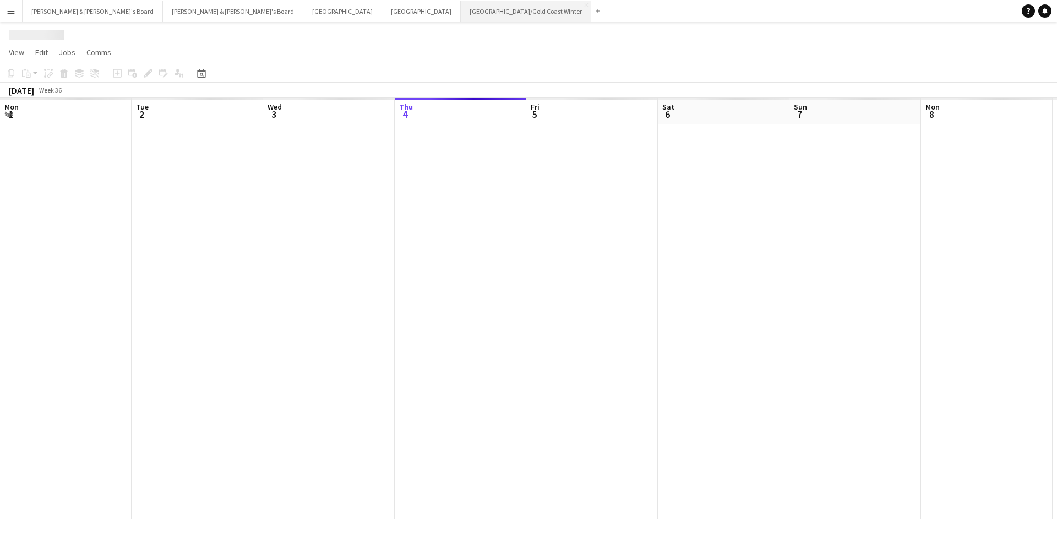
scroll to position [0, 263]
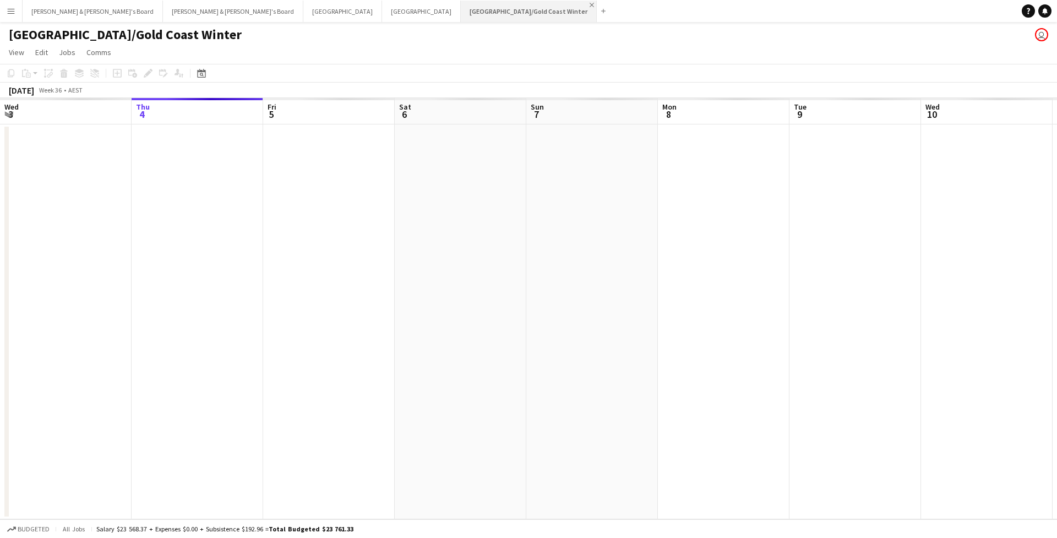
click at [590, 6] on app-icon "Close" at bounding box center [592, 5] width 4 height 4
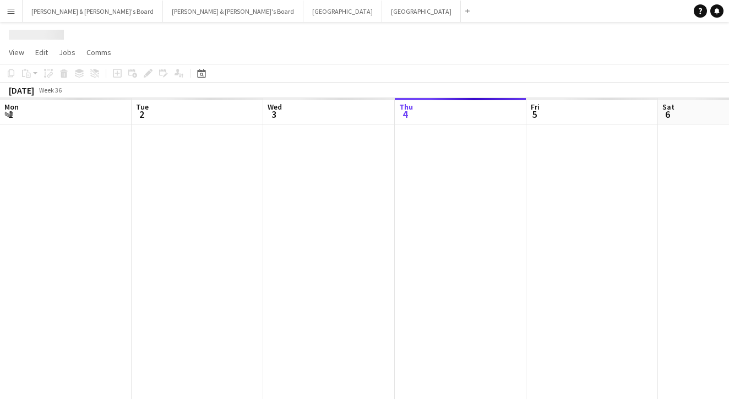
scroll to position [0, 263]
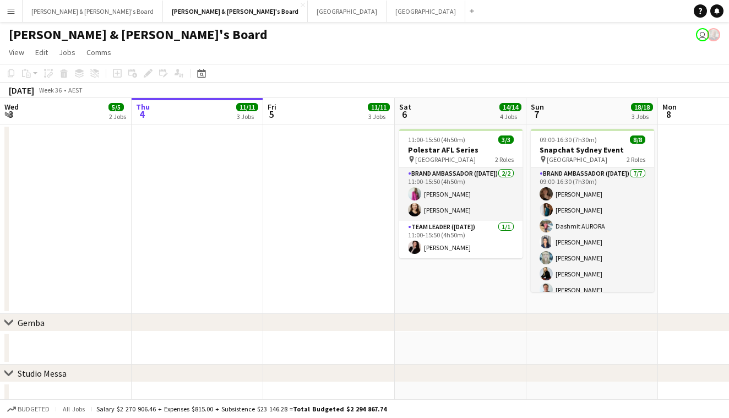
click at [308, 40] on div "[PERSON_NAME] & [PERSON_NAME]'s Board user" at bounding box center [364, 32] width 729 height 21
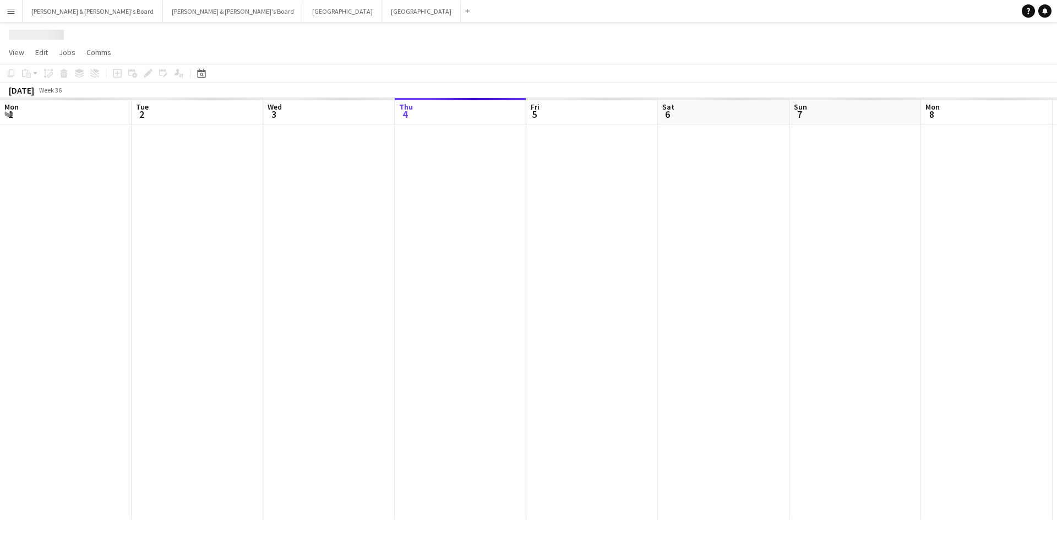
scroll to position [0, 263]
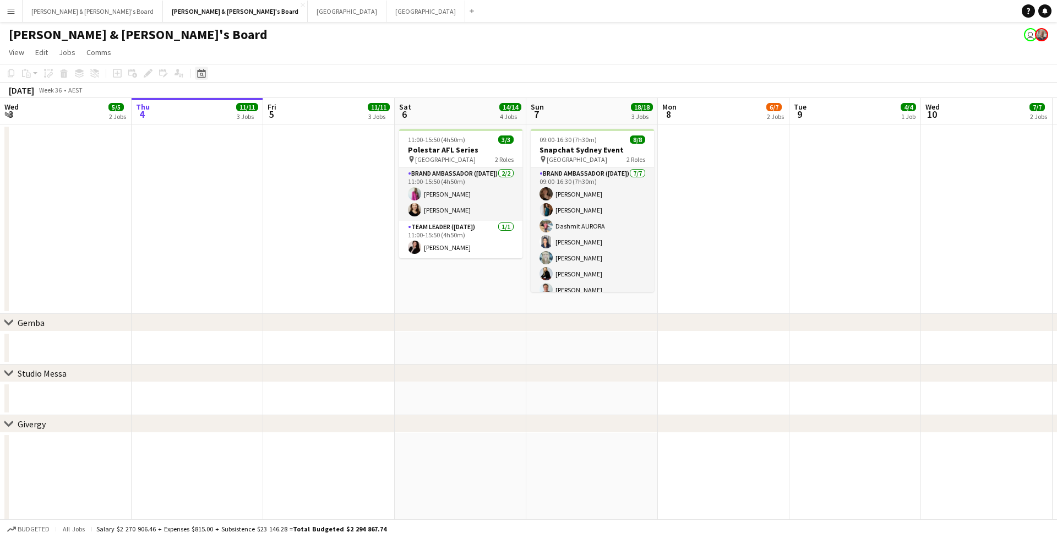
click at [199, 72] on icon at bounding box center [201, 73] width 8 height 9
click at [260, 109] on span "Previous month" at bounding box center [269, 111] width 22 height 22
click at [203, 210] on span "25" at bounding box center [203, 213] width 13 height 13
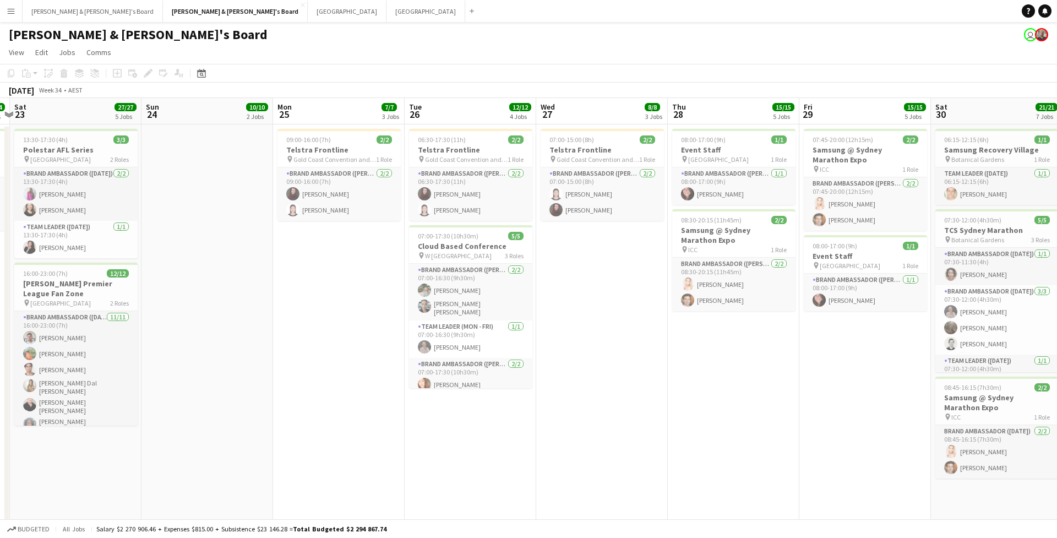
scroll to position [0, 520]
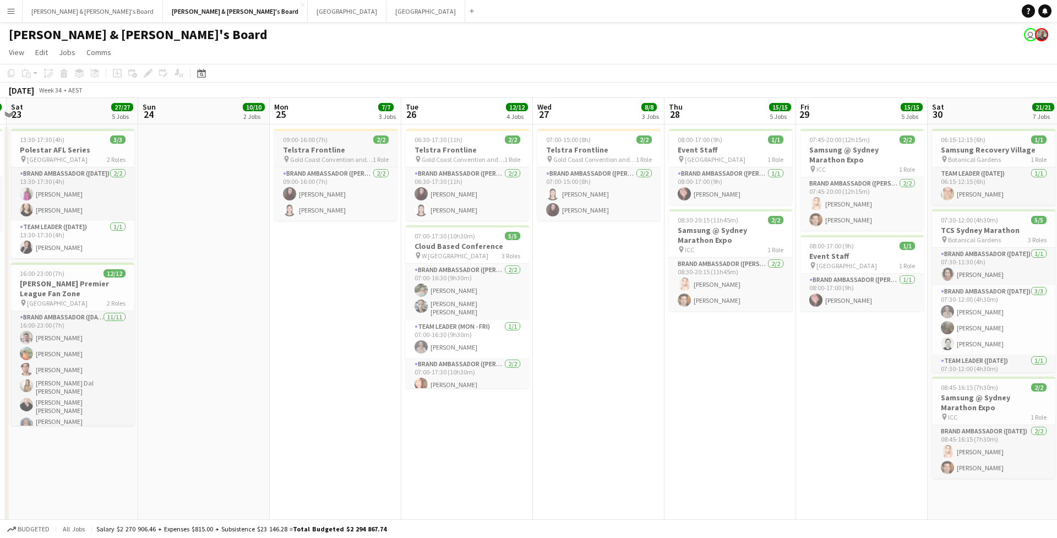
click at [354, 156] on span "Gold Coast Convention and Exhibition Centre" at bounding box center [331, 159] width 83 height 8
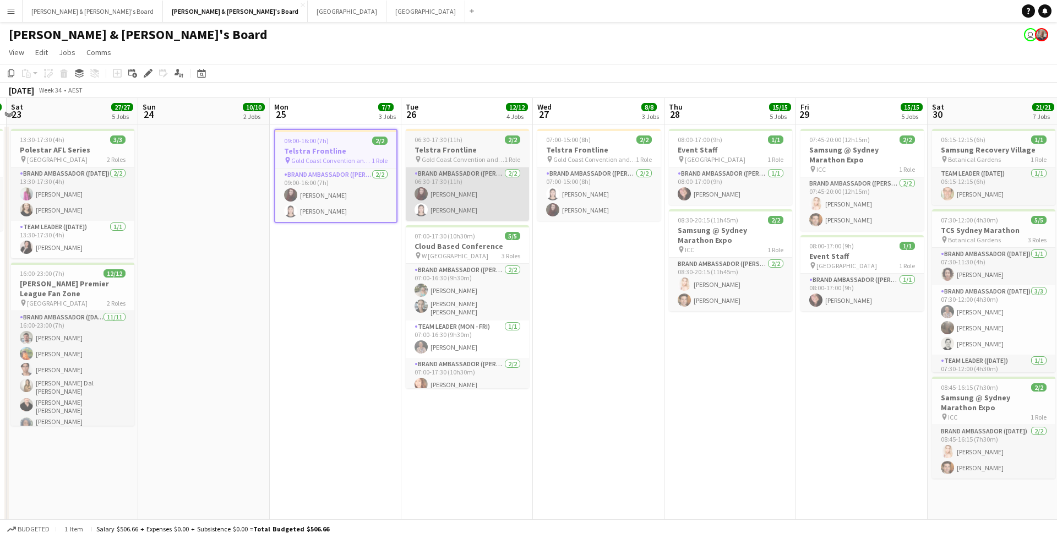
click at [461, 168] on app-card-role "Brand Ambassador (Mon - Fri) [DATE] 06:30-17:30 (11h) [PERSON_NAME] [PERSON_NAM…" at bounding box center [467, 193] width 123 height 53
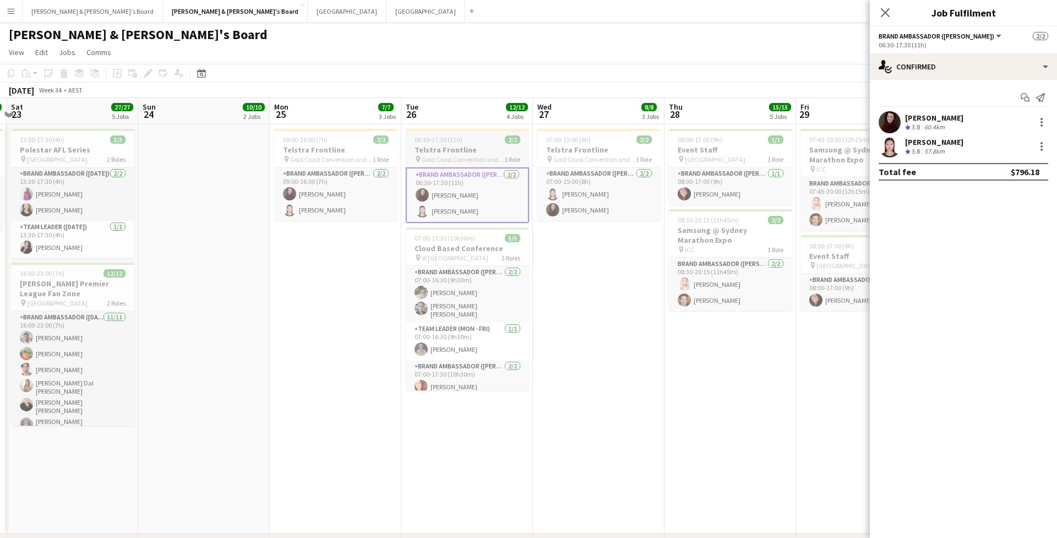
scroll to position [0, 520]
click at [452, 148] on h3 "Telstra Frontline" at bounding box center [466, 150] width 123 height 10
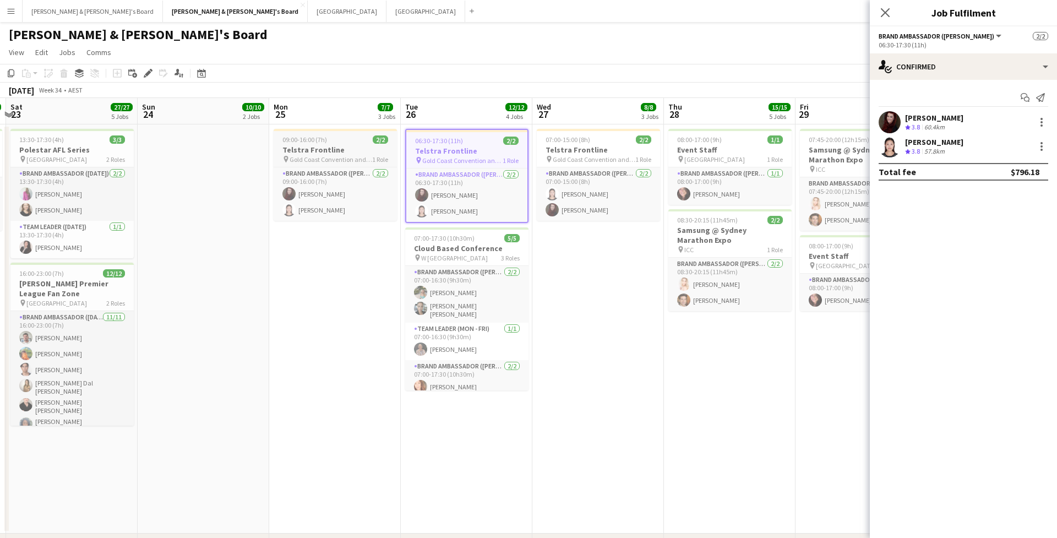
click at [360, 156] on span "Gold Coast Convention and Exhibition Centre" at bounding box center [331, 159] width 83 height 8
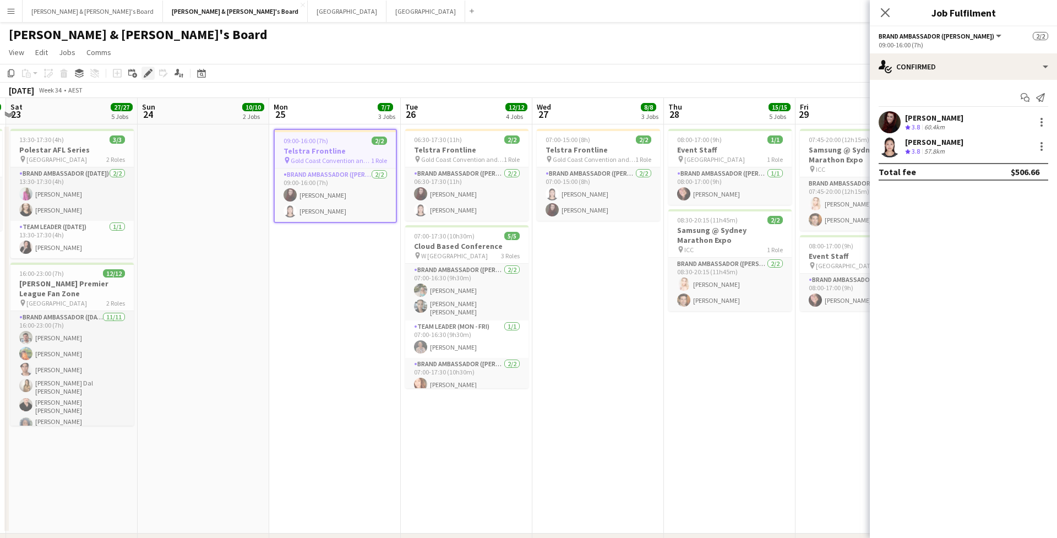
click at [154, 73] on div "Edit" at bounding box center [148, 73] width 13 height 13
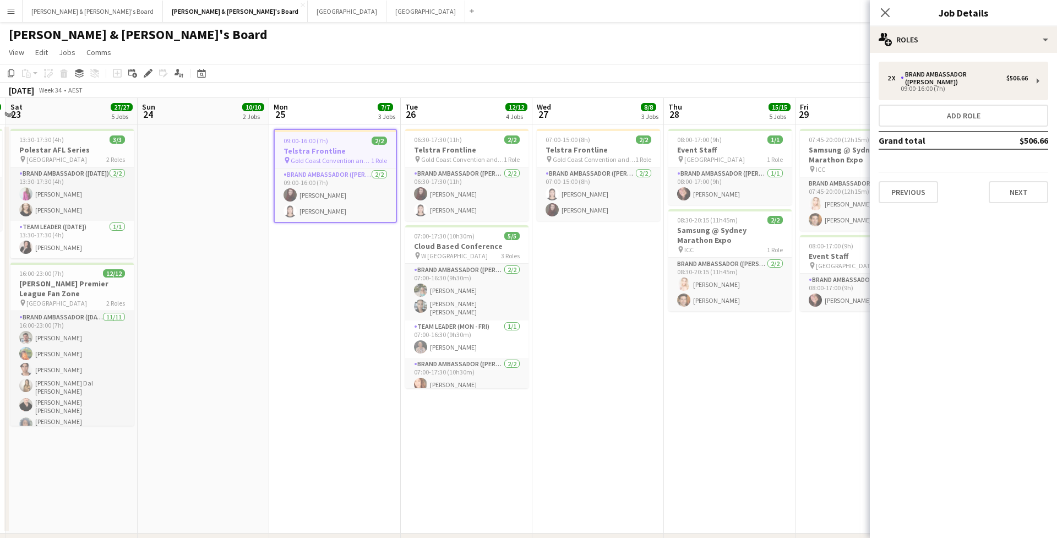
click at [1034, 203] on div "2 x Brand Ambassador (Mon - Fri) $506.66 09:00-16:00 (7h) Add role Grand total …" at bounding box center [963, 132] width 187 height 159
click at [1030, 182] on button "Next" at bounding box center [1018, 192] width 59 height 22
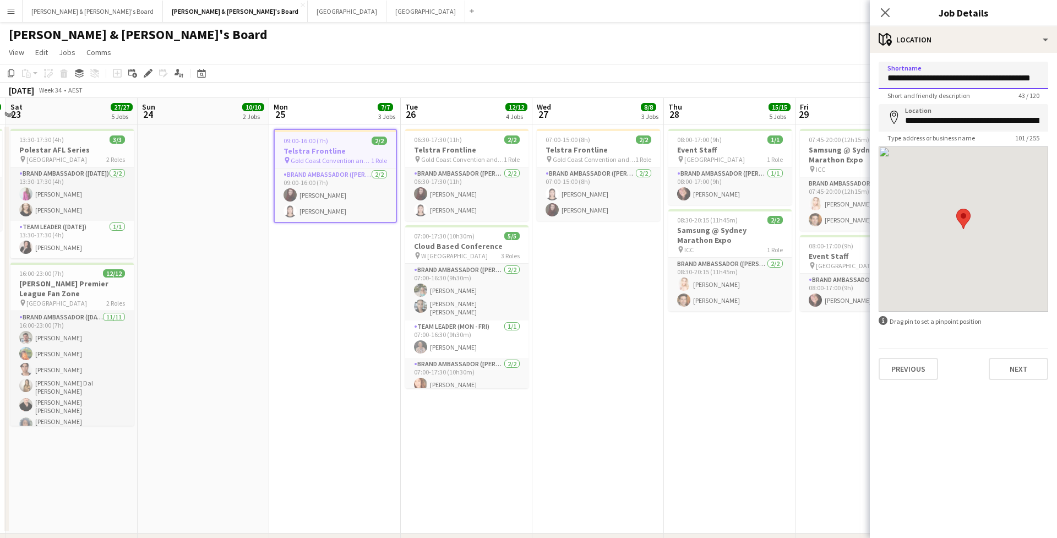
click at [985, 79] on input "**********" at bounding box center [964, 76] width 170 height 28
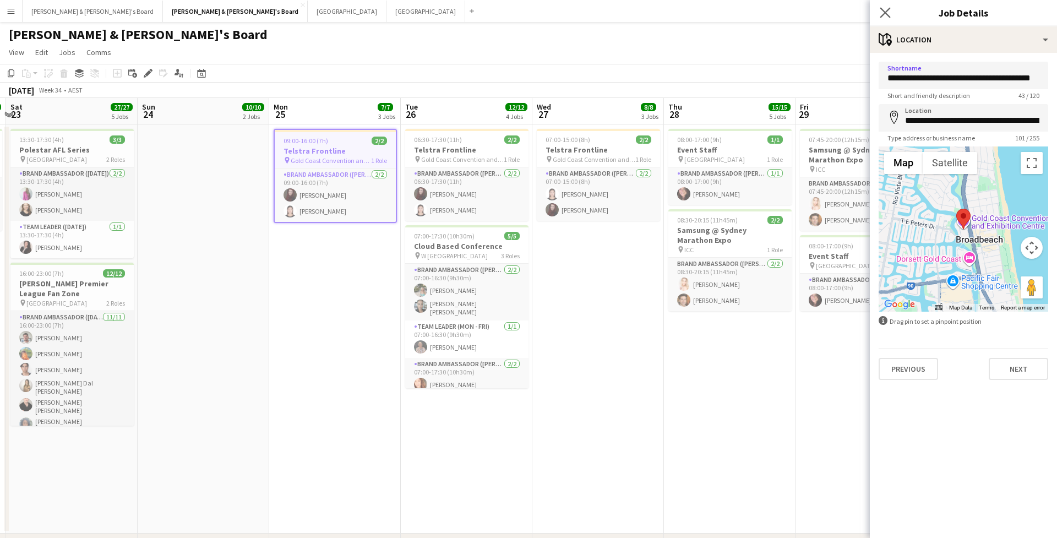
click at [880, 14] on app-icon "Close pop-in" at bounding box center [886, 13] width 16 height 16
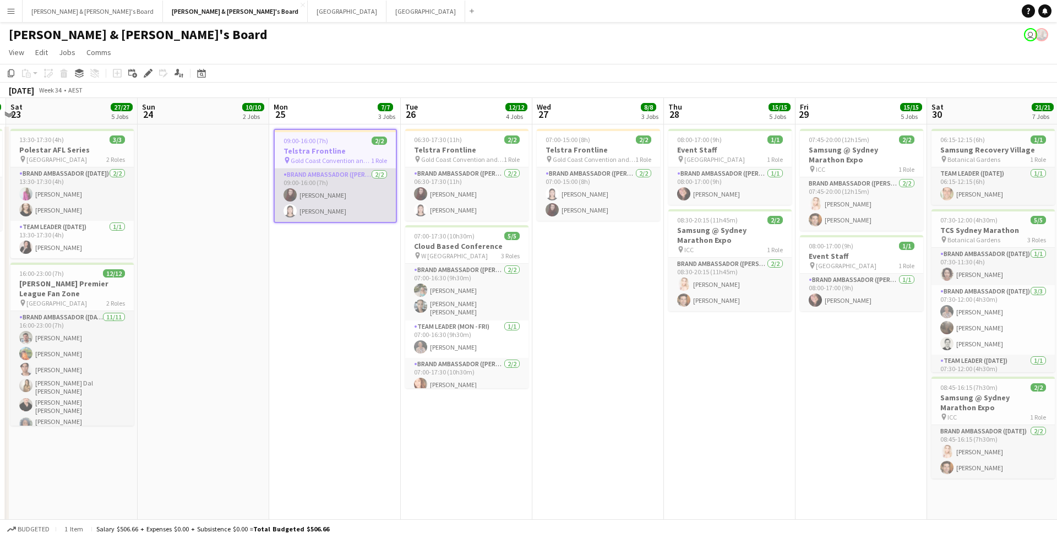
scroll to position [0, 522]
click at [314, 196] on app-card-role "Brand Ambassador (Mon - Fri) [DATE] 09:00-16:00 (7h) [PERSON_NAME] [PERSON_NAME]" at bounding box center [334, 195] width 121 height 53
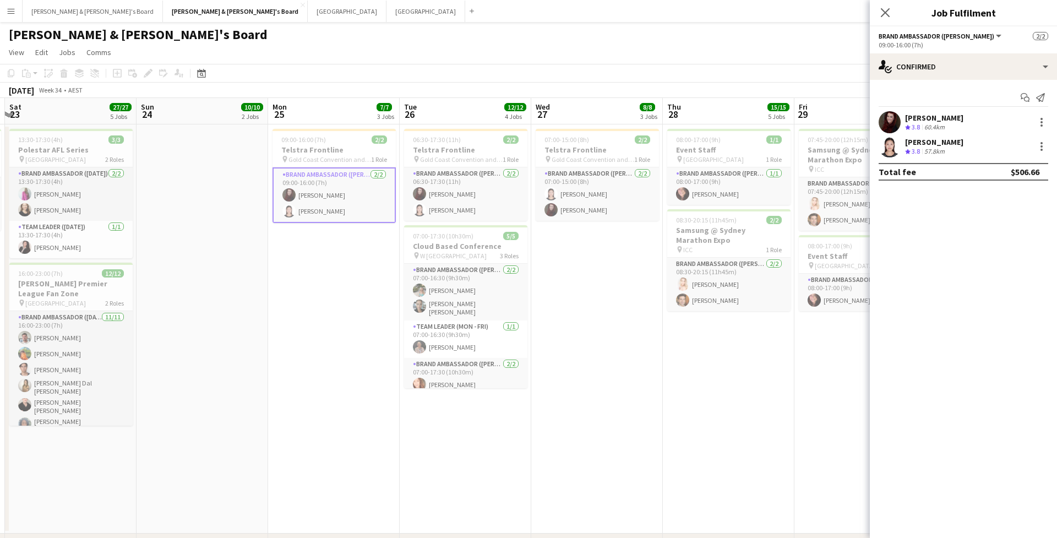
click at [931, 117] on div "[PERSON_NAME]" at bounding box center [934, 118] width 58 height 10
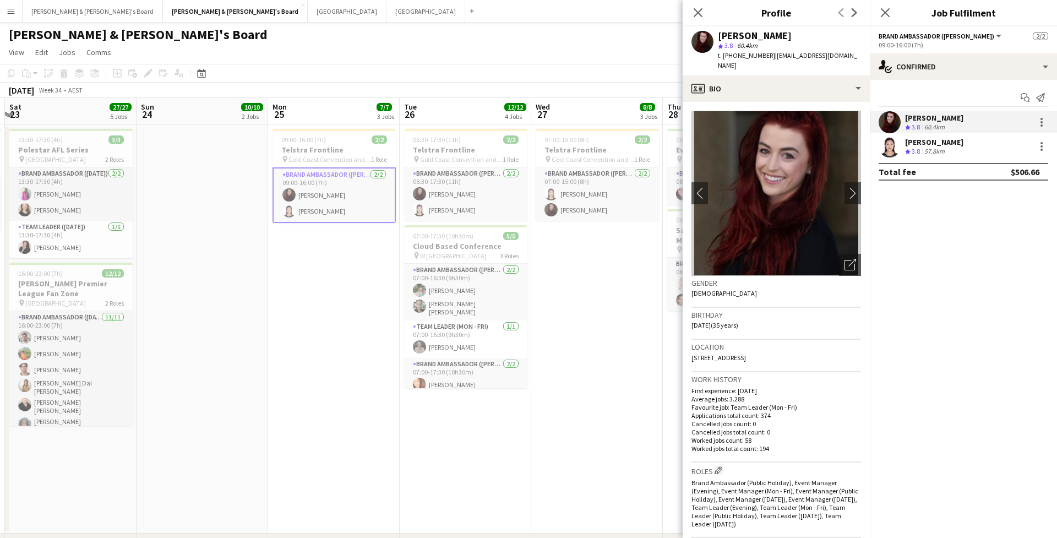
click at [737, 57] on span "t. [PHONE_NUMBER]" at bounding box center [746, 55] width 57 height 8
copy span "610455862822"
click at [935, 149] on div "57.8km" at bounding box center [935, 151] width 25 height 9
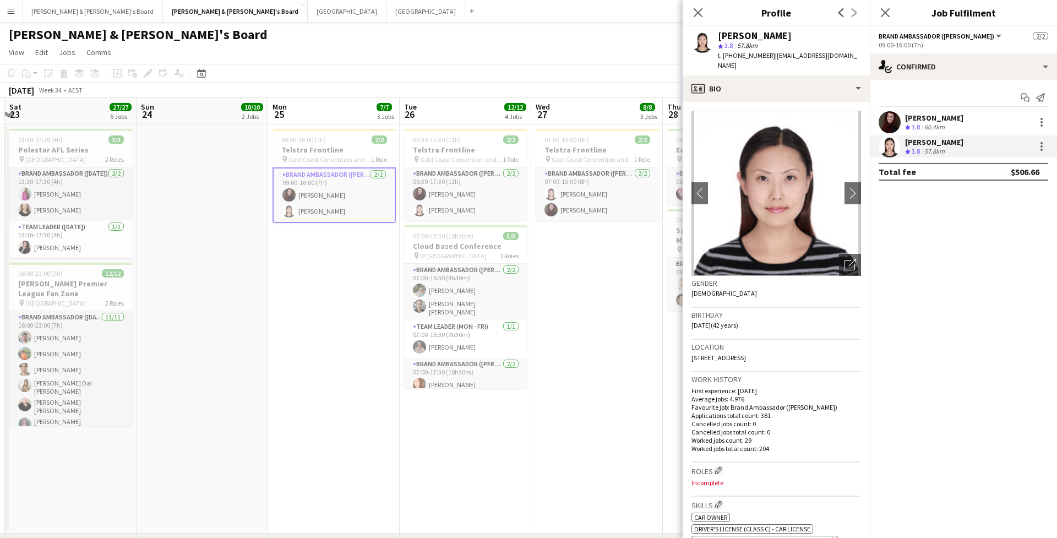
click at [745, 57] on span "t. [PHONE_NUMBER]" at bounding box center [746, 55] width 57 height 8
copy span "61481700054"
click at [326, 150] on h3 "Telstra Frontline" at bounding box center [334, 150] width 123 height 10
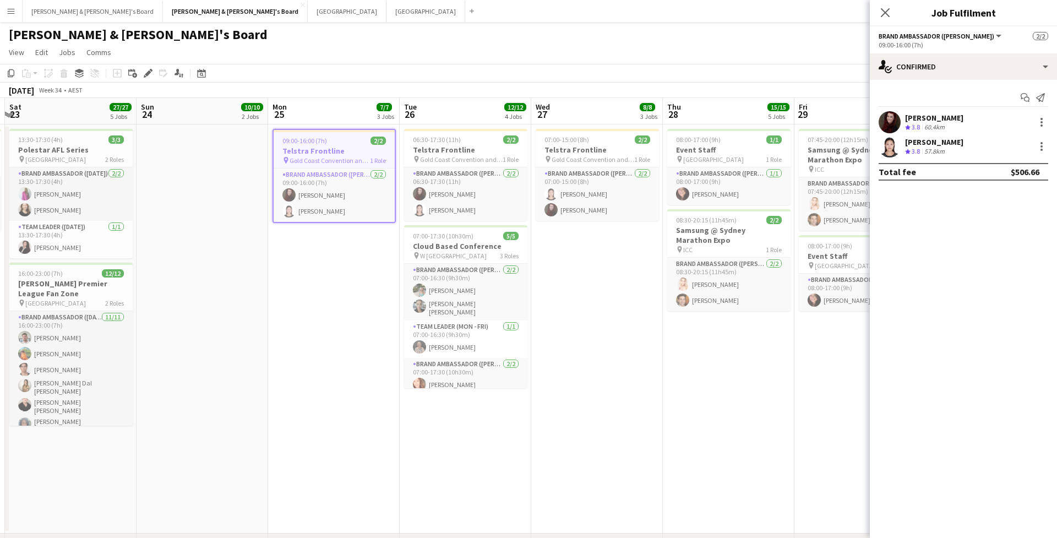
click at [322, 149] on h3 "Telstra Frontline" at bounding box center [334, 151] width 121 height 10
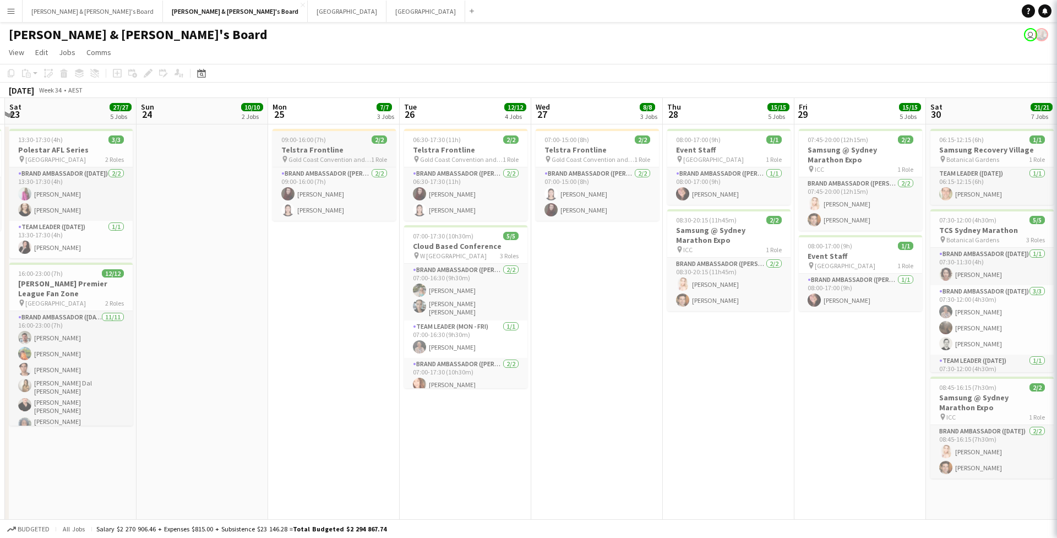
click at [322, 149] on h3 "Telstra Frontline" at bounding box center [334, 150] width 123 height 10
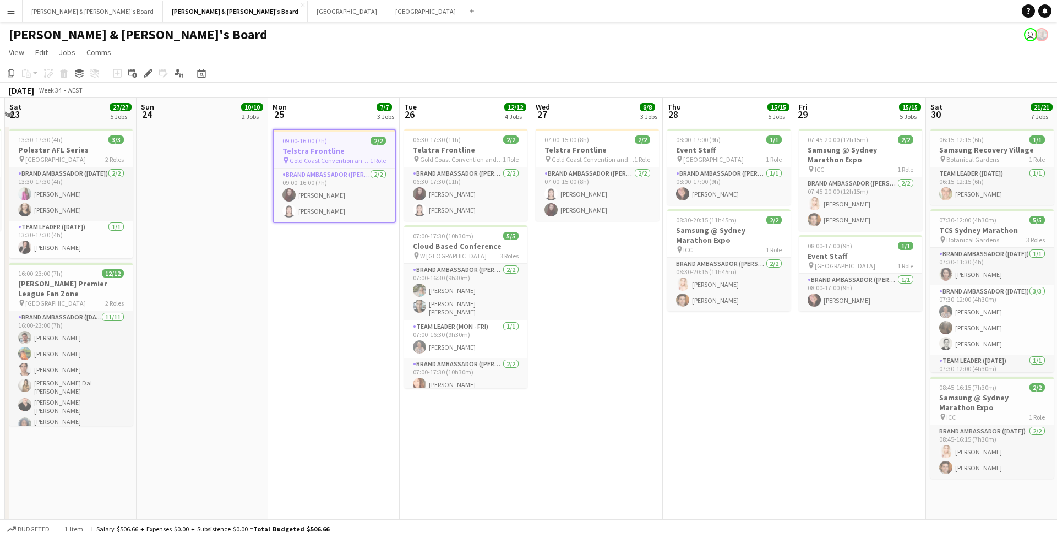
click at [156, 69] on div "Add job Add linked Job Edit Edit linked Job Applicants" at bounding box center [143, 73] width 84 height 13
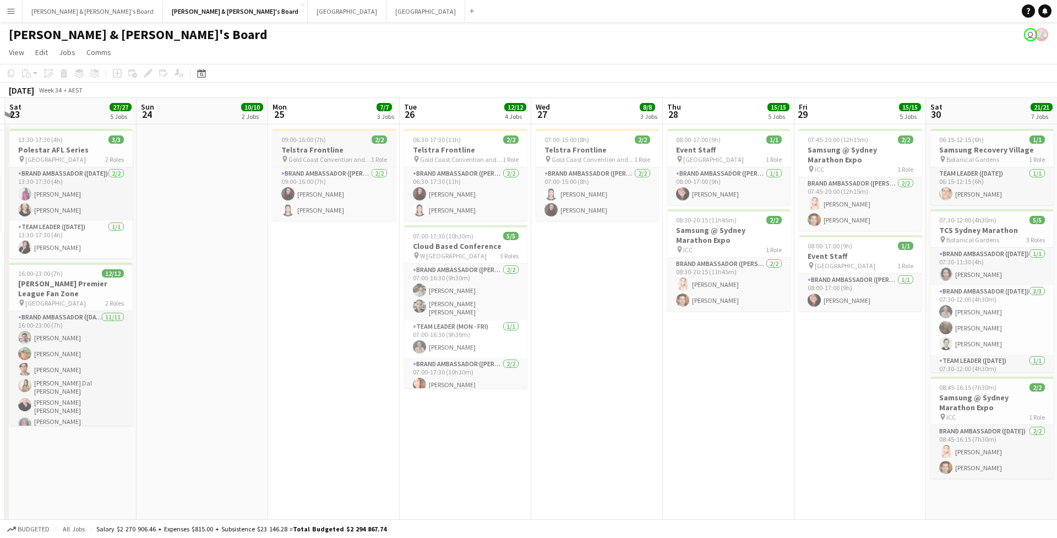
click at [353, 133] on app-job-card "09:00-16:00 (7h) 2/2 Telstra Frontline pin Gold Coast Convention and Exhibition…" at bounding box center [334, 175] width 123 height 92
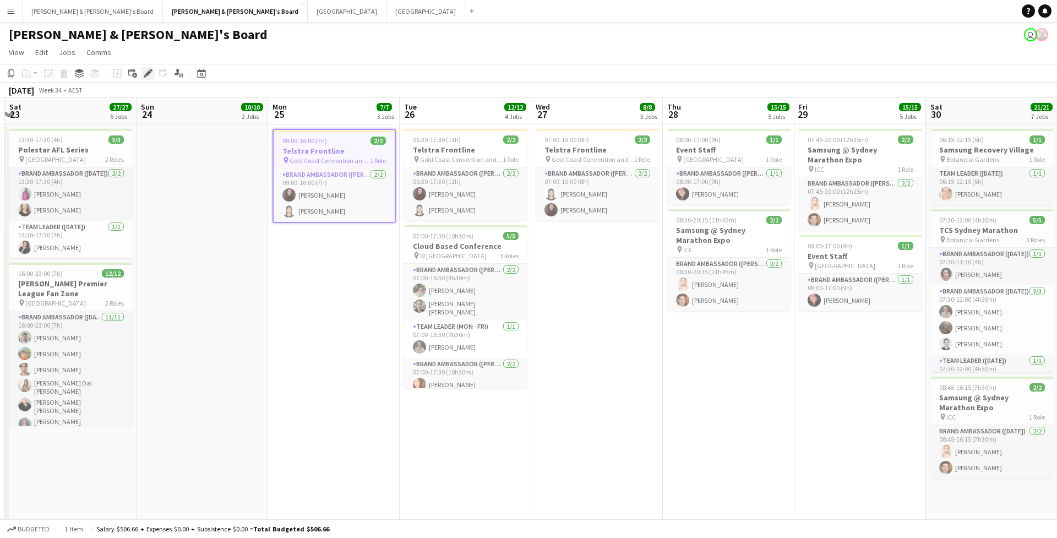
click at [144, 71] on icon "Edit" at bounding box center [148, 73] width 9 height 9
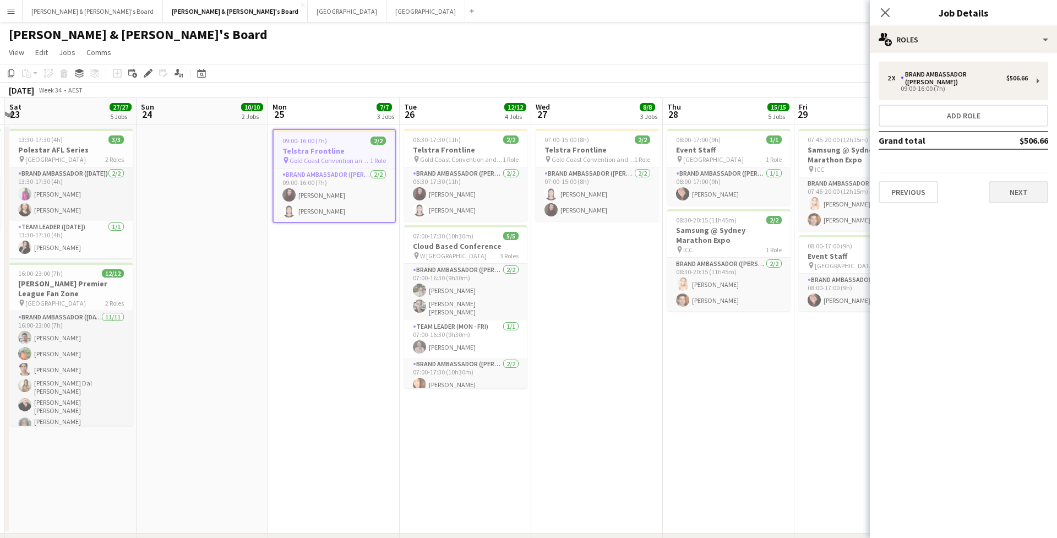
click at [1001, 191] on button "Next" at bounding box center [1018, 192] width 59 height 22
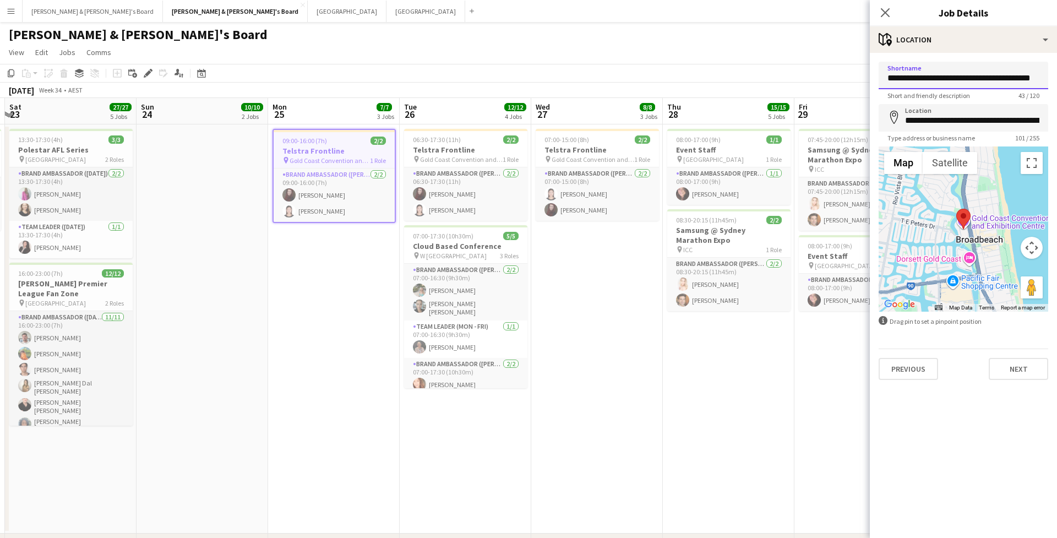
click at [995, 79] on input "**********" at bounding box center [964, 76] width 170 height 28
click at [891, 12] on app-icon "Close pop-in" at bounding box center [886, 13] width 16 height 16
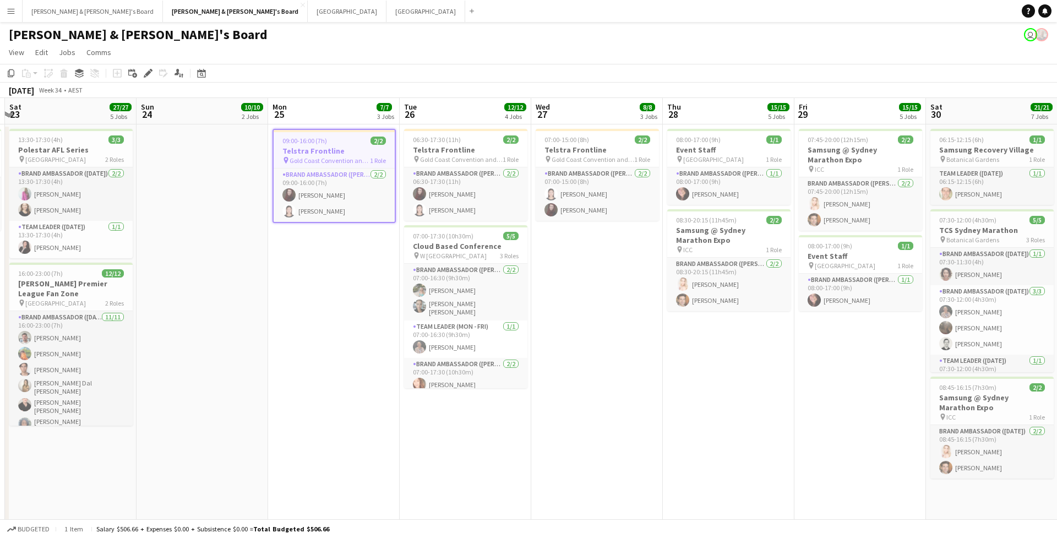
click at [529, 135] on app-date-cell "06:30-17:30 (11h) 2/2 Telstra Frontline pin Gold Coast Convention and Exhibitio…" at bounding box center [466, 328] width 132 height 409
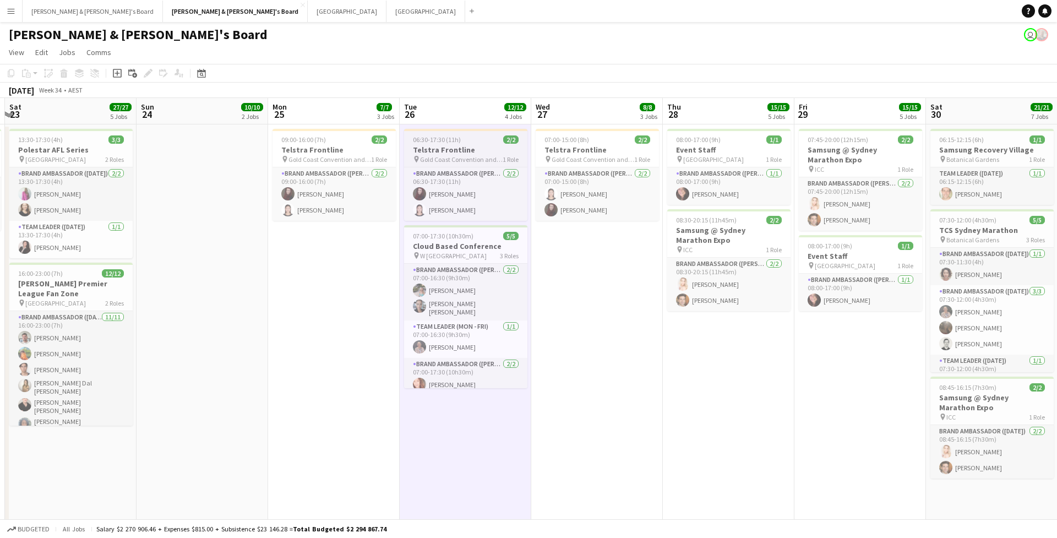
click at [485, 150] on h3 "Telstra Frontline" at bounding box center [465, 150] width 123 height 10
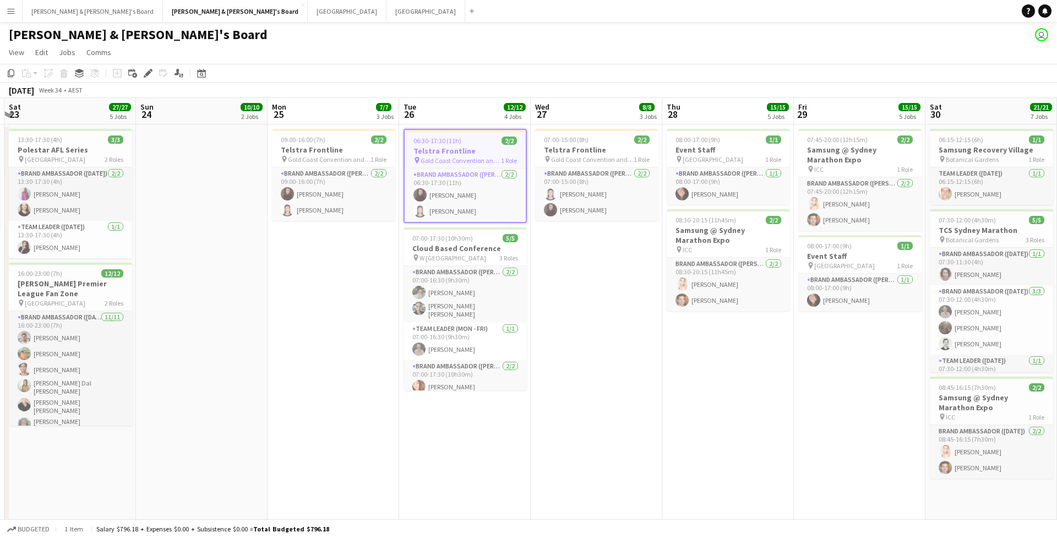
click at [601, 166] on app-job-card "07:00-15:00 (8h) 2/2 Telstra Frontline pin Gold Coast Convention and Exhibition…" at bounding box center [596, 175] width 123 height 92
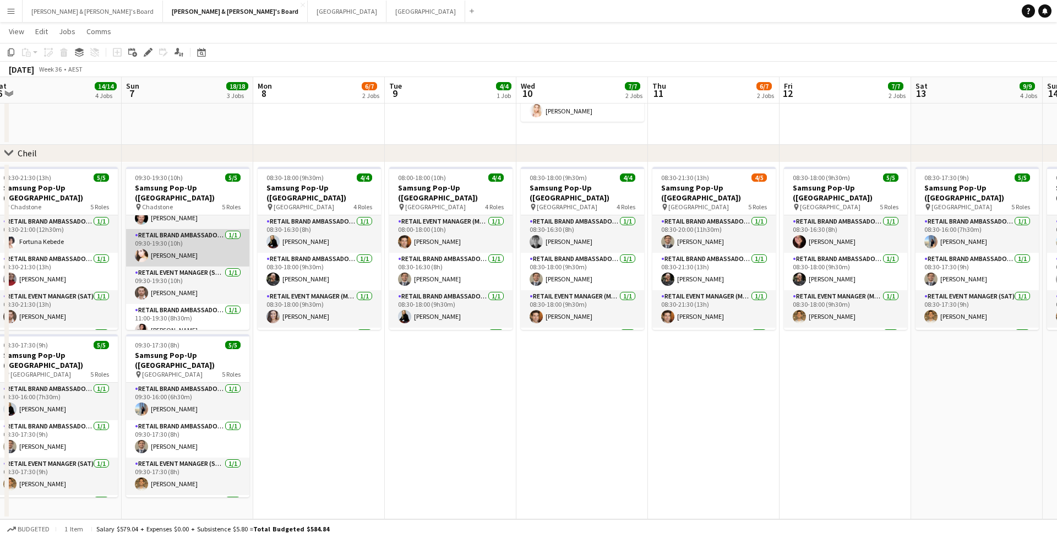
scroll to position [0, 0]
